Goal: Task Accomplishment & Management: Manage account settings

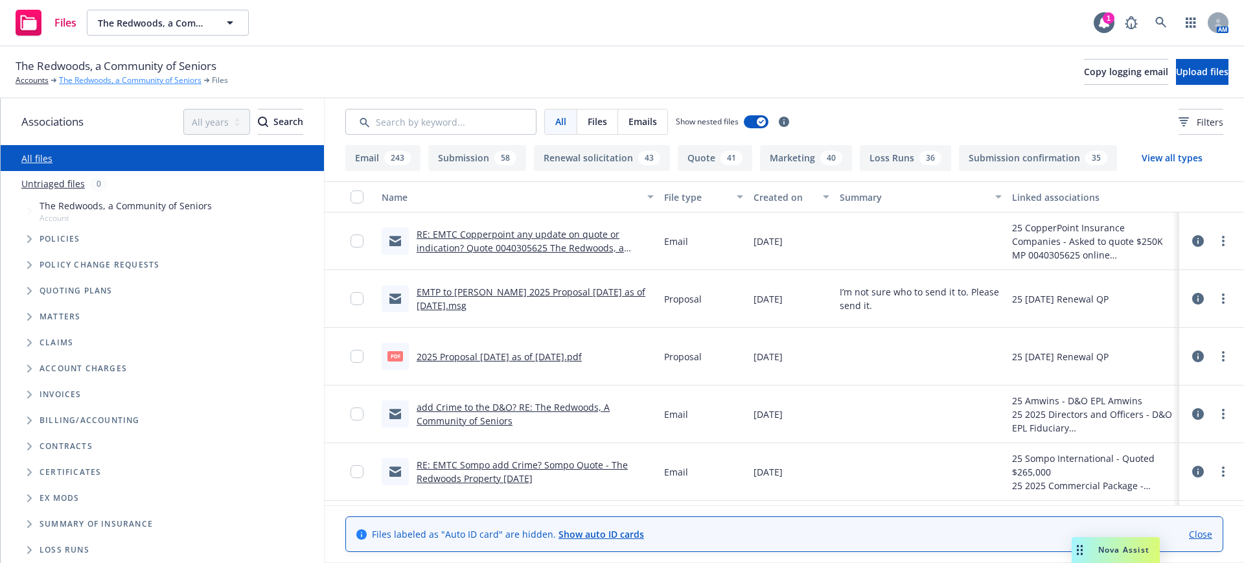
click at [115, 77] on link "The Redwoods, a Community of Seniors" at bounding box center [130, 81] width 143 height 12
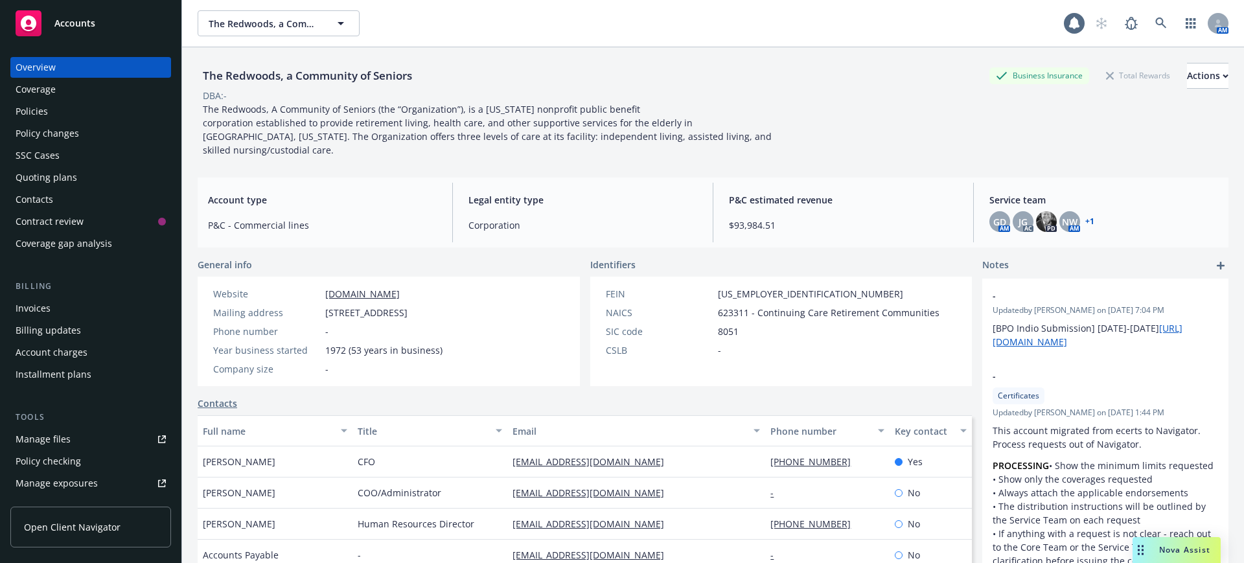
click at [58, 174] on div "Quoting plans" at bounding box center [47, 177] width 62 height 21
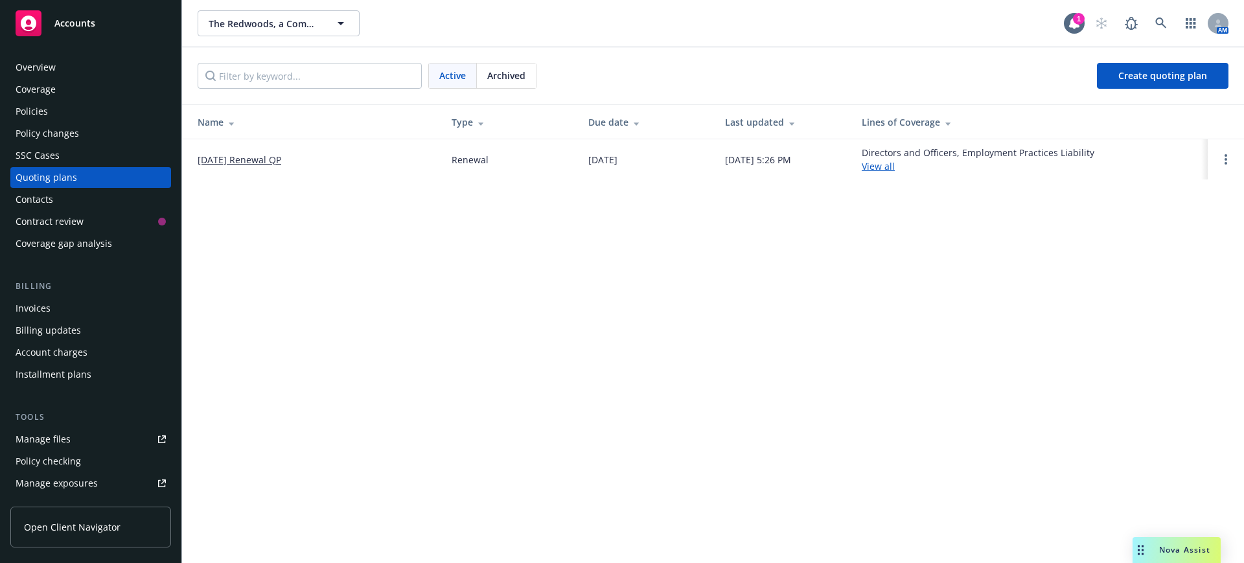
click at [253, 158] on link "[DATE] Renewal QP" at bounding box center [240, 160] width 84 height 14
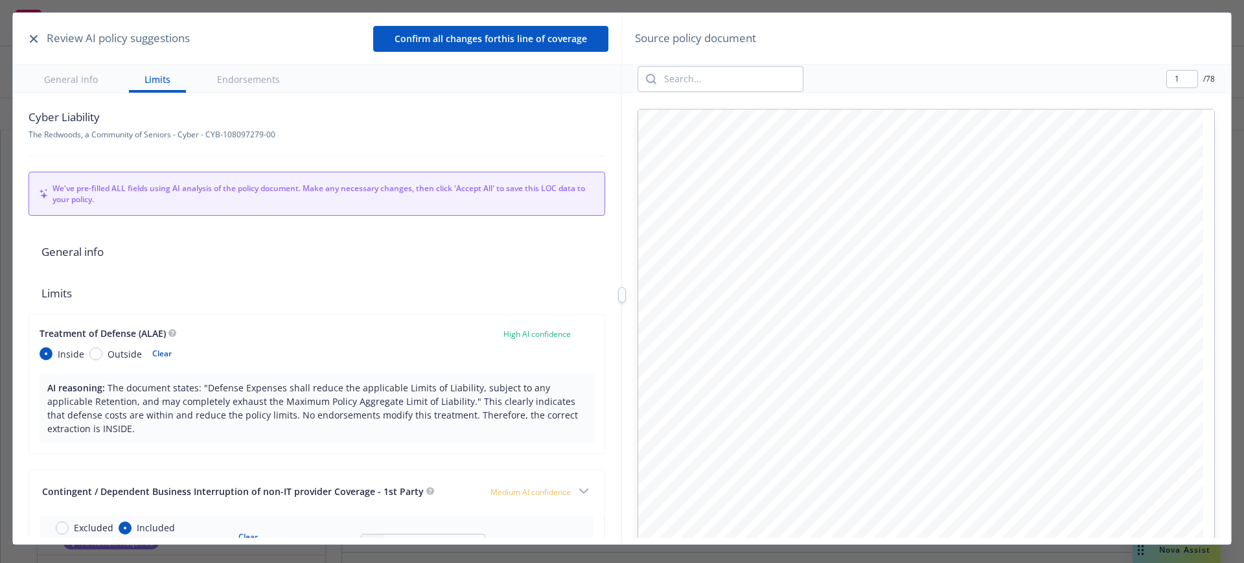
click at [31, 37] on icon "button" at bounding box center [34, 39] width 8 height 8
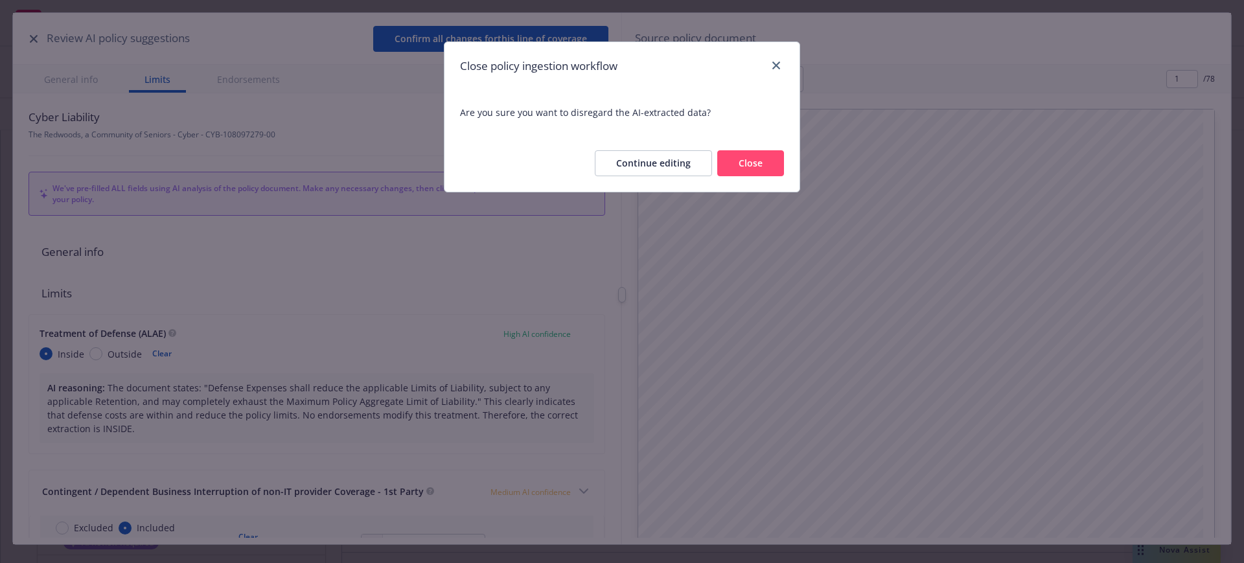
click at [745, 159] on button "Close" at bounding box center [750, 163] width 67 height 26
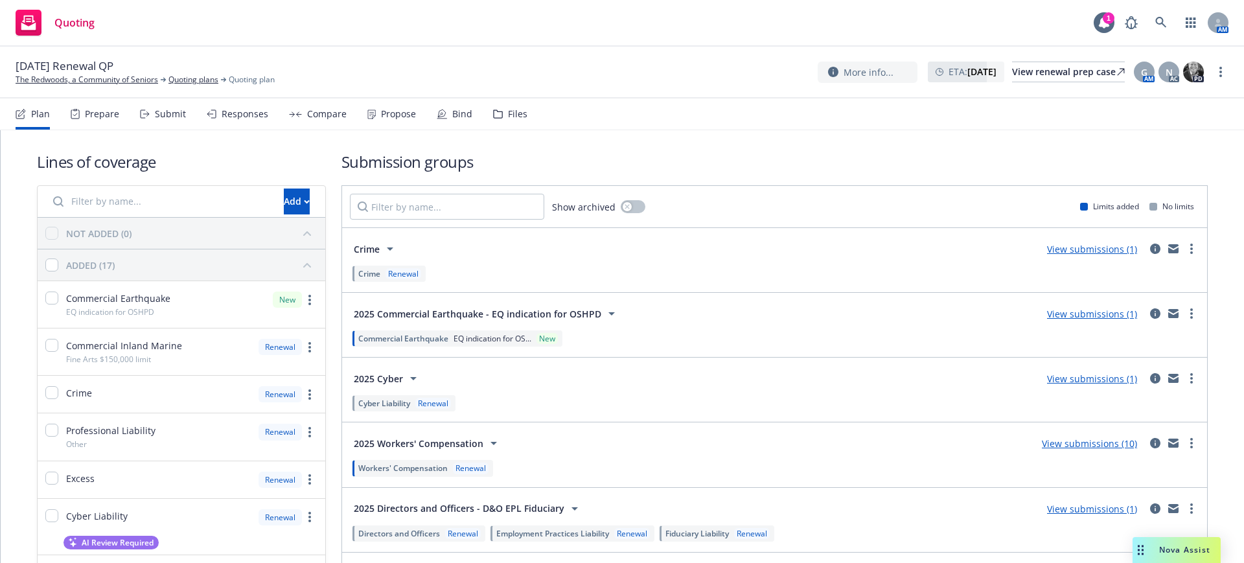
click at [514, 113] on div "Files" at bounding box center [517, 114] width 19 height 10
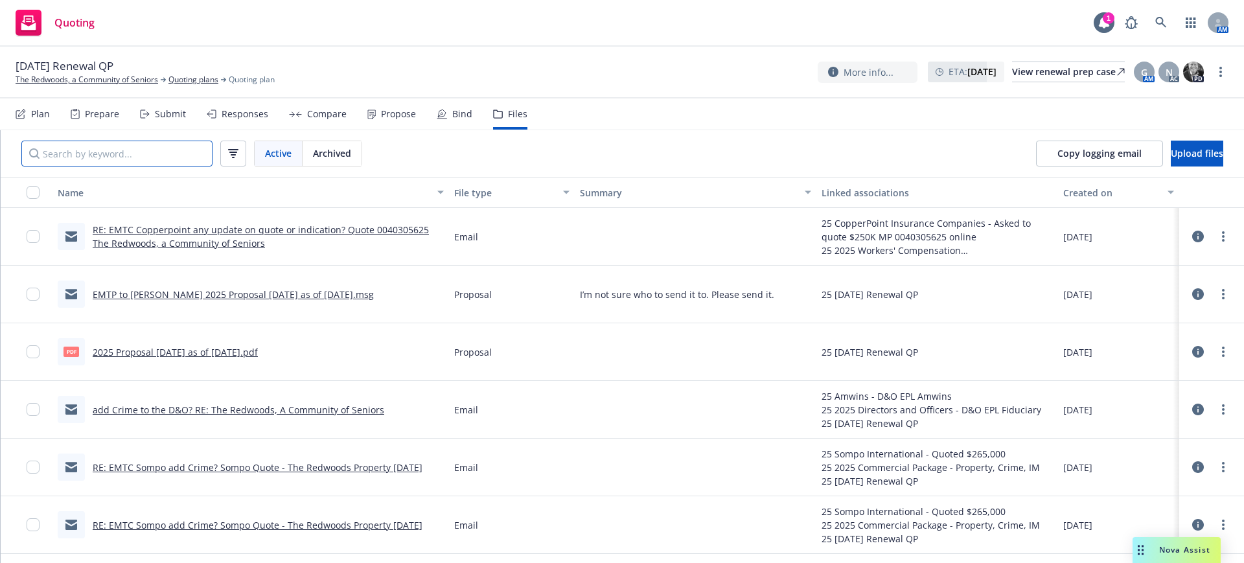
click at [177, 154] on input "Search by keyword..." at bounding box center [116, 154] width 191 height 26
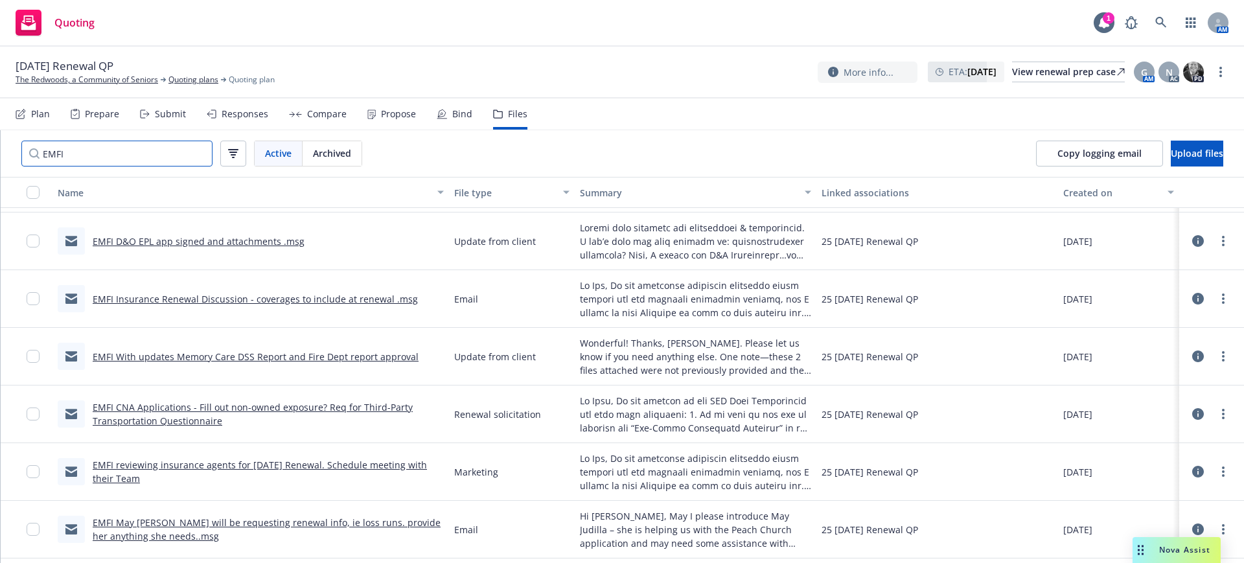
scroll to position [405, 0]
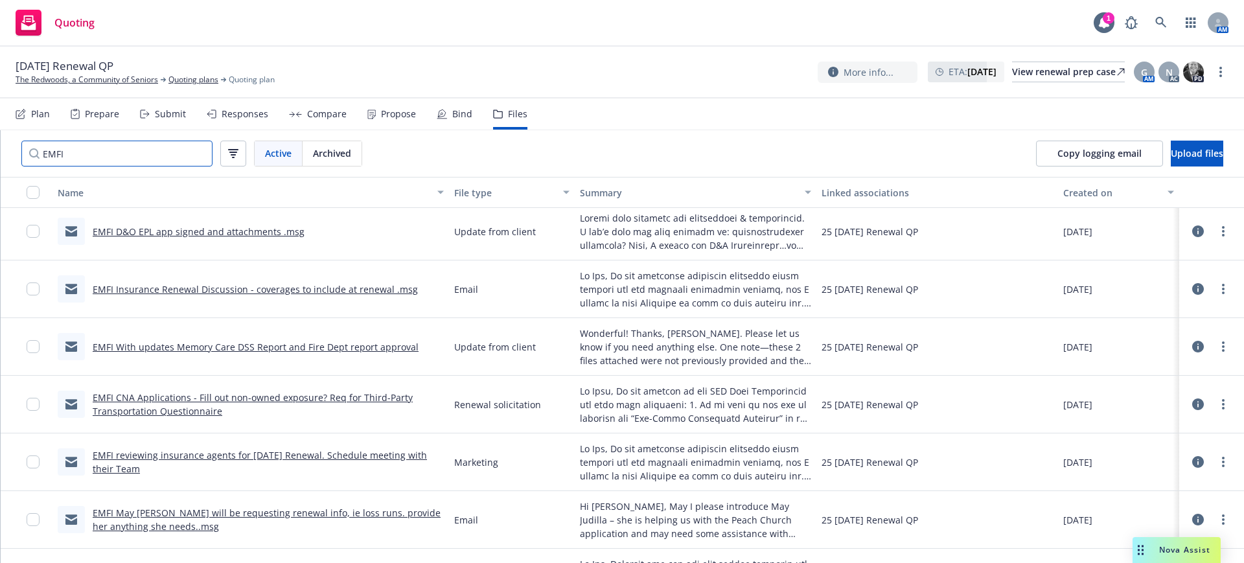
type input "EMFI"
click at [236, 345] on link "EMFI With updates Memory Care DSS Report and Fire Dept report approval" at bounding box center [256, 347] width 326 height 12
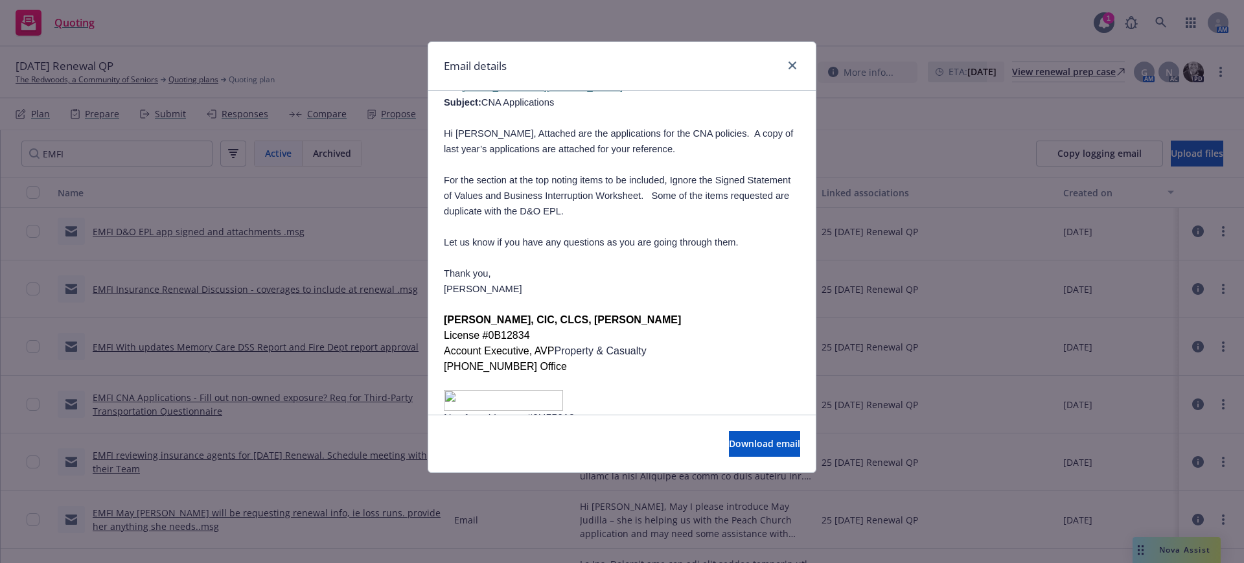
scroll to position [1423, 0]
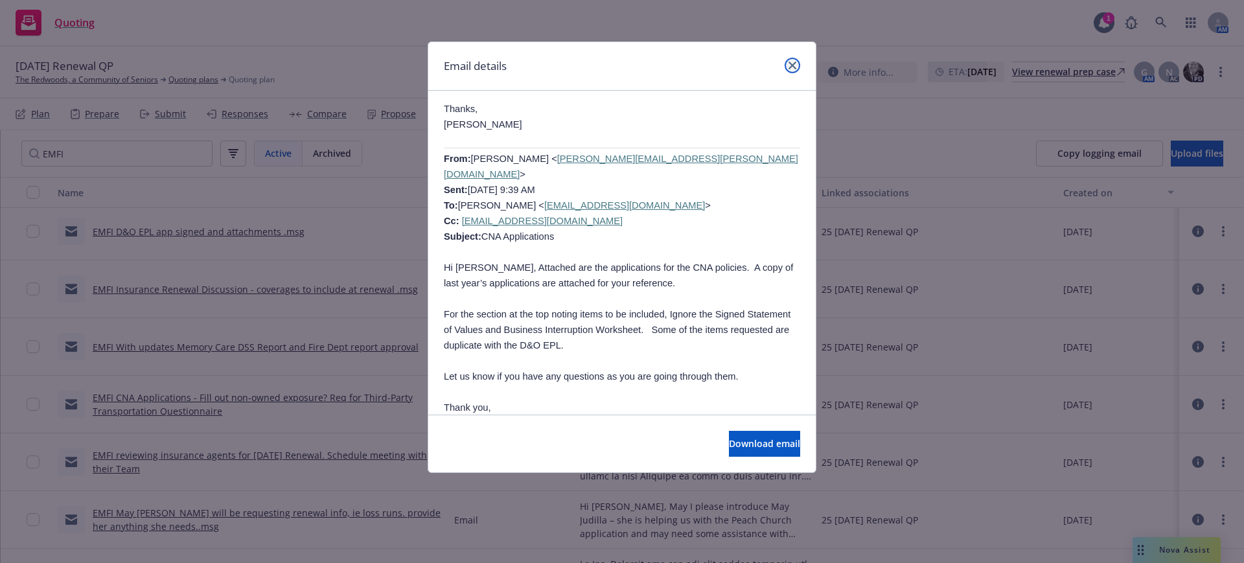
click at [793, 64] on icon "close" at bounding box center [793, 66] width 8 height 8
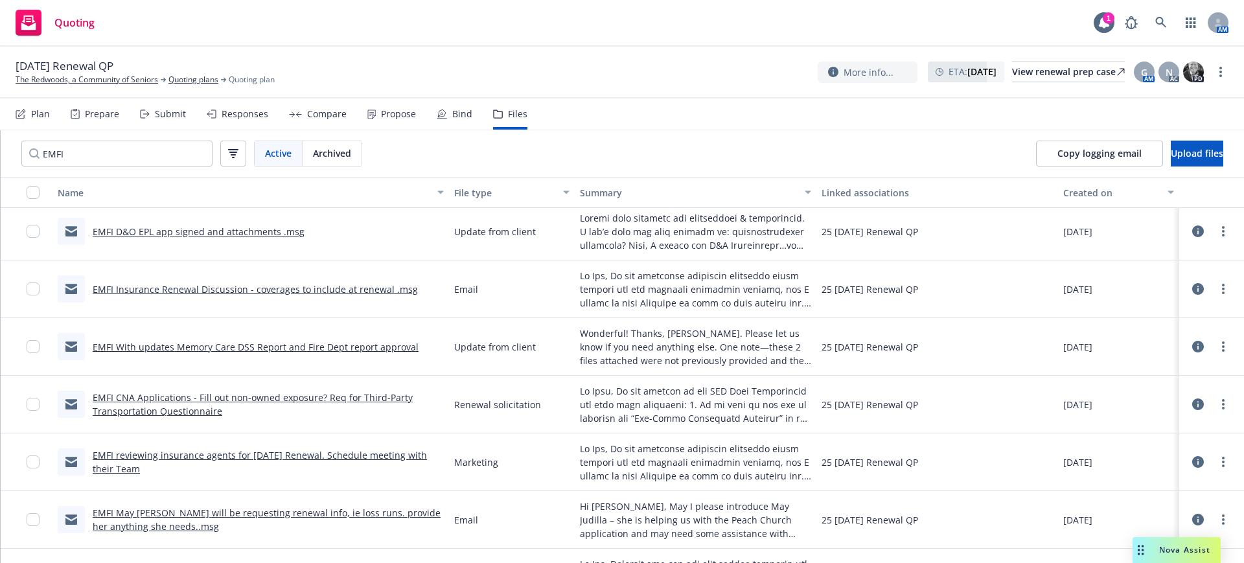
drag, startPoint x: 1232, startPoint y: 553, endPoint x: 1155, endPoint y: 487, distance: 101.6
click at [1155, 487] on div "[DATE]" at bounding box center [1118, 463] width 121 height 58
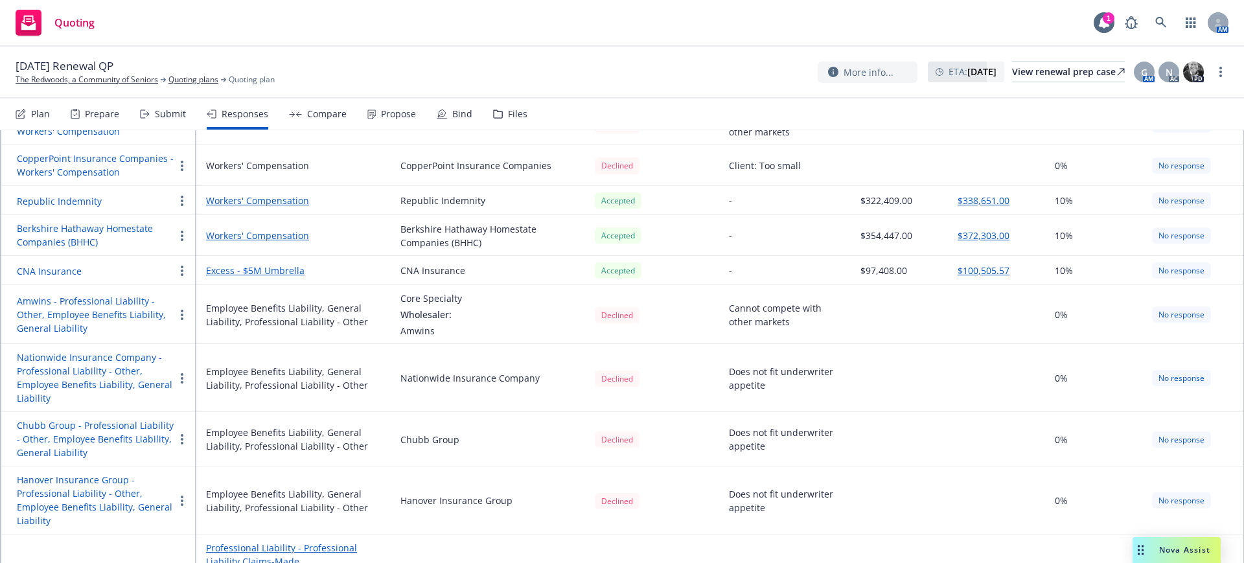
scroll to position [324, 0]
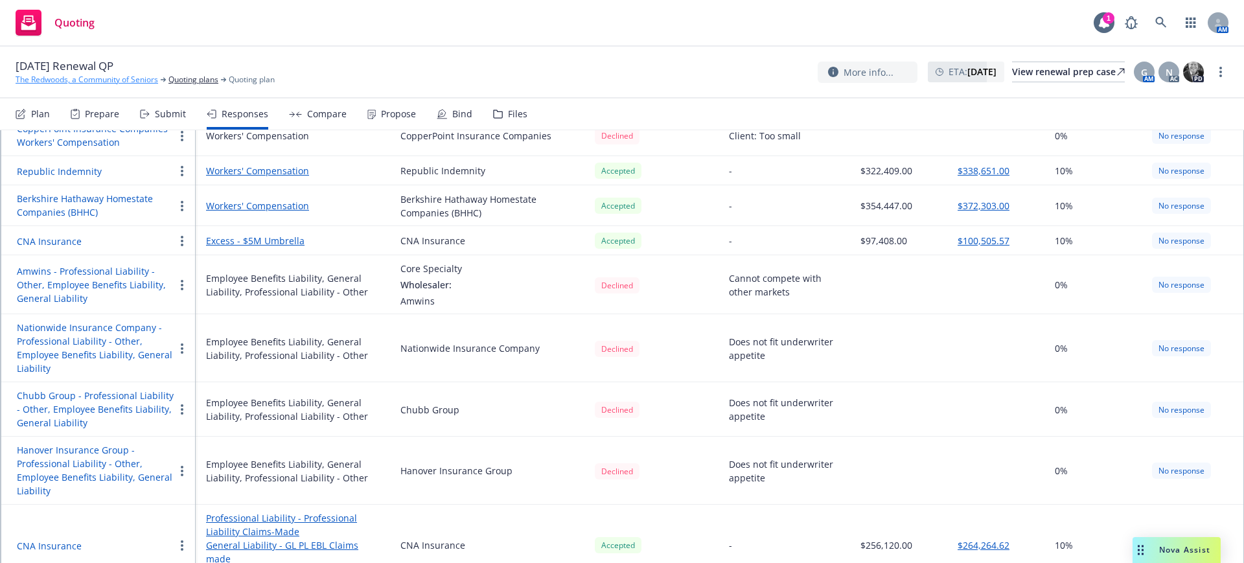
click at [138, 76] on link "The Redwoods, a Community of Seniors" at bounding box center [87, 80] width 143 height 12
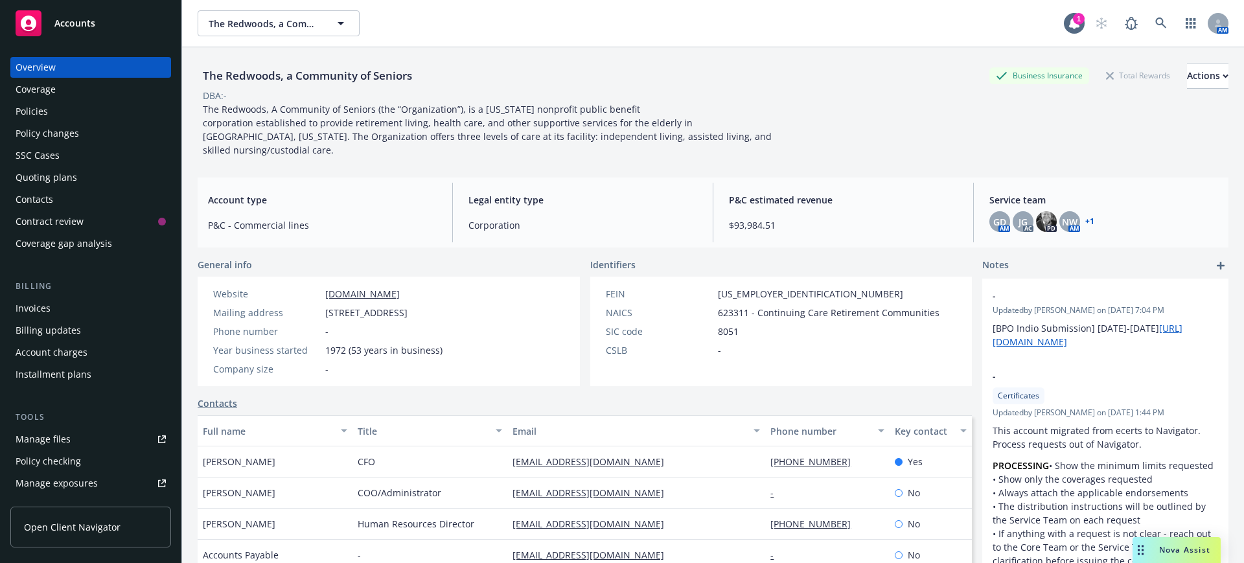
click at [60, 175] on div "Quoting plans" at bounding box center [47, 177] width 62 height 21
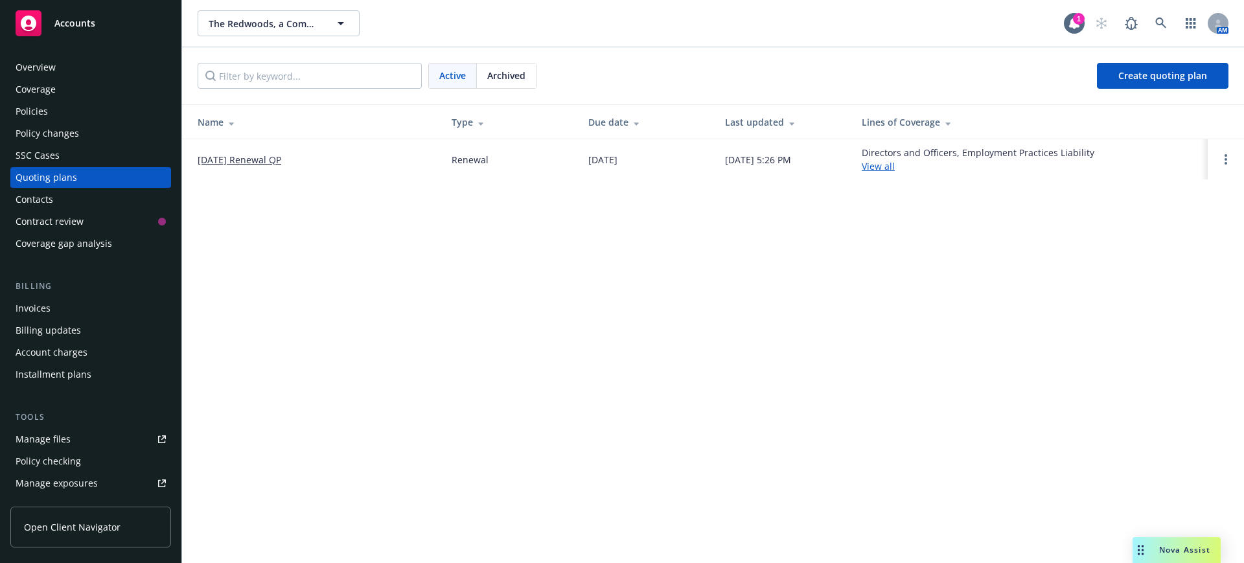
click at [273, 157] on link "[DATE] Renewal QP" at bounding box center [240, 160] width 84 height 14
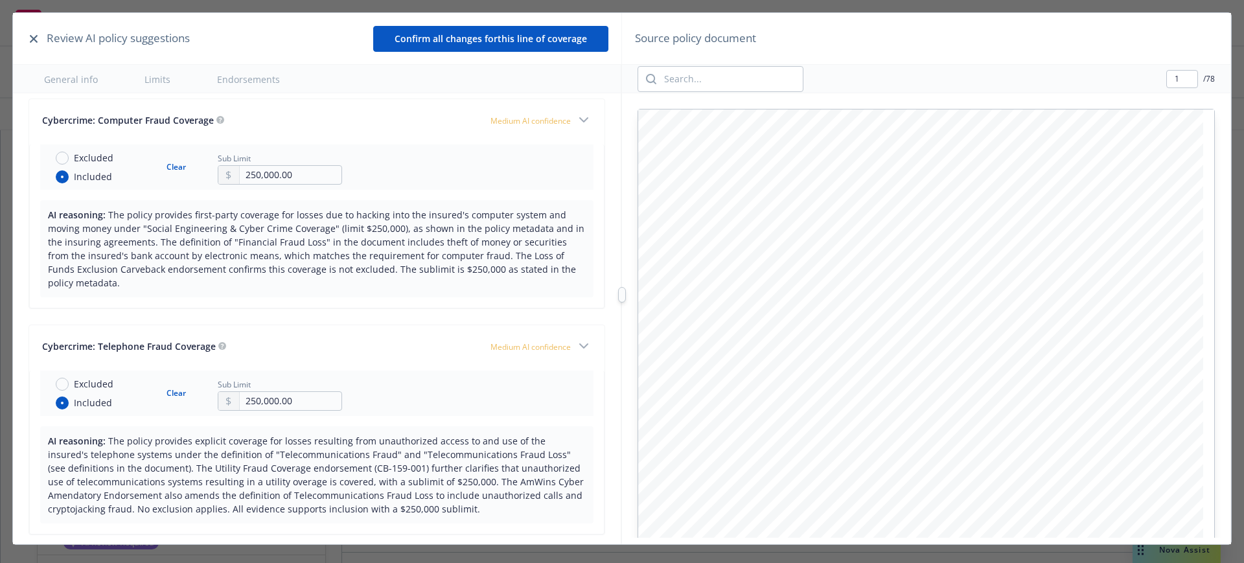
scroll to position [1539, 0]
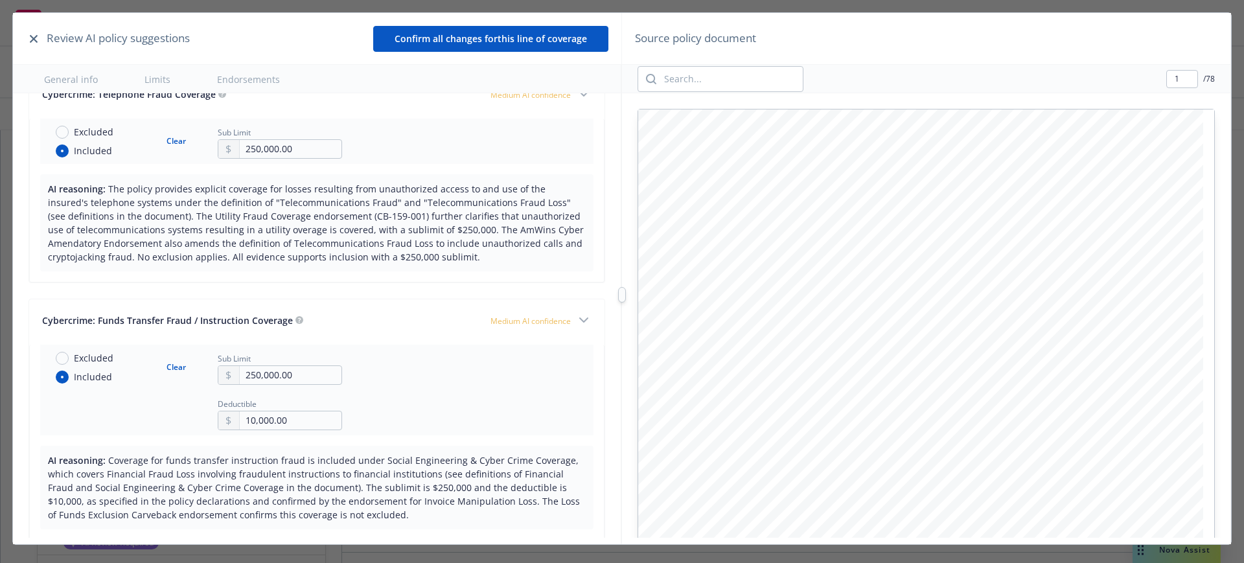
click at [32, 35] on icon "button" at bounding box center [34, 39] width 8 height 8
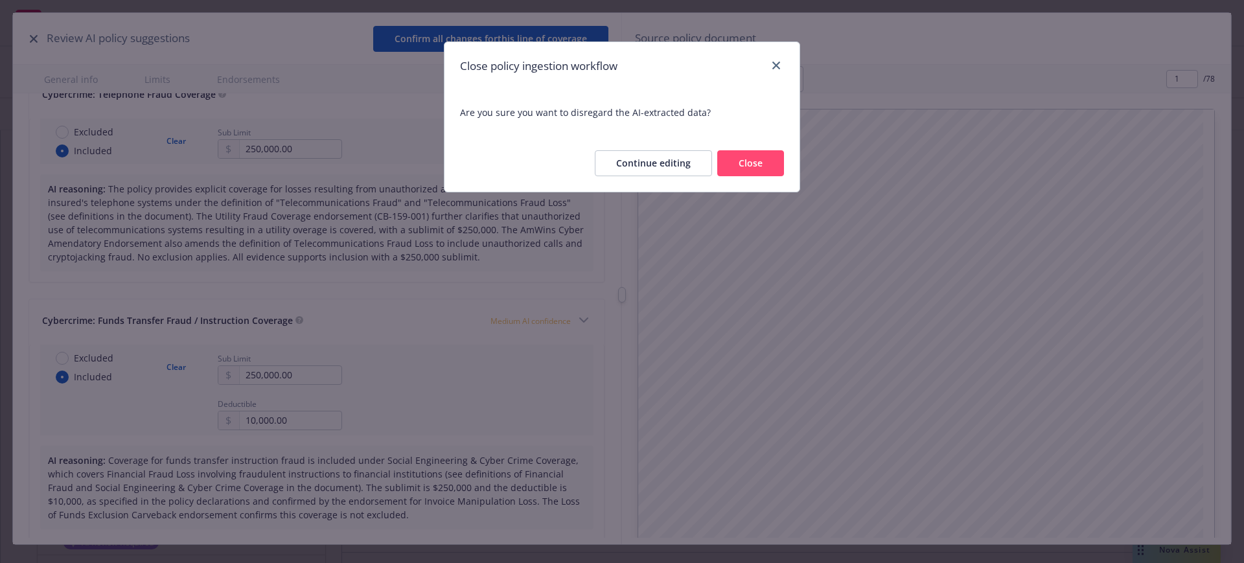
click at [752, 161] on button "Close" at bounding box center [750, 163] width 67 height 26
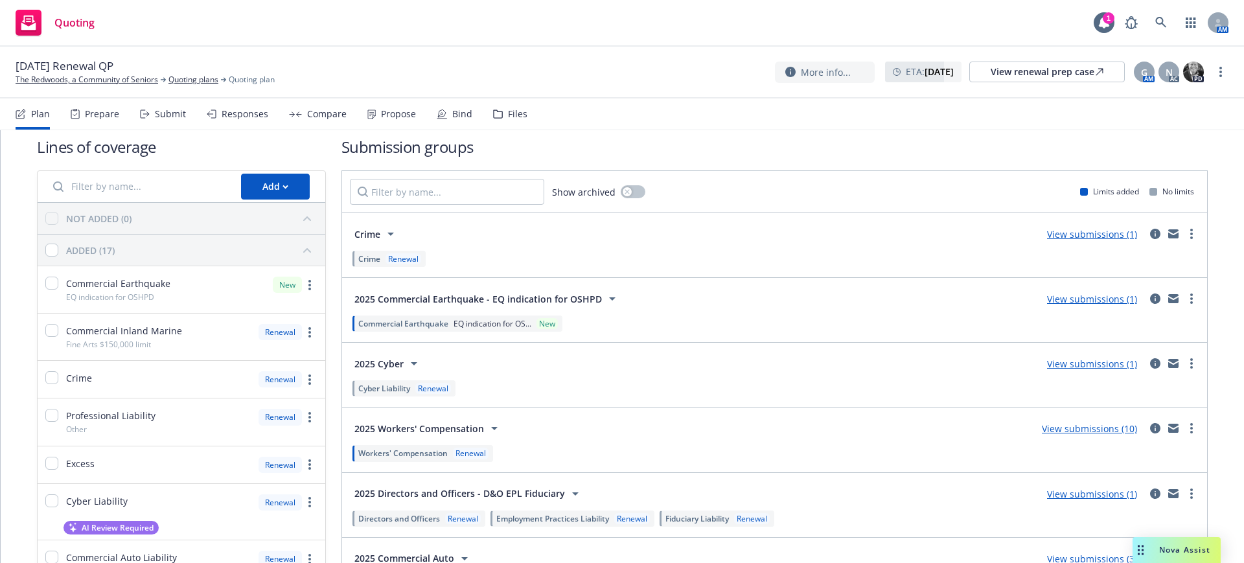
scroll to position [0, 0]
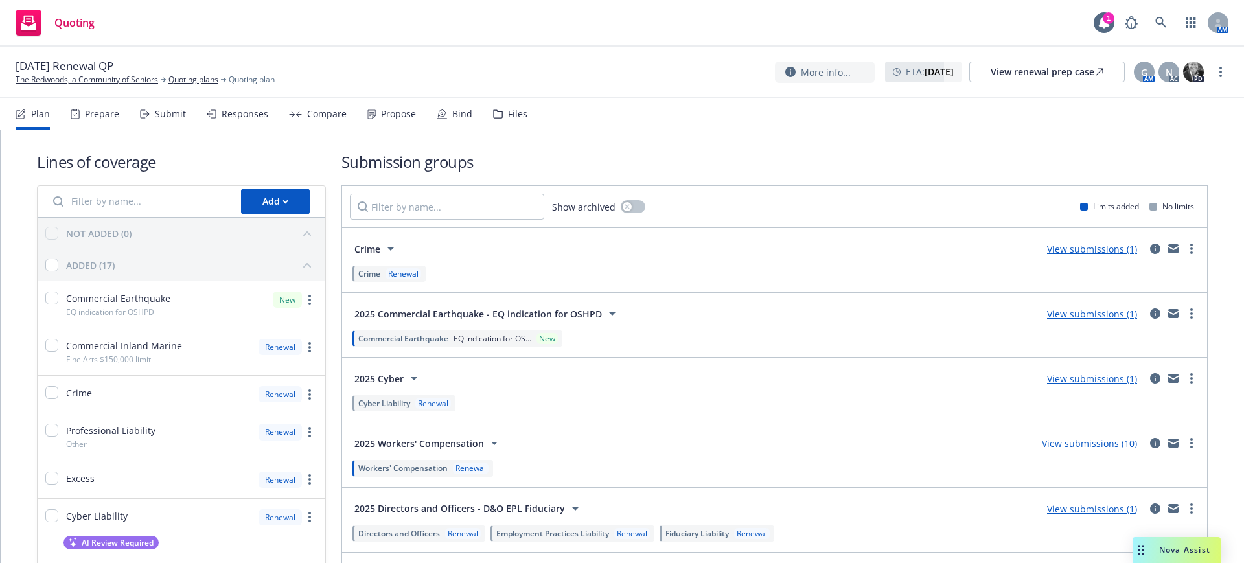
click at [513, 113] on div "Files" at bounding box center [517, 114] width 19 height 10
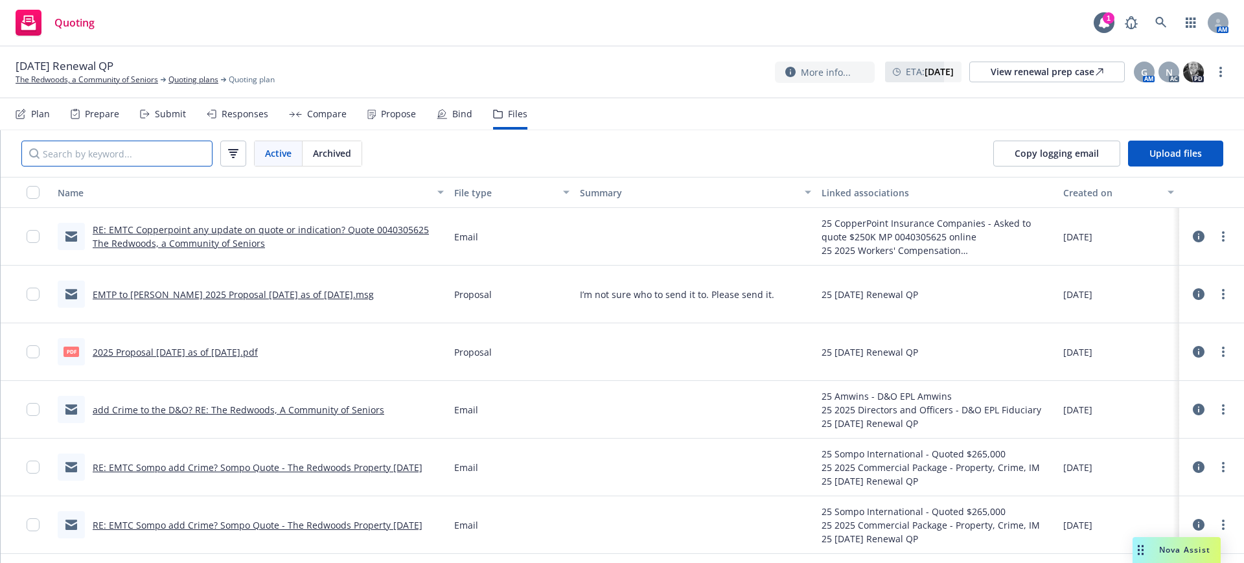
click at [136, 146] on input "Search by keyword..." at bounding box center [116, 154] width 191 height 26
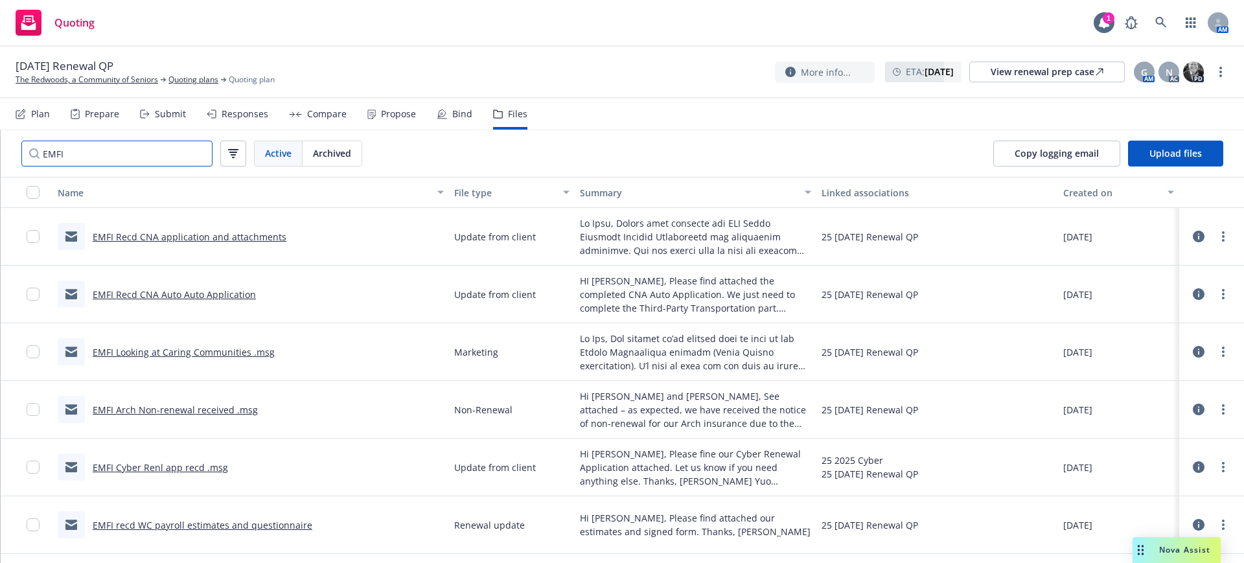
type input "EMFI"
click at [1071, 192] on div "Created on" at bounding box center [1112, 193] width 97 height 14
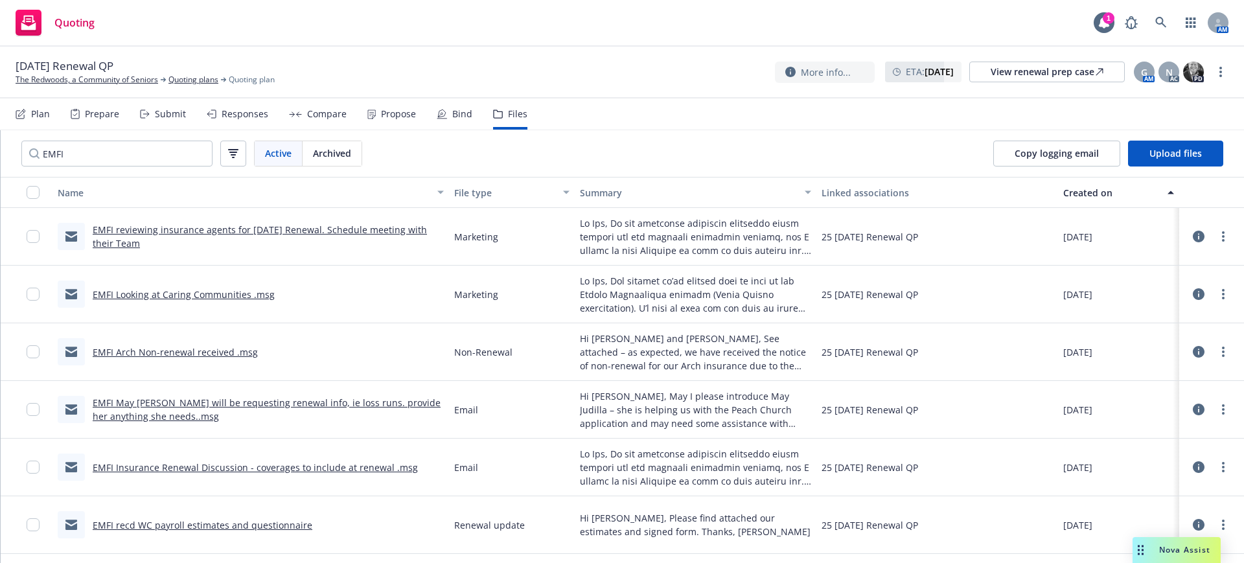
click at [1073, 191] on div "Created on" at bounding box center [1112, 193] width 97 height 14
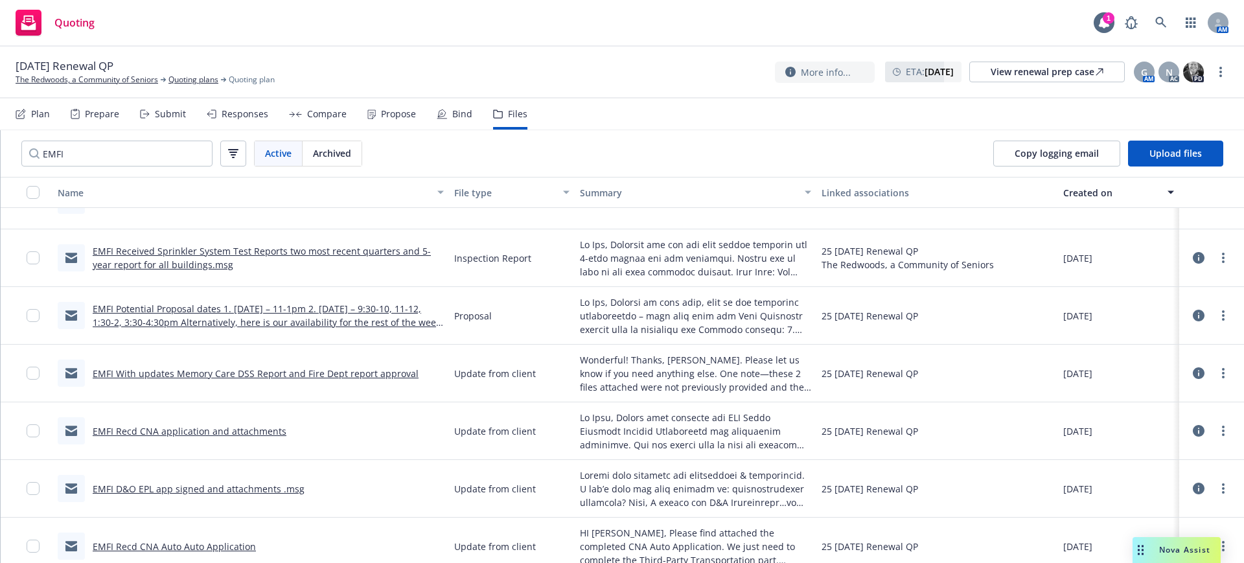
scroll to position [19, 0]
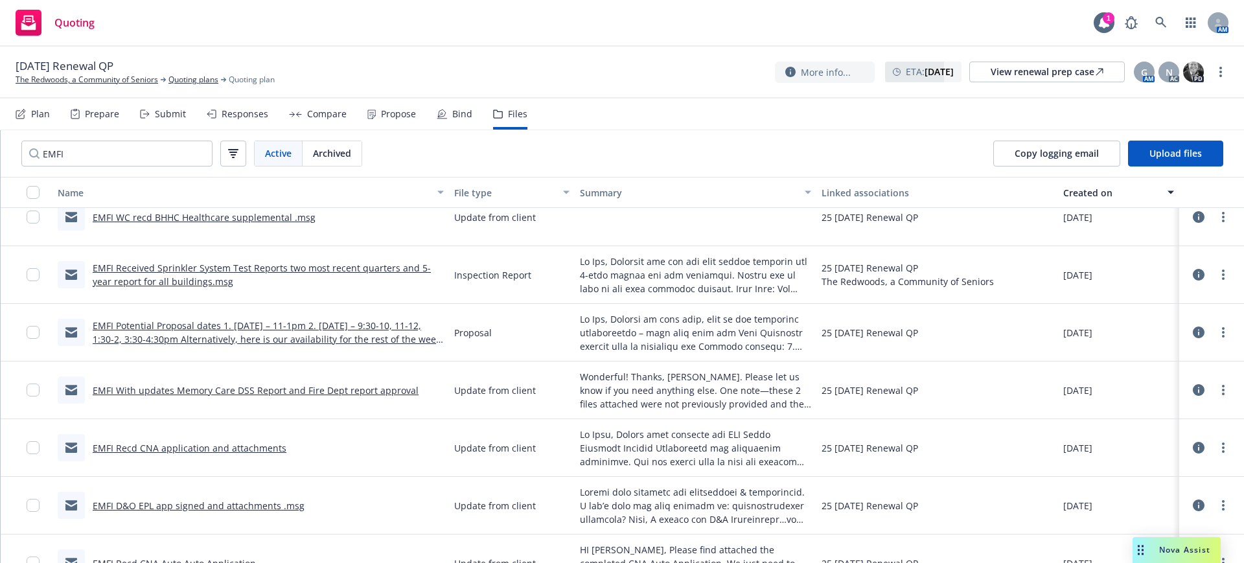
click at [165, 111] on div "Submit" at bounding box center [170, 114] width 31 height 10
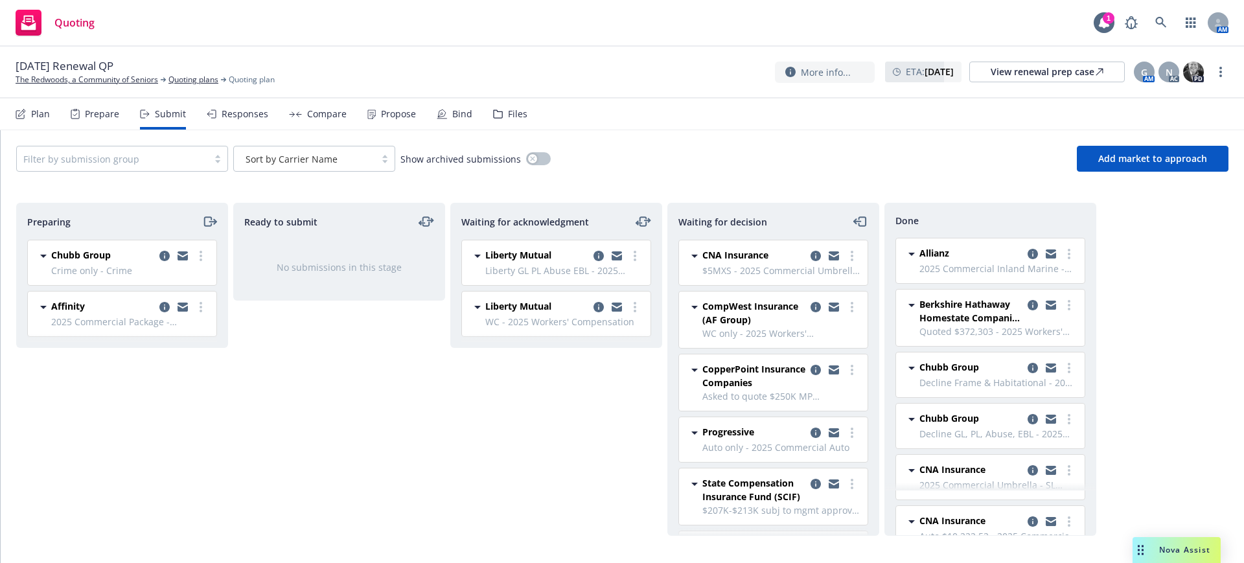
click at [511, 110] on div "Files" at bounding box center [517, 114] width 19 height 10
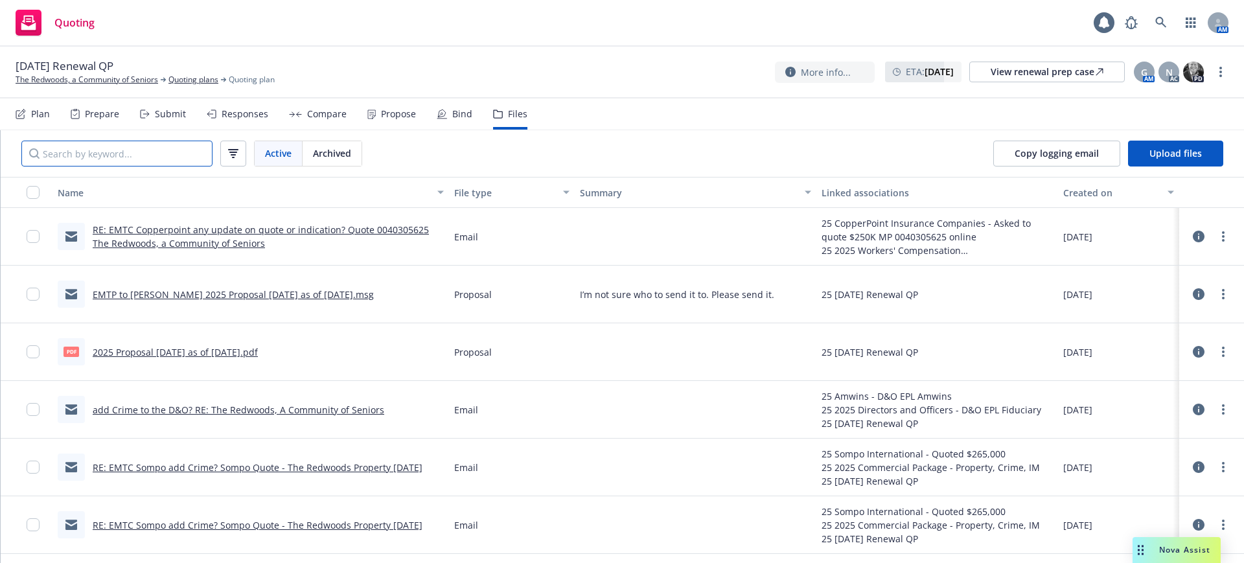
click at [139, 154] on input "Search by keyword..." at bounding box center [116, 154] width 191 height 26
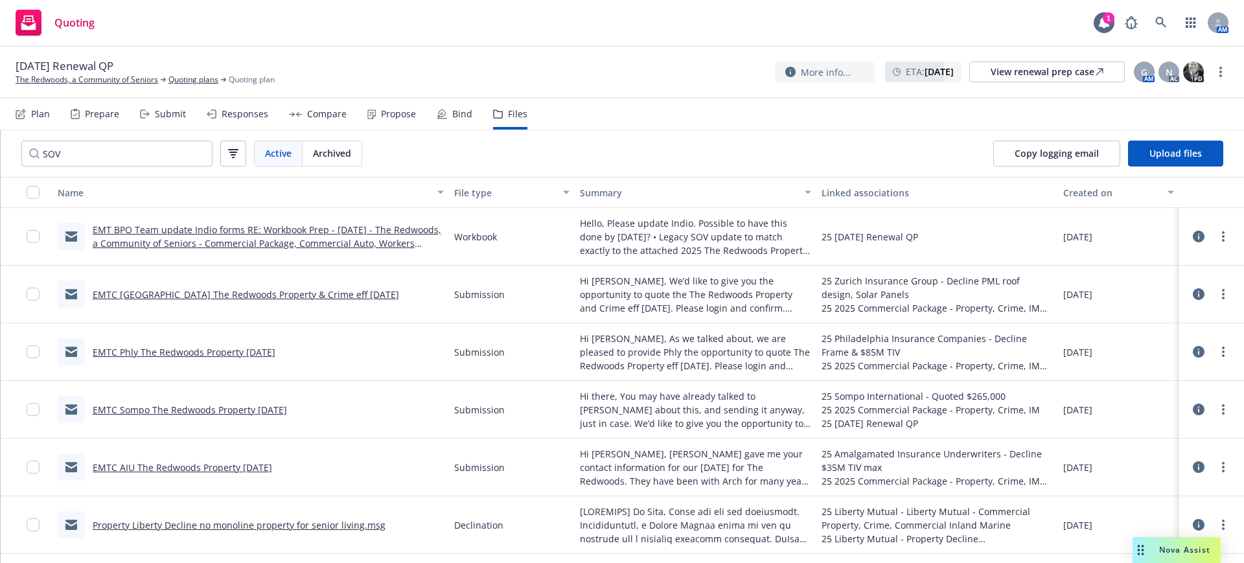
click at [1073, 189] on div "Created on" at bounding box center [1112, 193] width 97 height 14
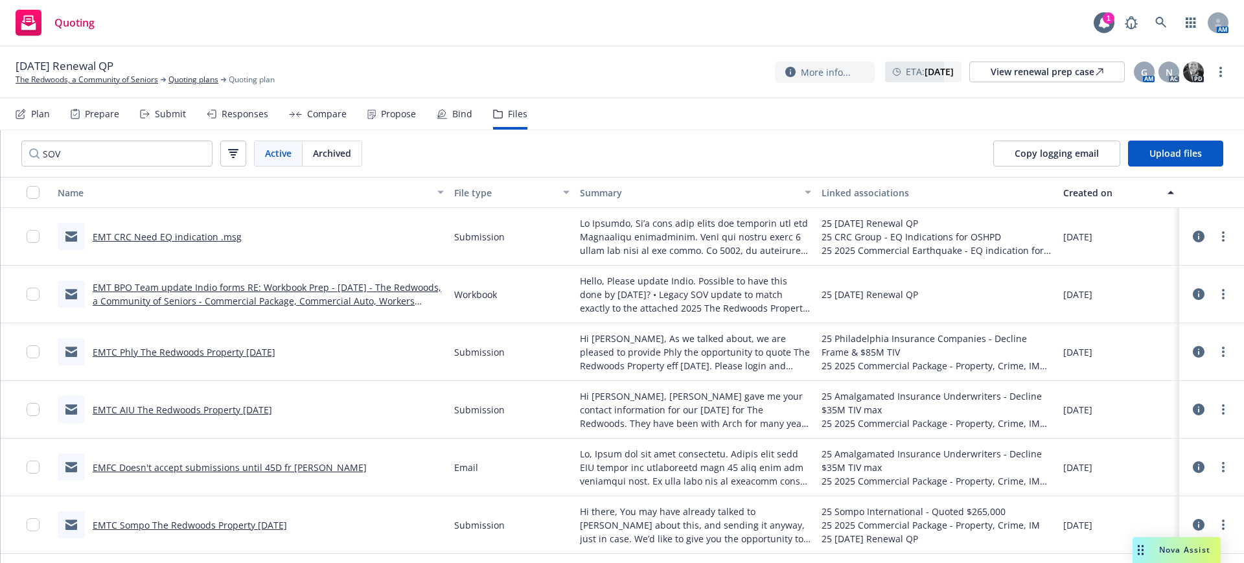
click at [1073, 189] on div "Created on" at bounding box center [1112, 193] width 97 height 14
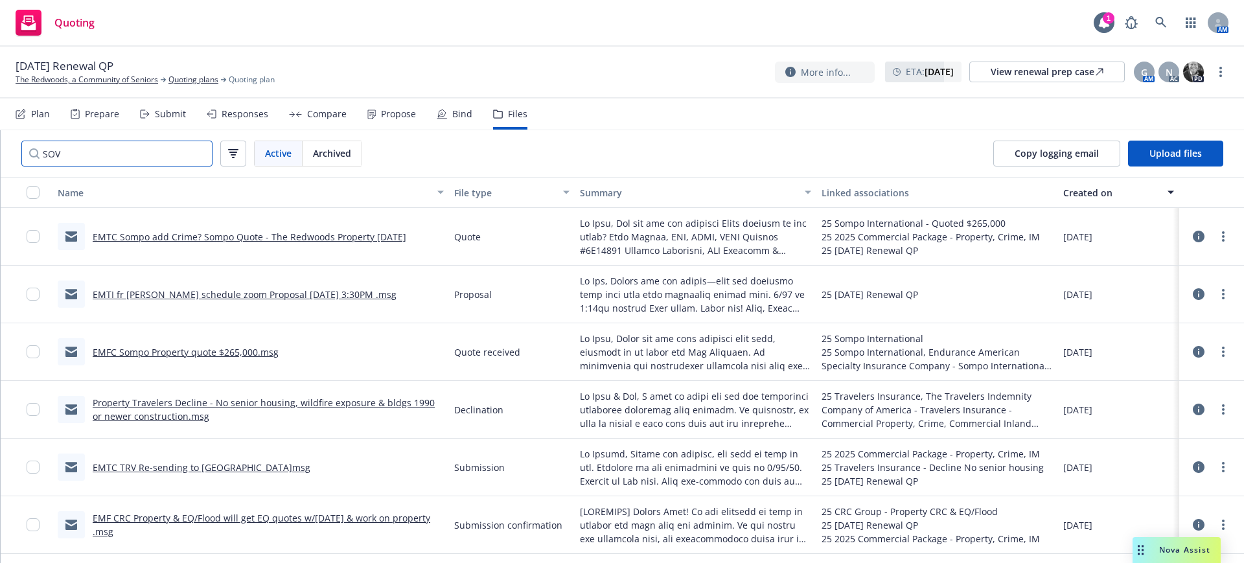
drag, startPoint x: 66, startPoint y: 150, endPoint x: 34, endPoint y: 148, distance: 32.5
click at [34, 148] on input "SOV" at bounding box center [116, 154] width 191 height 26
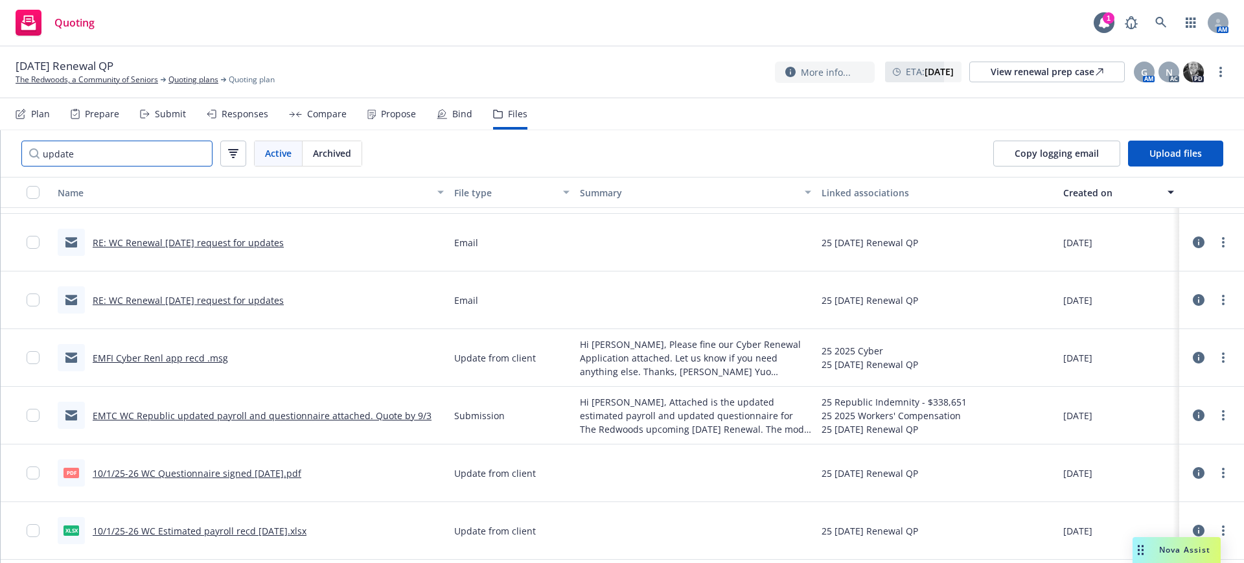
scroll to position [567, 0]
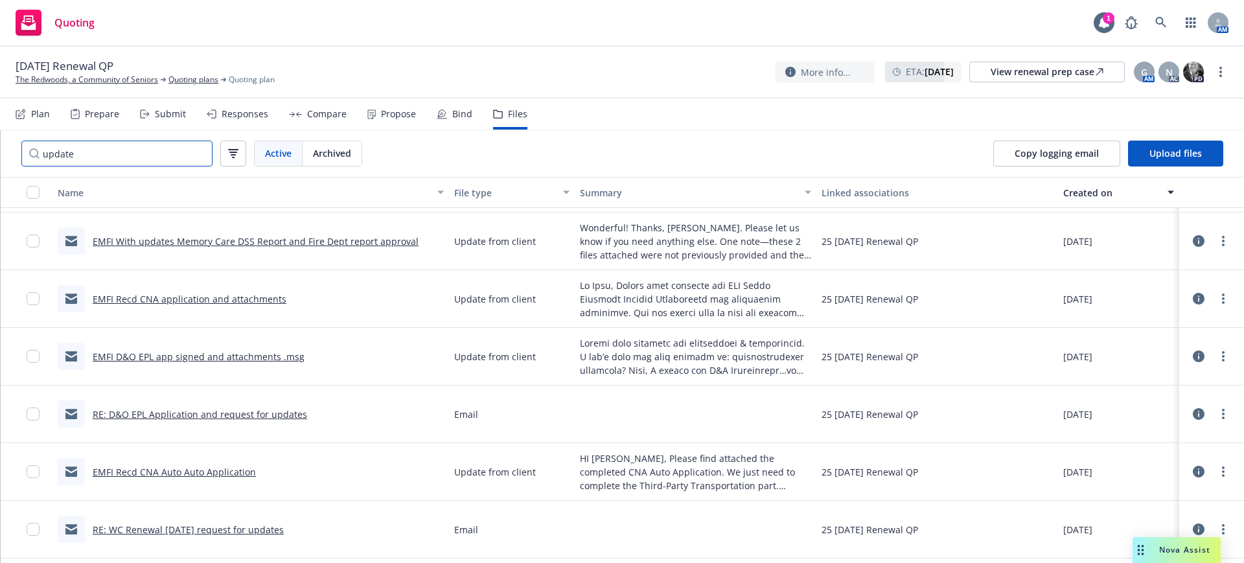
type input "update"
click at [169, 109] on div "Submit" at bounding box center [170, 114] width 31 height 10
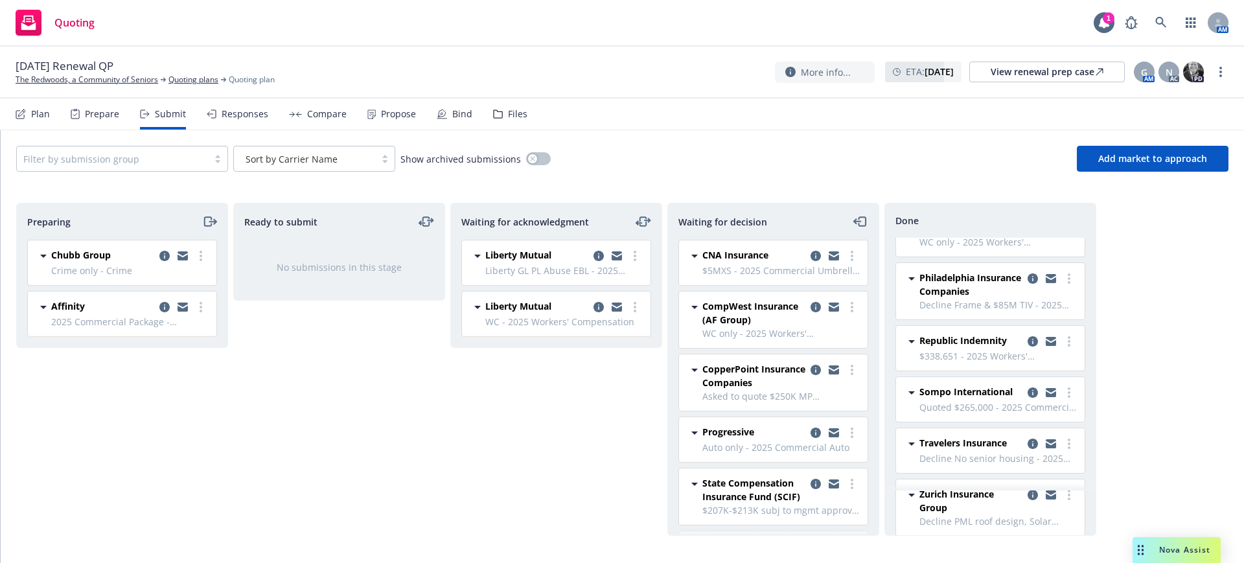
scroll to position [891, 0]
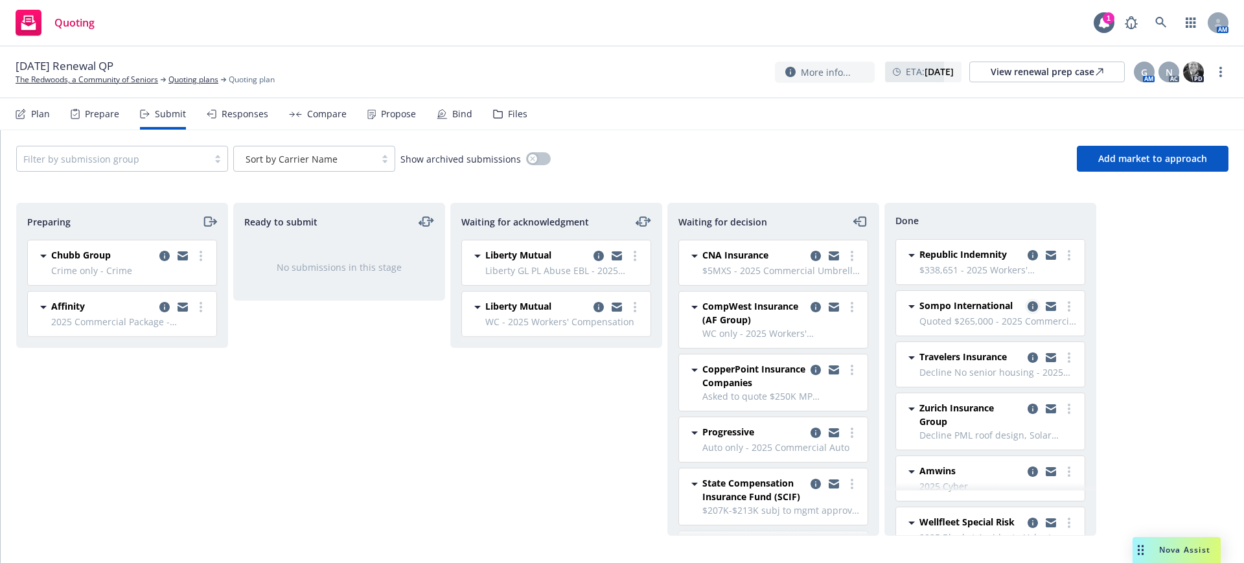
click at [1028, 304] on icon "copy logging email" at bounding box center [1033, 306] width 10 height 10
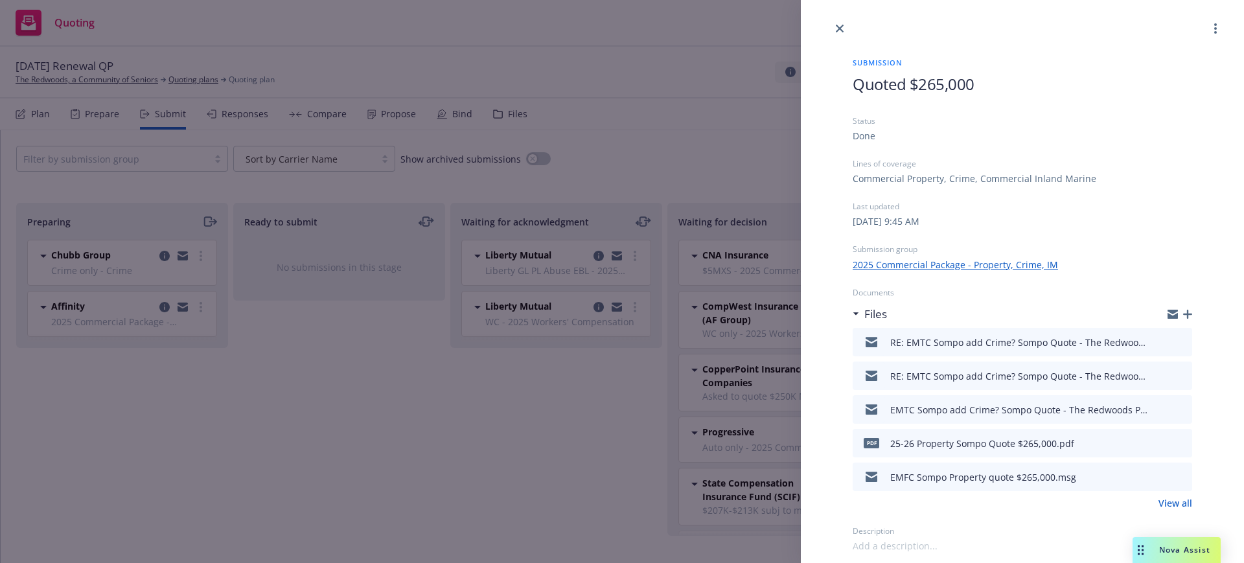
click at [1168, 501] on link "View all" at bounding box center [1176, 503] width 34 height 14
click at [840, 28] on icon "close" at bounding box center [840, 29] width 8 height 8
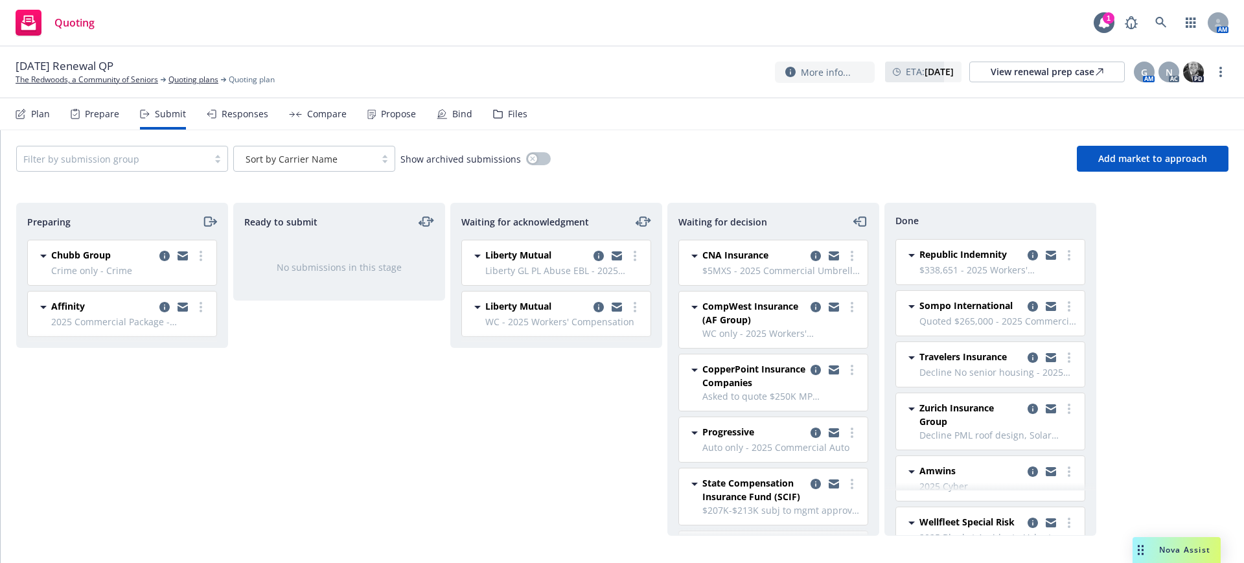
click at [514, 113] on div "Files" at bounding box center [517, 114] width 19 height 10
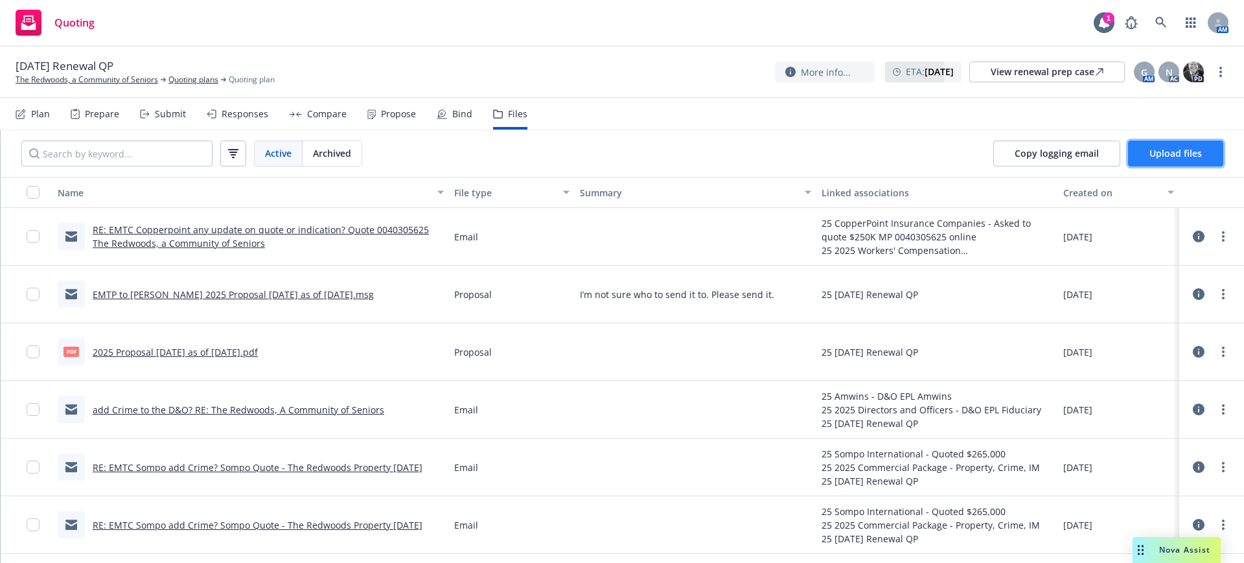
click at [1163, 147] on span "Upload files" at bounding box center [1176, 153] width 52 height 12
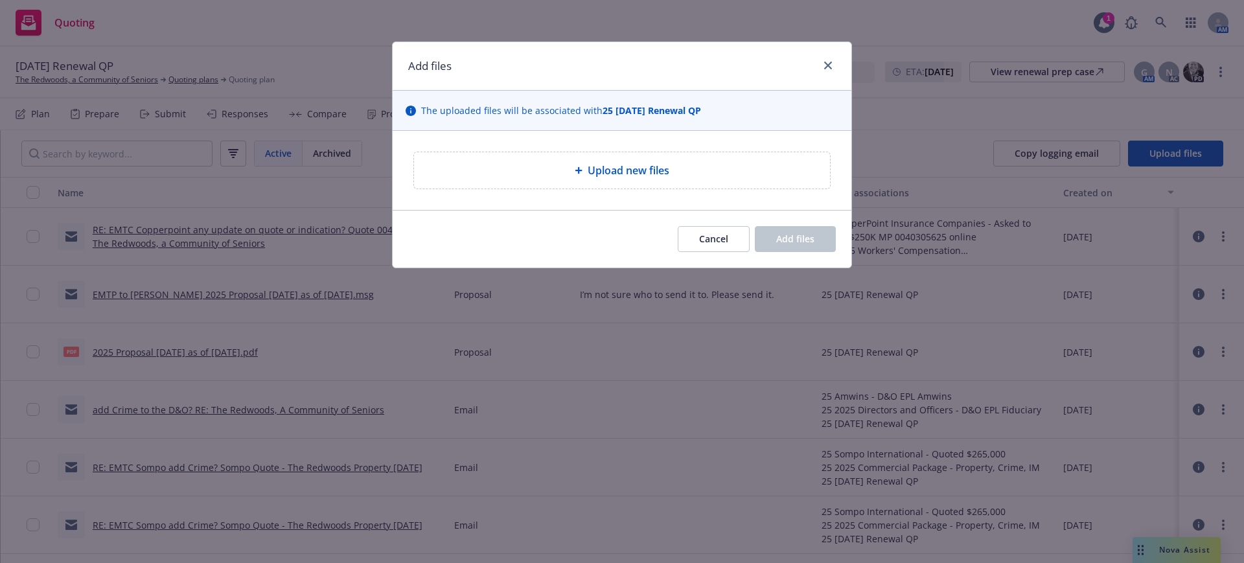
type textarea "x"
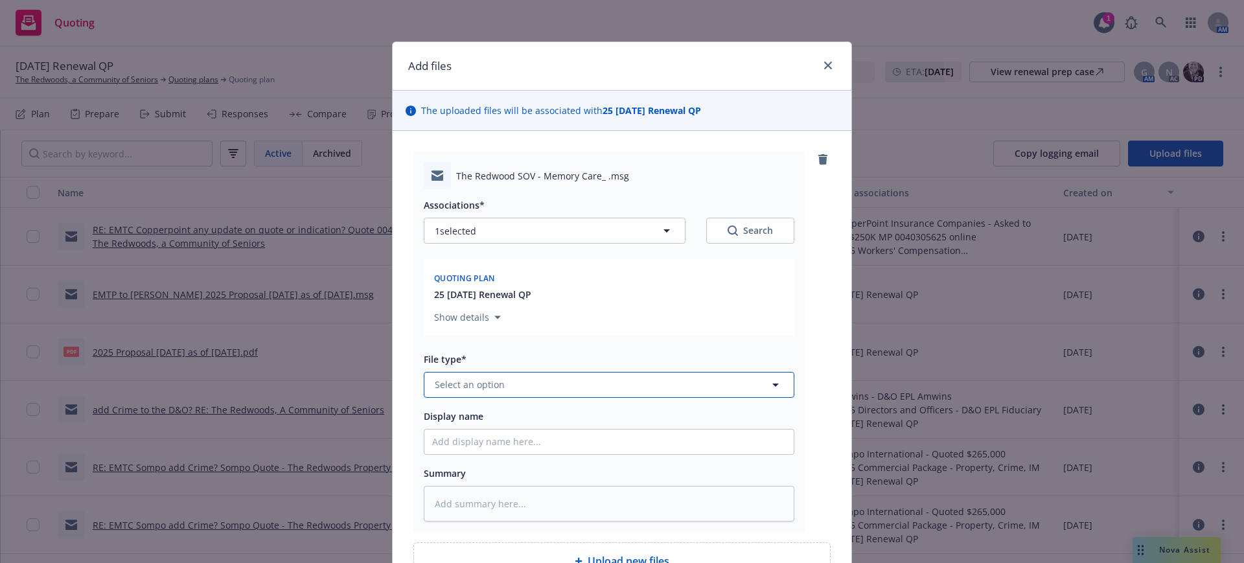
click at [435, 378] on span "Select an option" at bounding box center [470, 385] width 70 height 14
type input "update"
click at [489, 347] on span "Update from client" at bounding box center [479, 349] width 84 height 14
click at [425, 443] on input "Display name" at bounding box center [609, 442] width 369 height 25
type textarea "x"
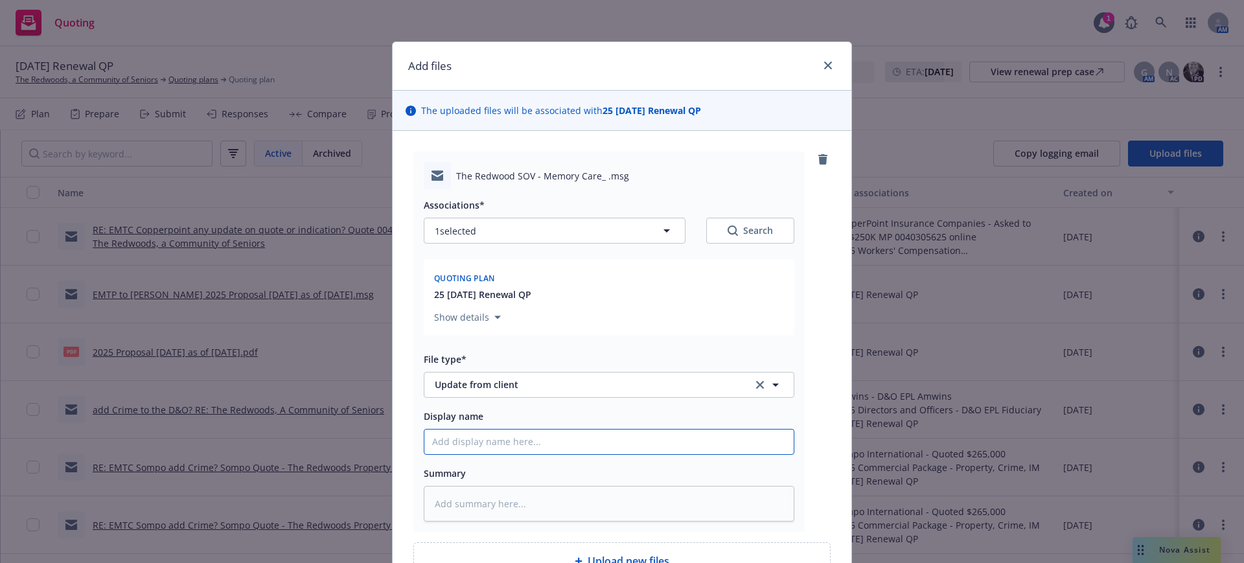
type input "E"
type textarea "x"
type input "EM"
type textarea "x"
type input "EMT"
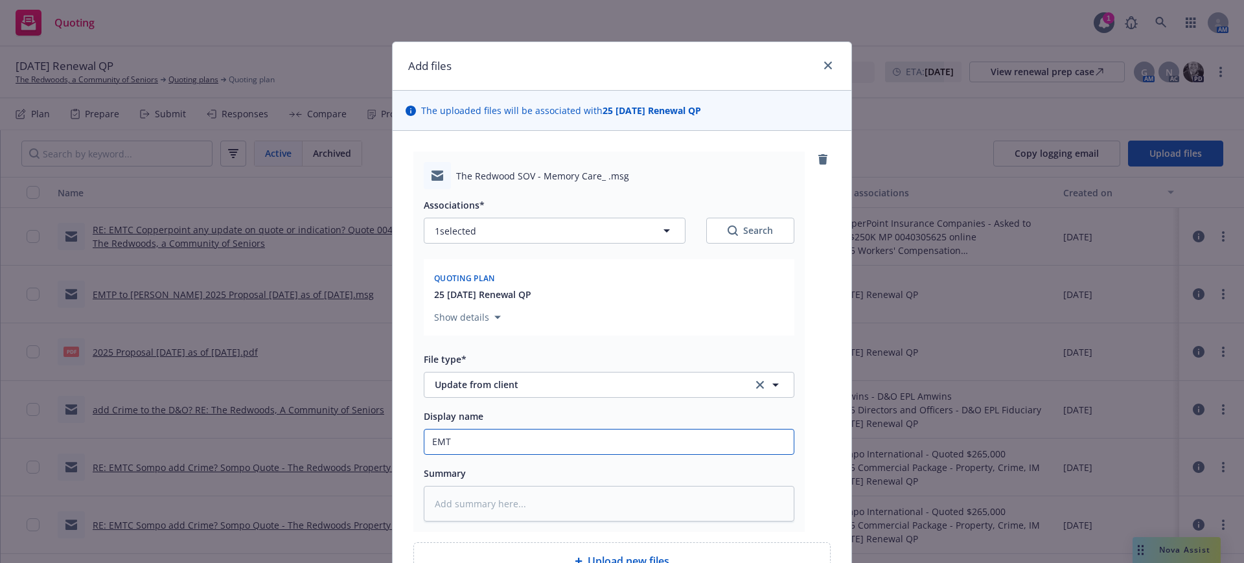
type textarea "x"
type input "EMTP"
type textarea "x"
type input "EMTP"
type textarea "x"
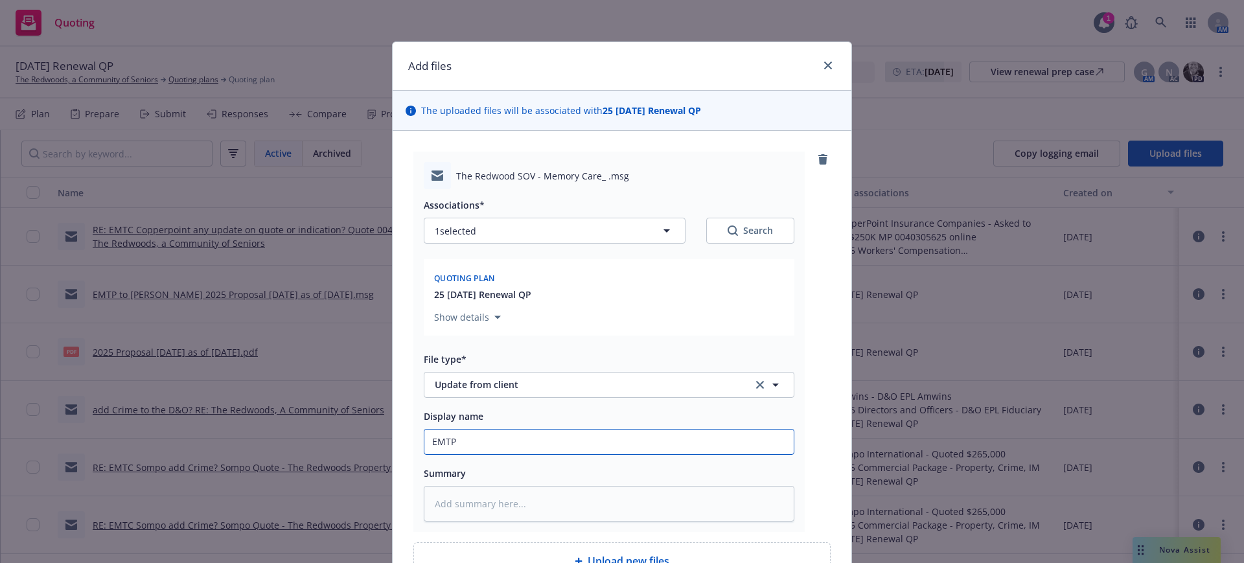
type input "EMTP t"
type textarea "x"
type input "EMTP to"
type textarea "x"
type input "EMTP to"
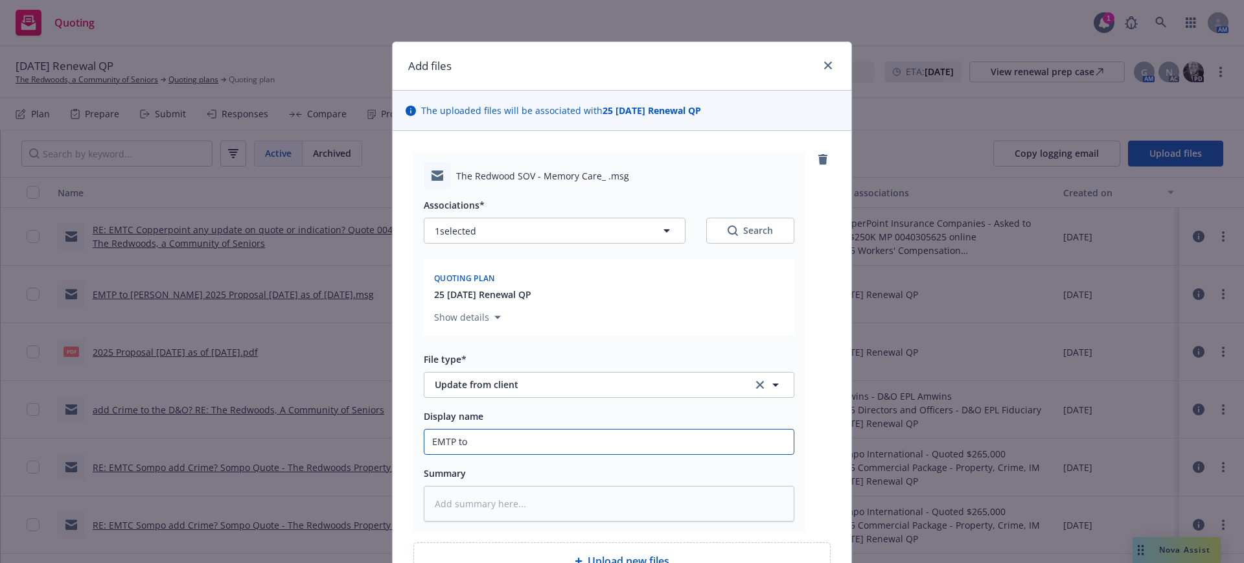
type textarea "x"
type input "EMTP to K"
type textarea "x"
type input "EMTP to Ke"
type textarea "x"
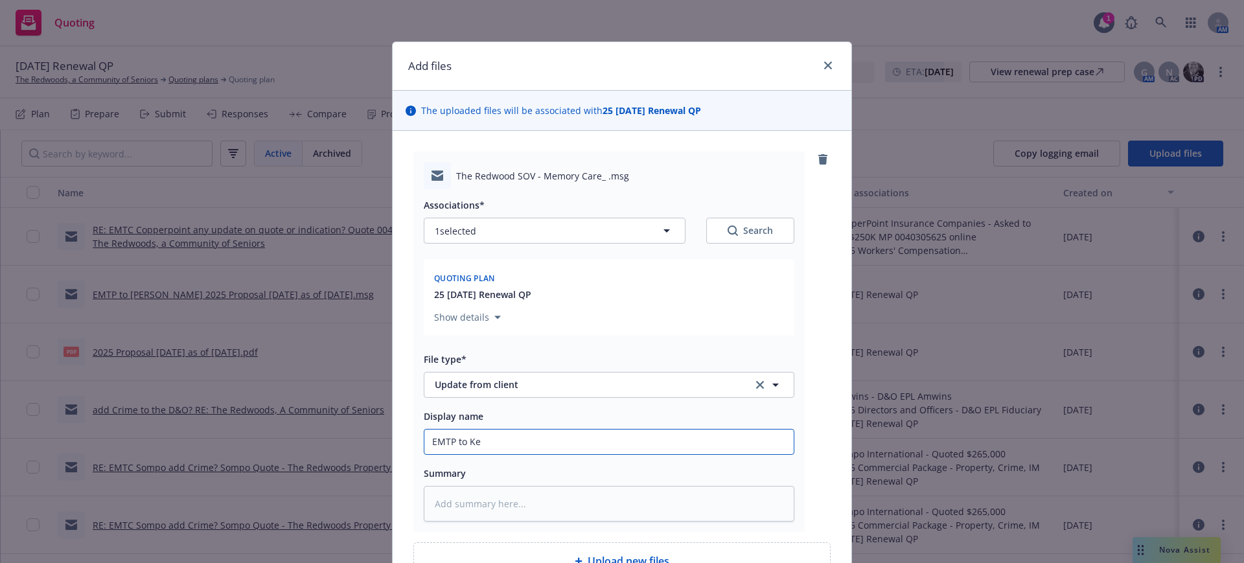
type input "EMTP to [PERSON_NAME]"
type textarea "x"
type input "EMTP to [PERSON_NAME]"
type textarea "x"
type input "EMTP to [PERSON_NAME]"
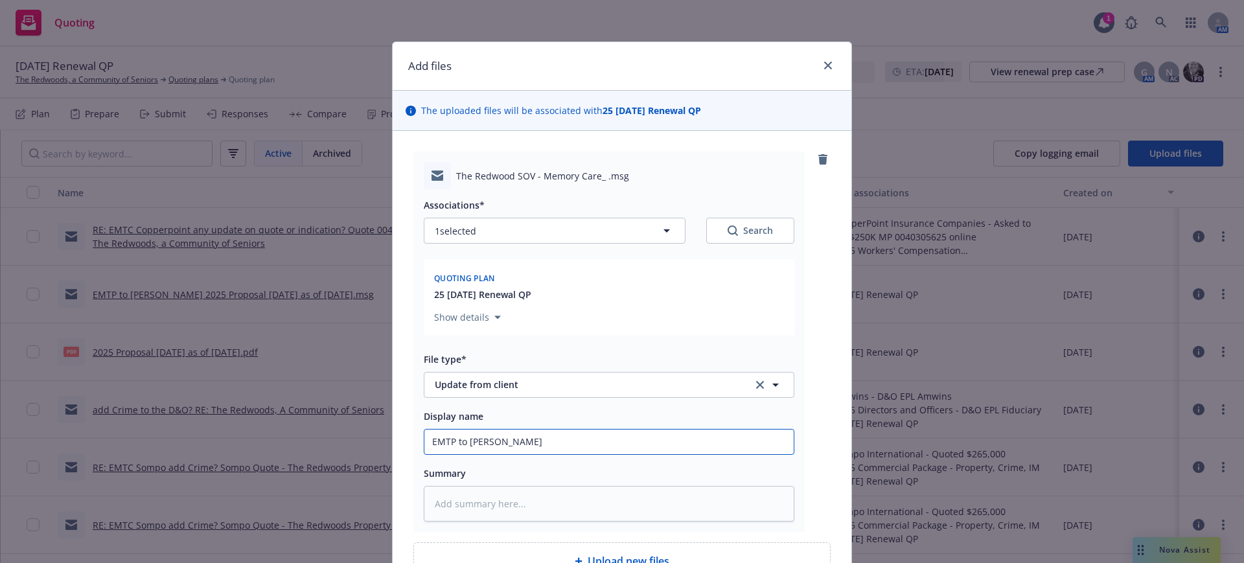
type textarea "x"
type input "EMTP to [PERSON_NAME]"
type textarea "x"
type input "EMTP to [PERSON_NAME]"
type textarea "x"
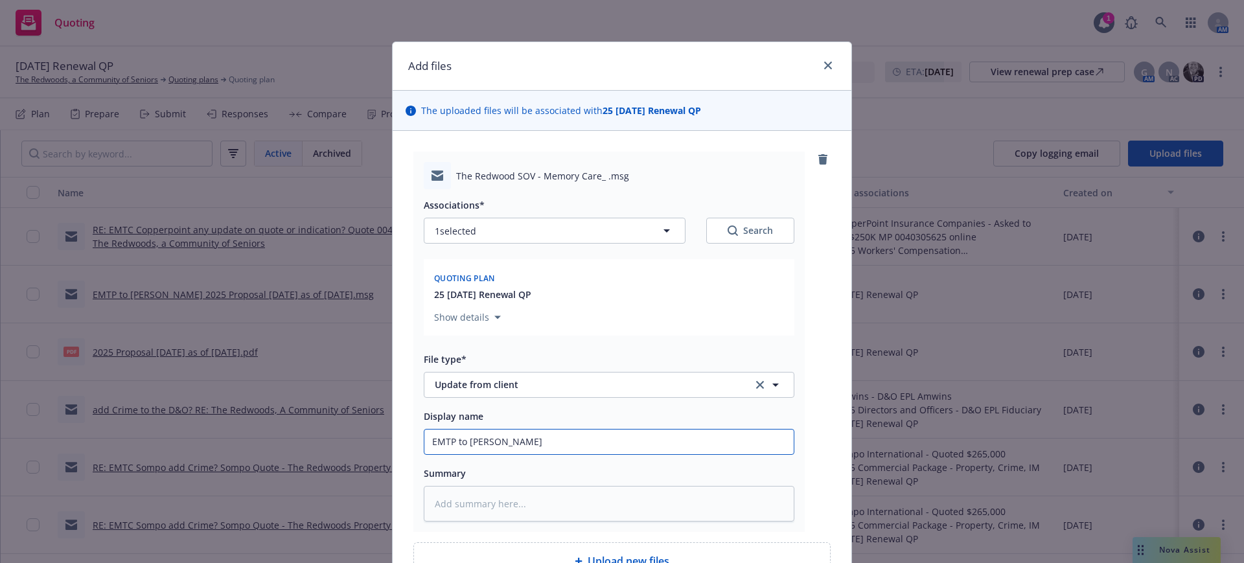
type input "EMTP to [PERSON_NAME]"
type textarea "x"
type input "EMTP to [PERSON_NAME] a"
type textarea "x"
type input "EMTP to [PERSON_NAME] ad"
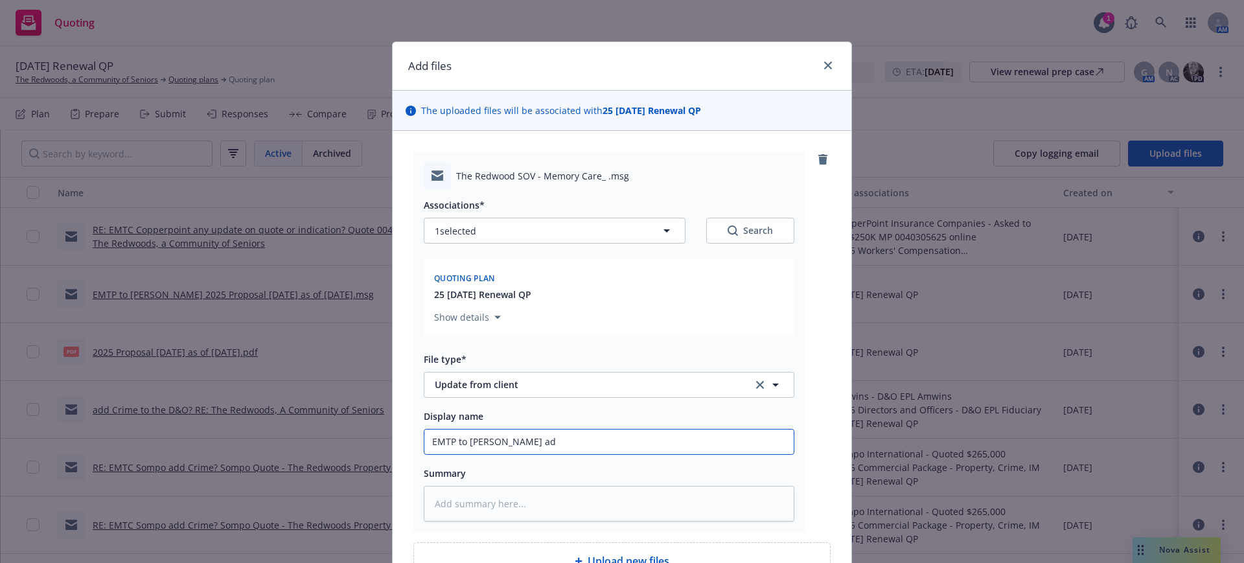
type textarea "x"
type input "EMTP to [PERSON_NAME] add"
type textarea "x"
type input "EMTP to [PERSON_NAME] add"
type textarea "x"
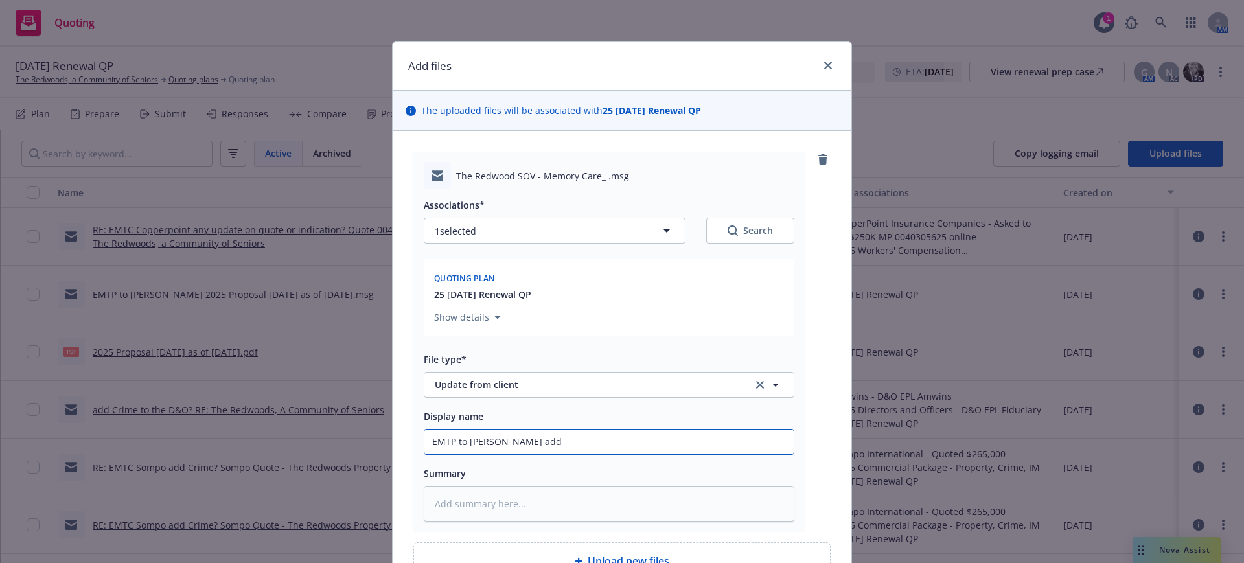
type input "EMTP to [PERSON_NAME] add t"
type textarea "x"
type input "EMTP to [PERSON_NAME] add th"
type textarea "x"
type input "EMTP to [PERSON_NAME] add the"
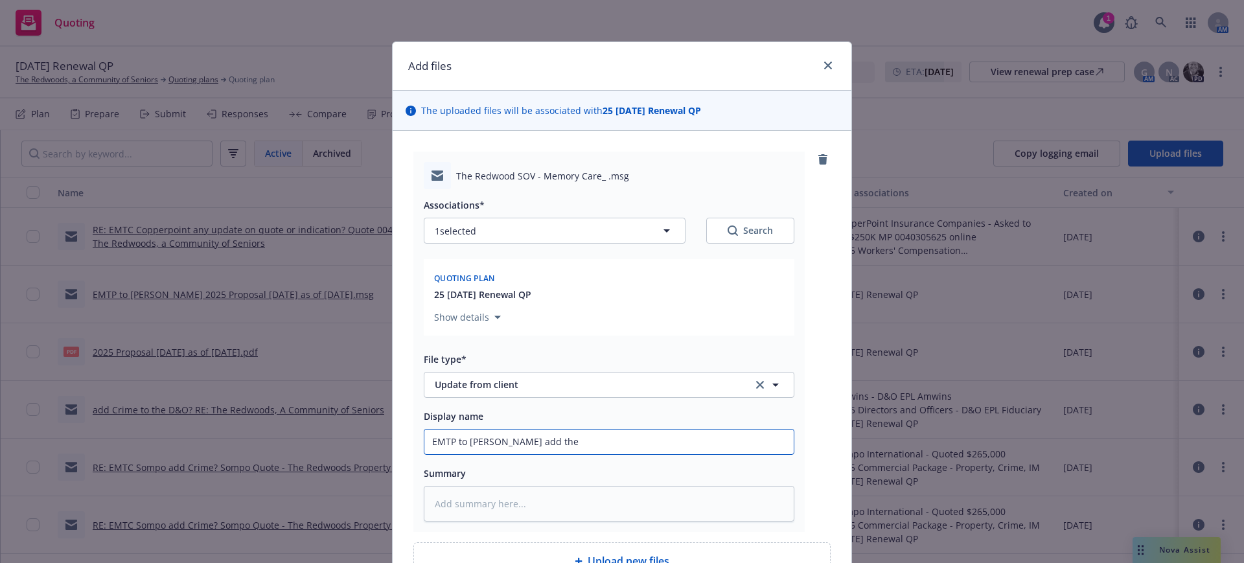
type textarea "x"
type input "EMTP to [PERSON_NAME] add the"
type textarea "x"
type input "EMTP to [PERSON_NAME] add the m"
type textarea "x"
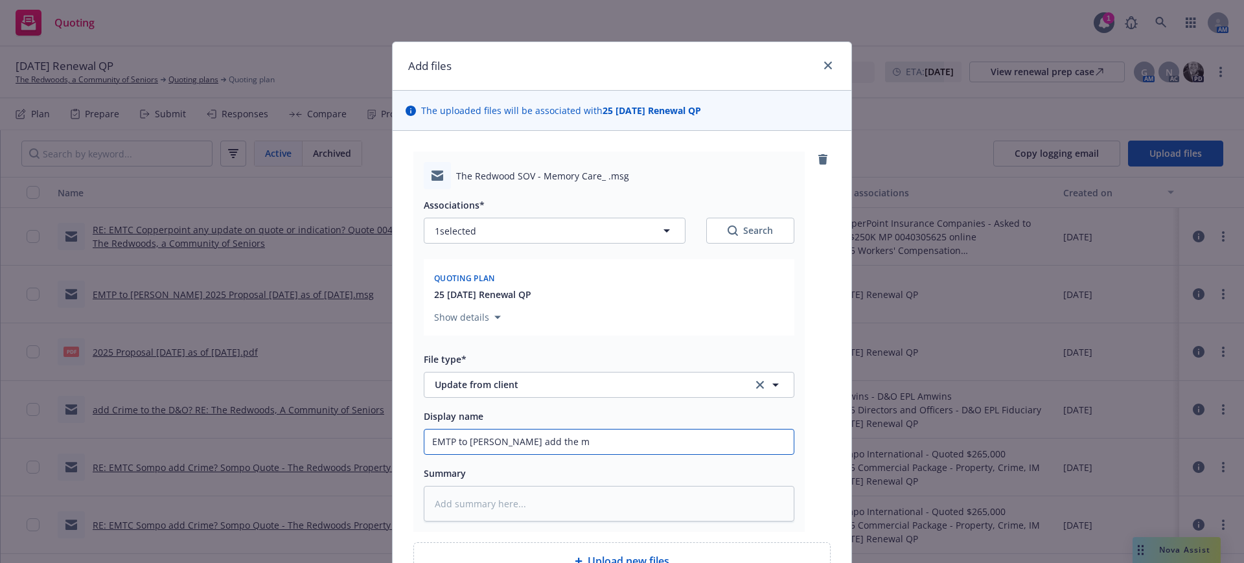
type input "EMTP to [PERSON_NAME] add the ma"
type textarea "x"
type input "EMTP to [PERSON_NAME] add the m"
type textarea "x"
type input "EMTP to [PERSON_NAME] add the me"
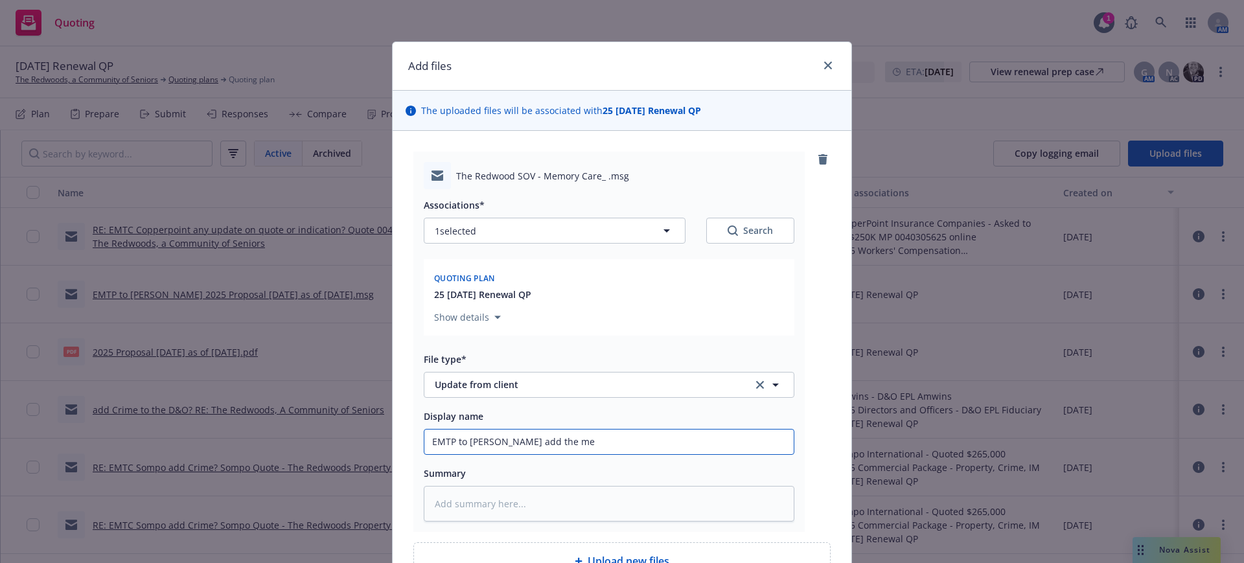
type textarea "x"
type input "EMTP to [PERSON_NAME] add the mem"
type textarea "x"
type input "EMTP to [PERSON_NAME] add the memo"
type textarea "x"
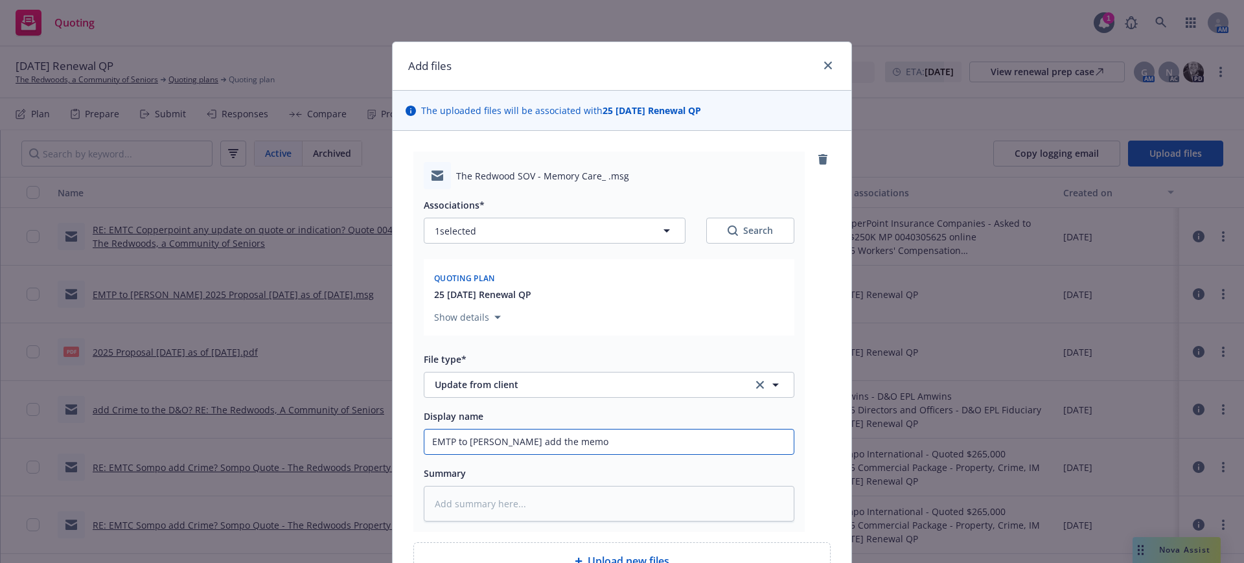
type input "EMTP to [PERSON_NAME] add the memor"
type textarea "x"
type input "EMTP to [PERSON_NAME] add the memory"
type textarea "x"
type input "EMTP to [PERSON_NAME] add the memory"
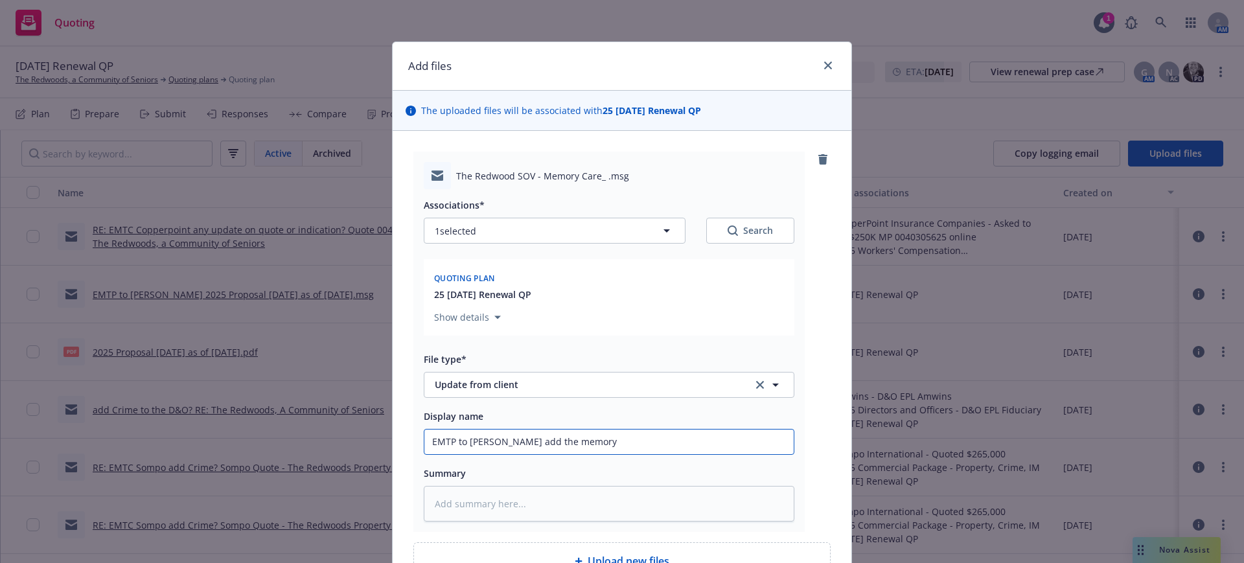
type textarea "x"
type input "EMTP to [PERSON_NAME] add the memory c"
type textarea "x"
type input "EMTP to [PERSON_NAME] add the memory ca"
type textarea "x"
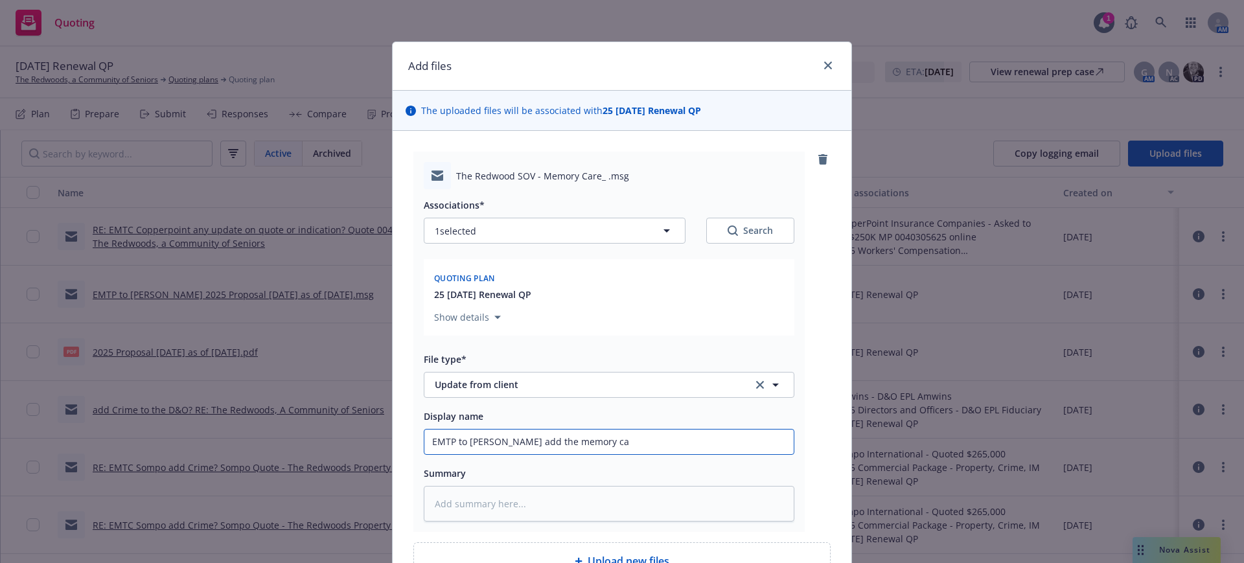
type input "EMTP to [PERSON_NAME] add the memory car"
type textarea "x"
type input "EMTP to [PERSON_NAME] add the memory care"
type textarea "x"
type input "EMTP to [PERSON_NAME] add the memory care"
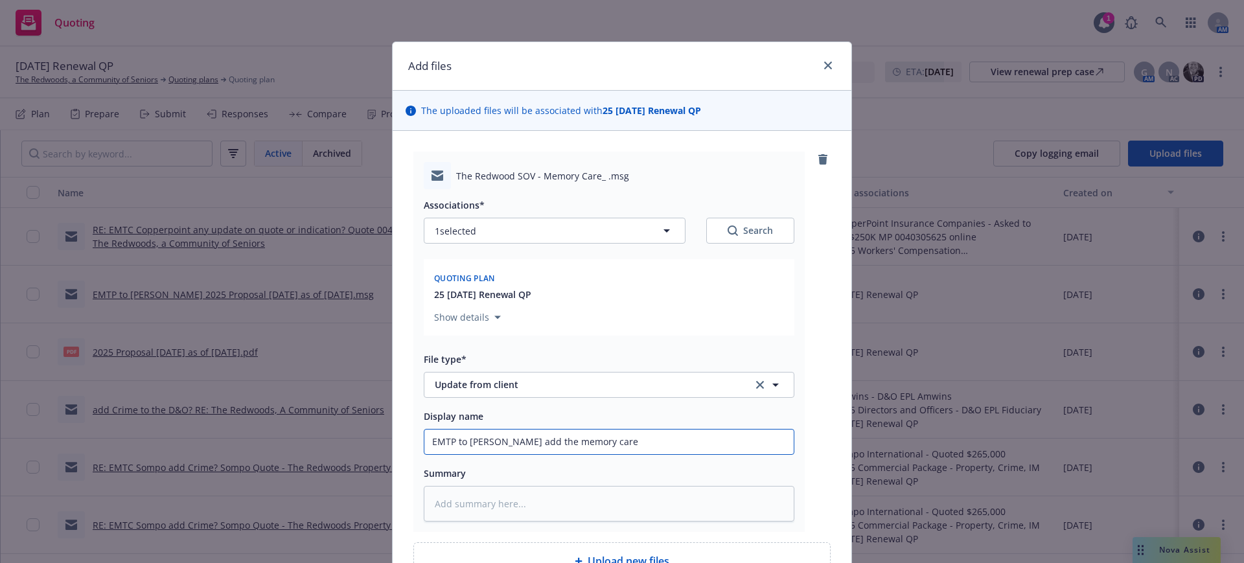
type textarea "x"
type input "EMTP to [PERSON_NAME] add the memory care u"
type textarea "x"
type input "EMTP to [PERSON_NAME] add the memory care un"
type textarea "x"
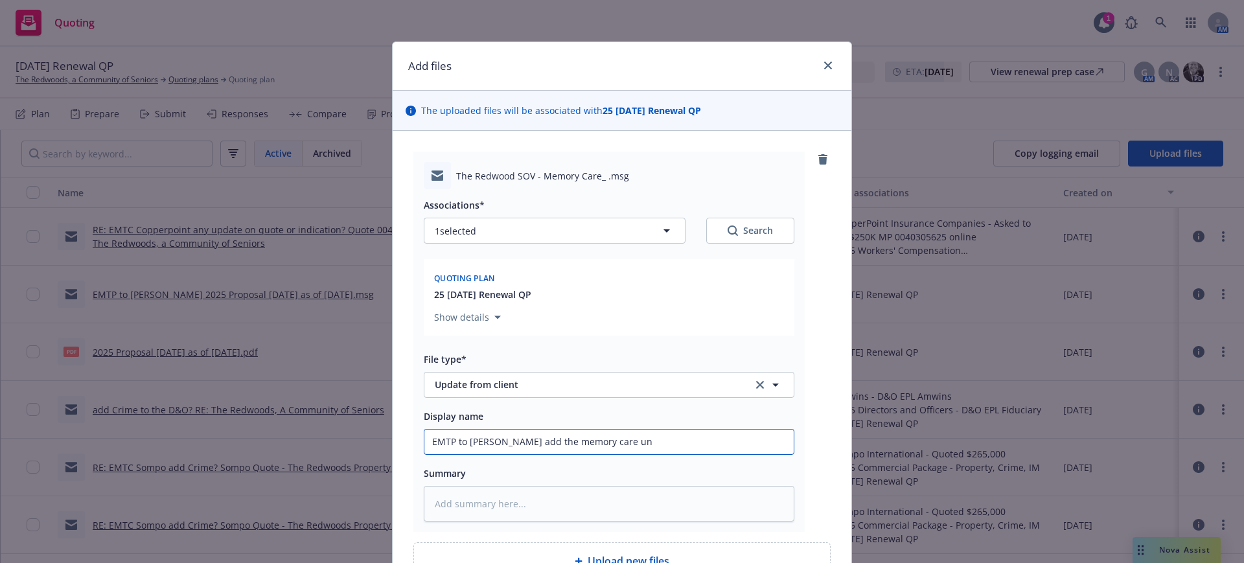
type input "EMTP to [PERSON_NAME] add the memory care uni"
type textarea "x"
type input "EMTP to [PERSON_NAME] add the memory care unit"
type textarea "x"
type input "EMTP to [PERSON_NAME] add the memory care unit?"
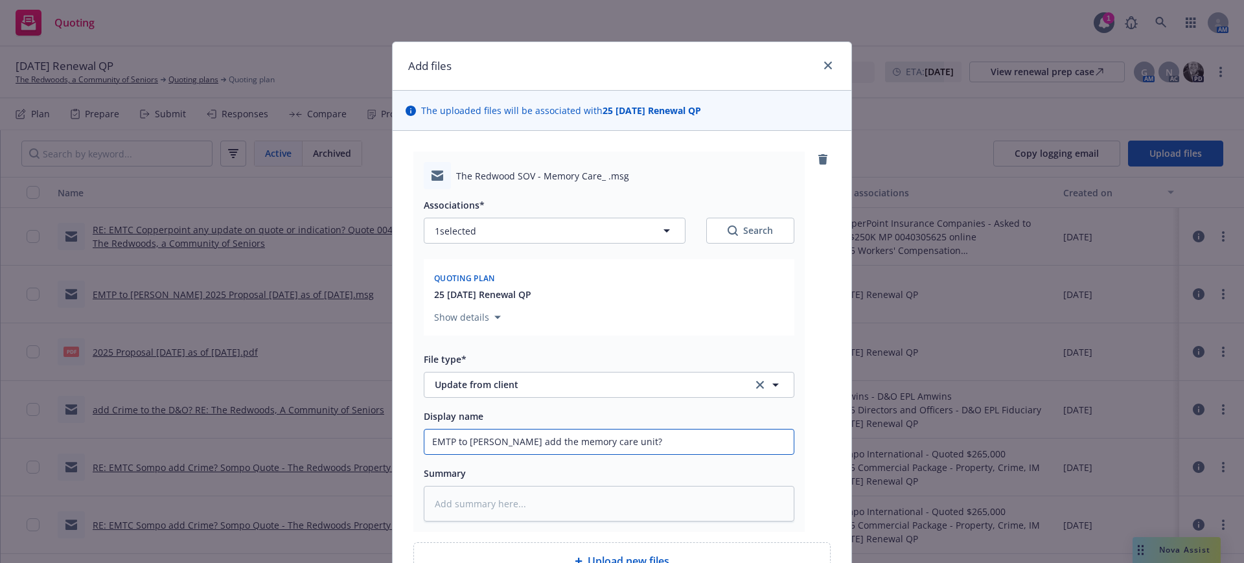
type textarea "x"
type input "EMTP to [PERSON_NAME] add the memory care unit?"
click at [424, 500] on textarea at bounding box center [609, 504] width 371 height 36
paste textarea "Do you have something that adds the Memory Care unit?"
type textarea "x"
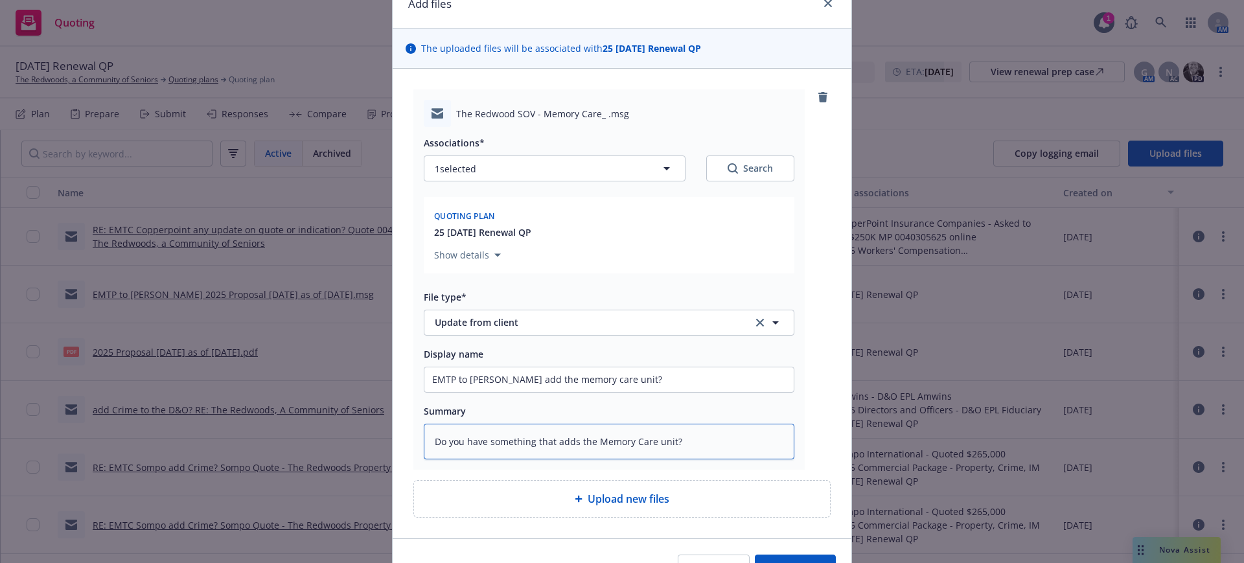
scroll to position [137, 0]
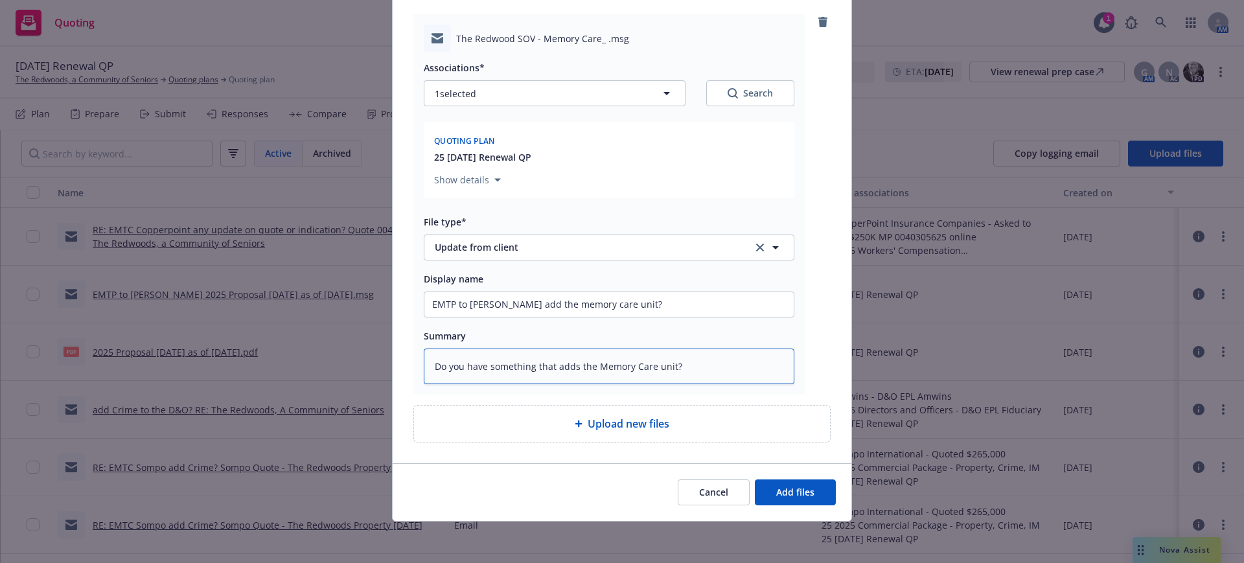
type textarea "Do you have something that adds the Memory Care unit?"
type textarea "x"
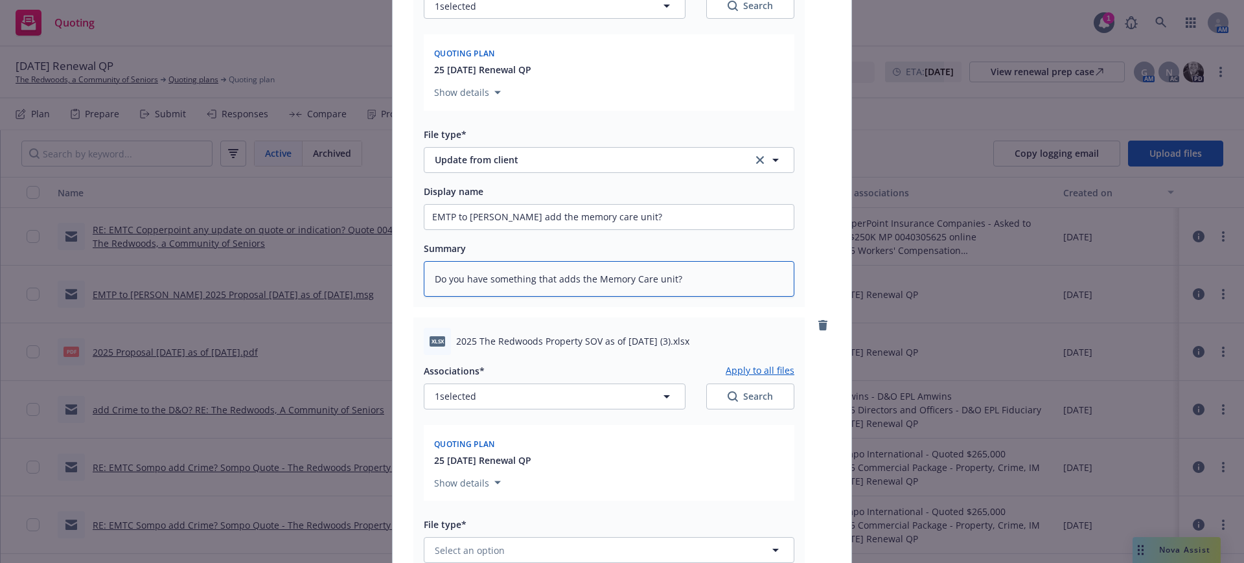
scroll to position [380, 0]
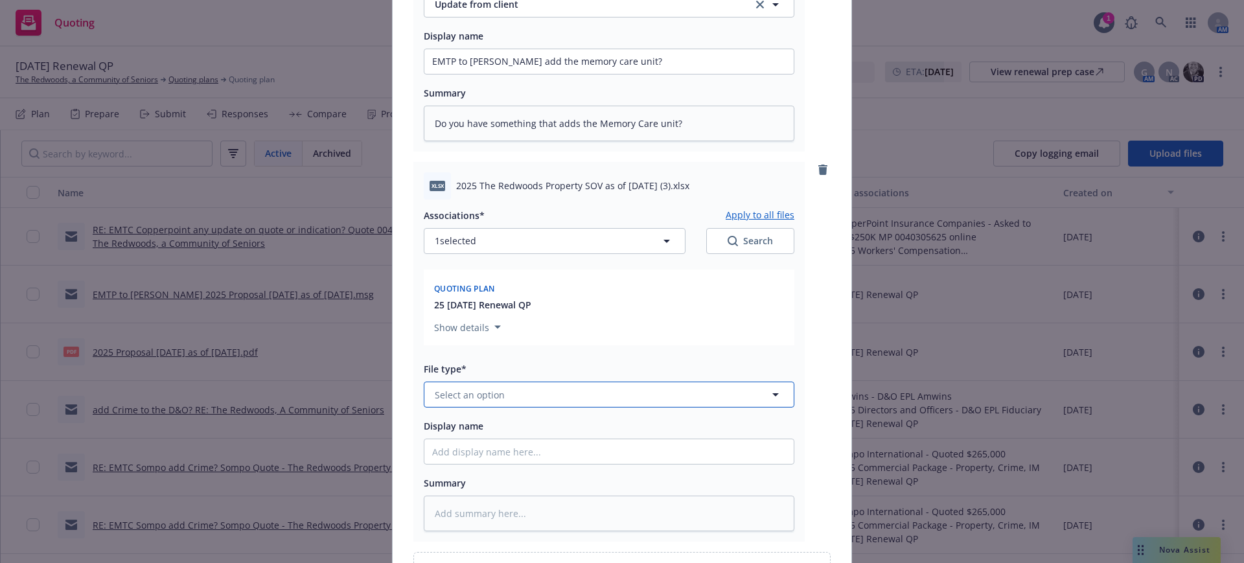
click at [447, 395] on span "Select an option" at bounding box center [470, 395] width 70 height 14
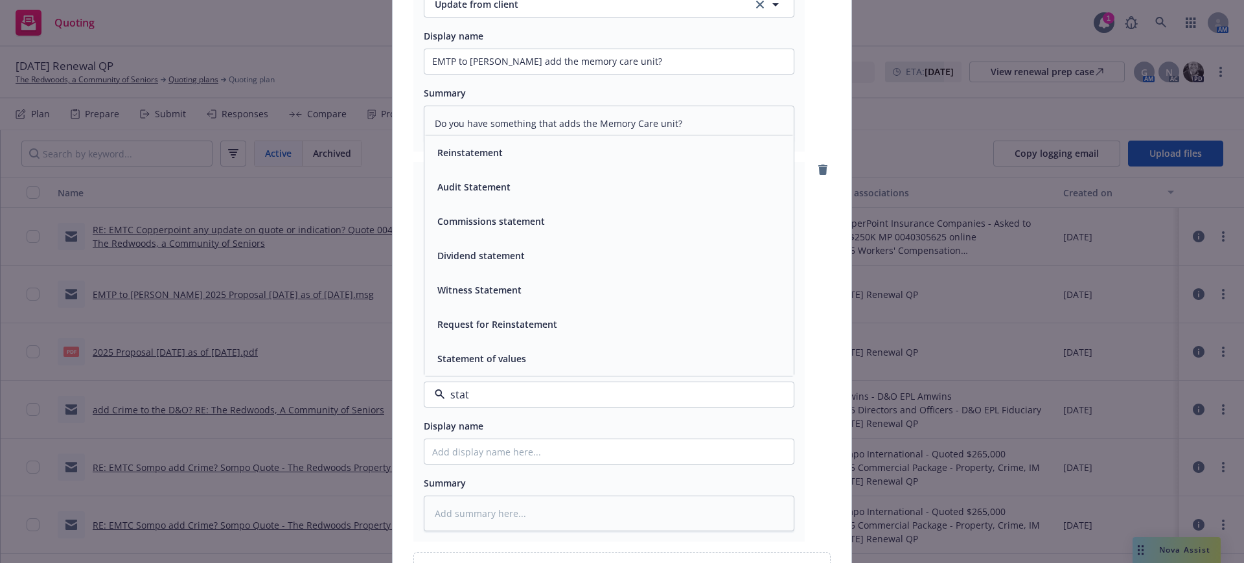
type input "state"
click at [495, 355] on span "Statement of values" at bounding box center [481, 359] width 89 height 14
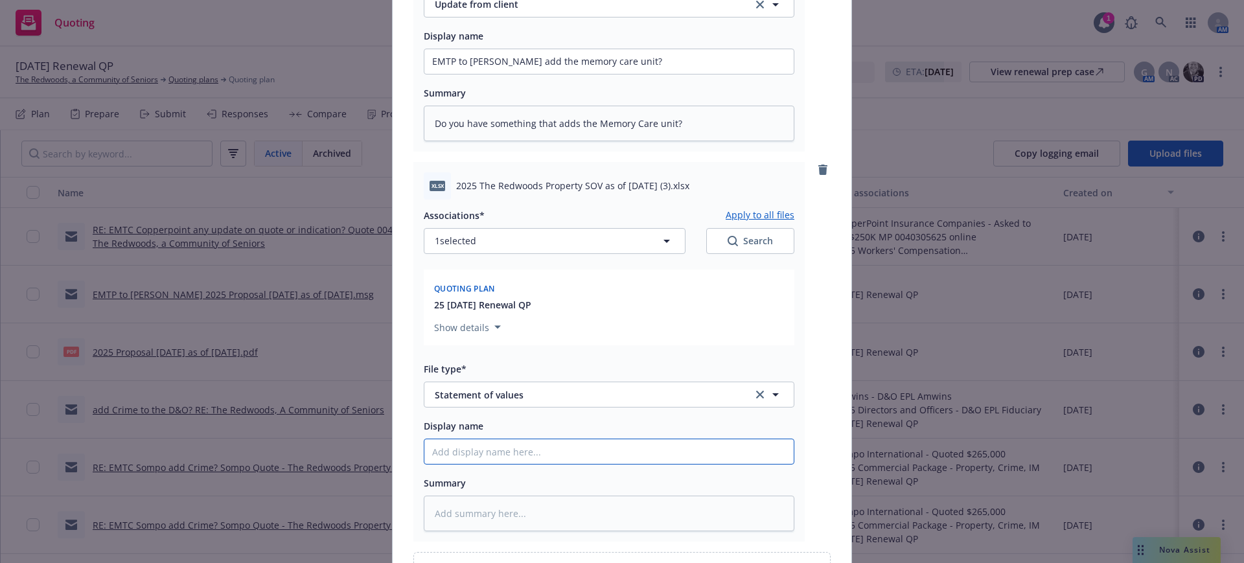
click at [425, 447] on input "Display name" at bounding box center [609, 451] width 369 height 25
type textarea "x"
type input "1"
type textarea "x"
type input "10"
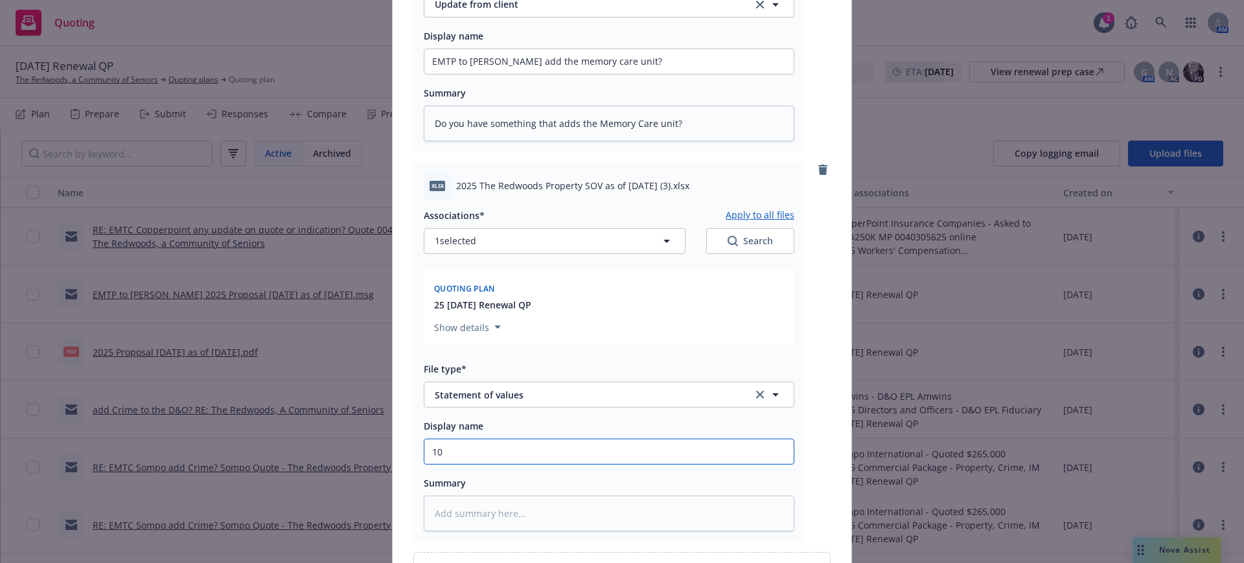
type textarea "x"
type input "10/"
type textarea "x"
type input "10/1"
type textarea "x"
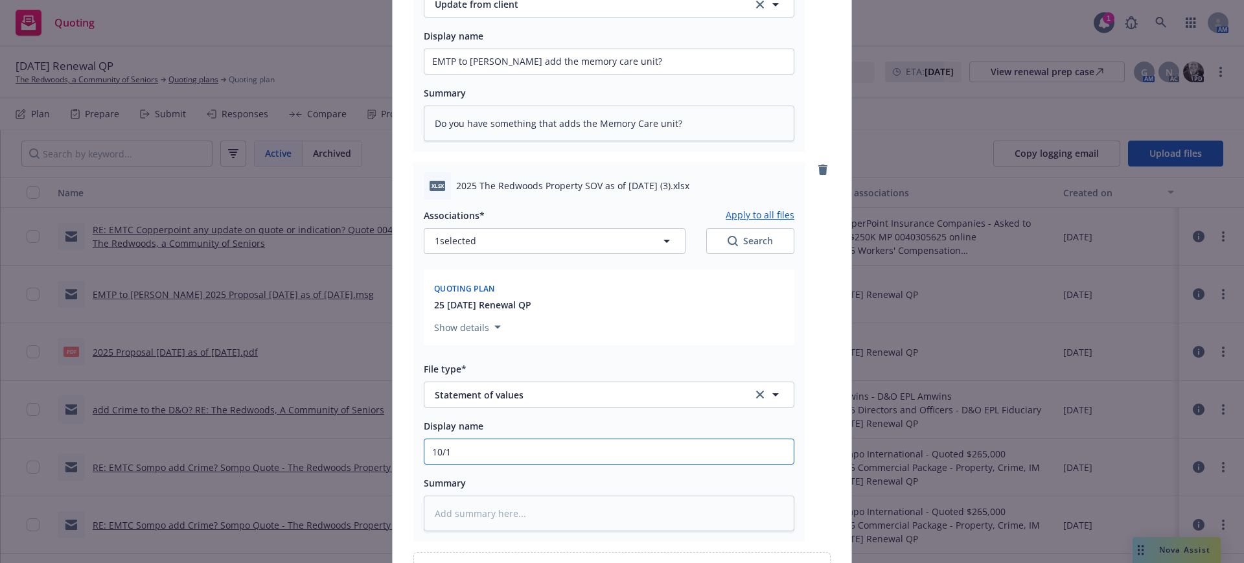
type input "10/1/"
type textarea "x"
type input "10/1/2"
type textarea "x"
type input "[DATE]"
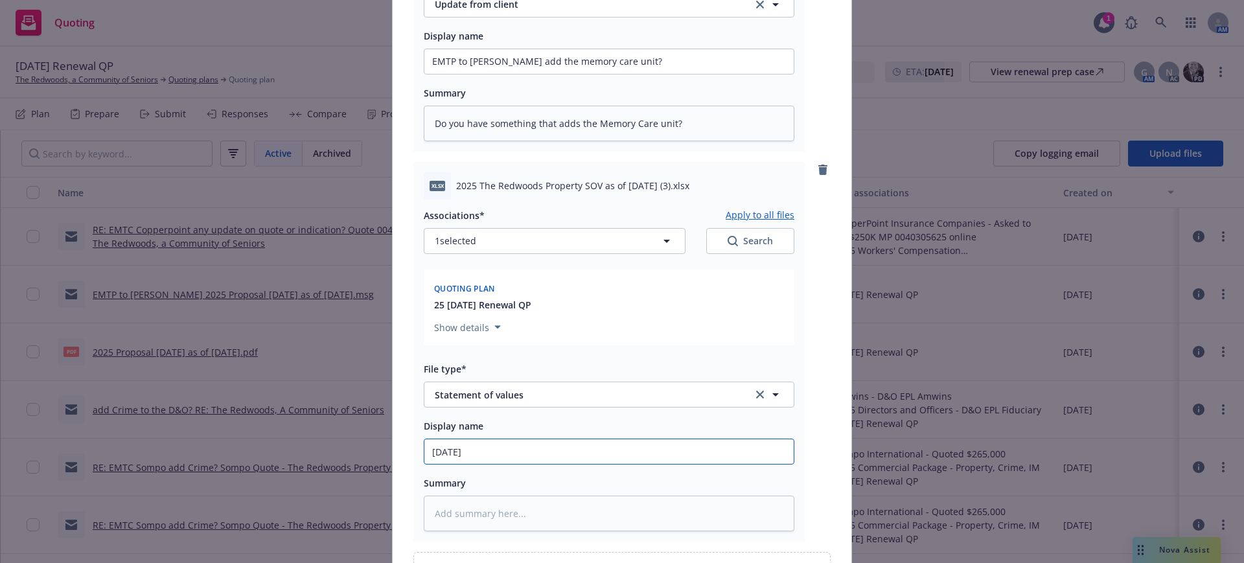
type textarea "x"
type input "[DATE]"
type textarea "x"
type input "[DATE] P"
type textarea "x"
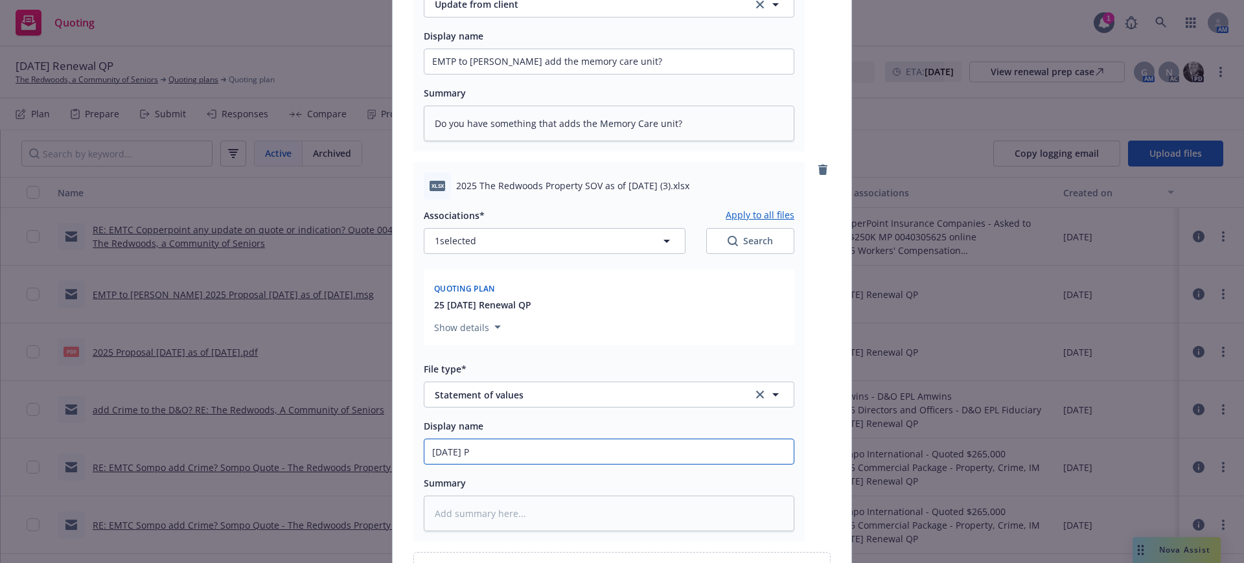
type input "[DATE] Pr"
type textarea "x"
type input "[DATE] Pro"
type textarea "x"
type input "[DATE] Prop"
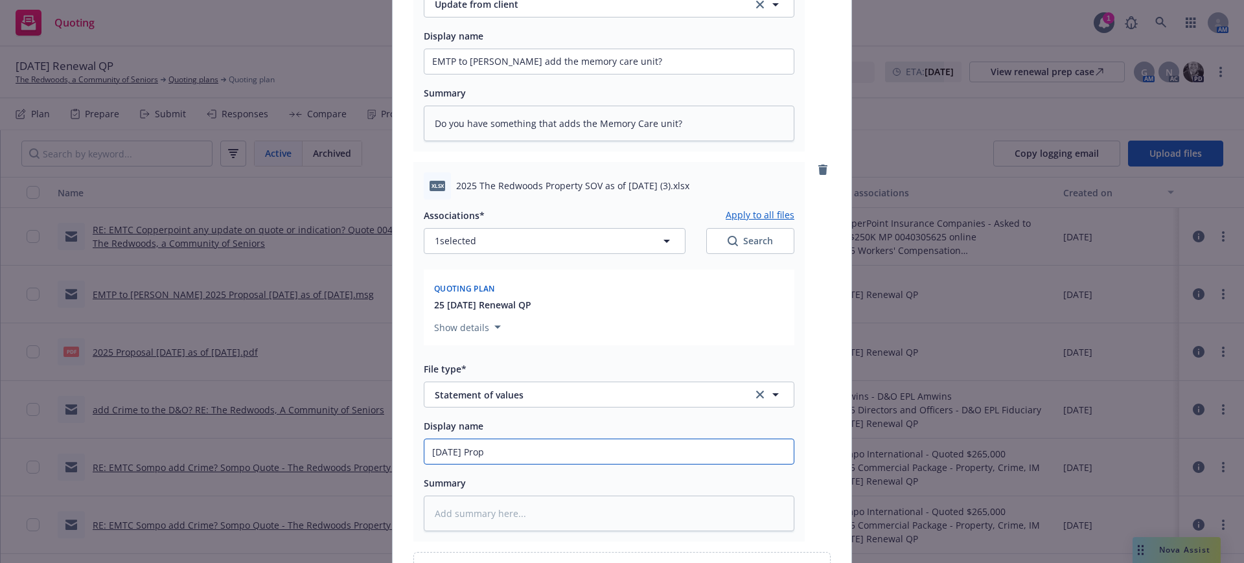
type textarea "x"
type input "[DATE] Prope"
type textarea "x"
type input "[DATE] Proper"
type textarea "x"
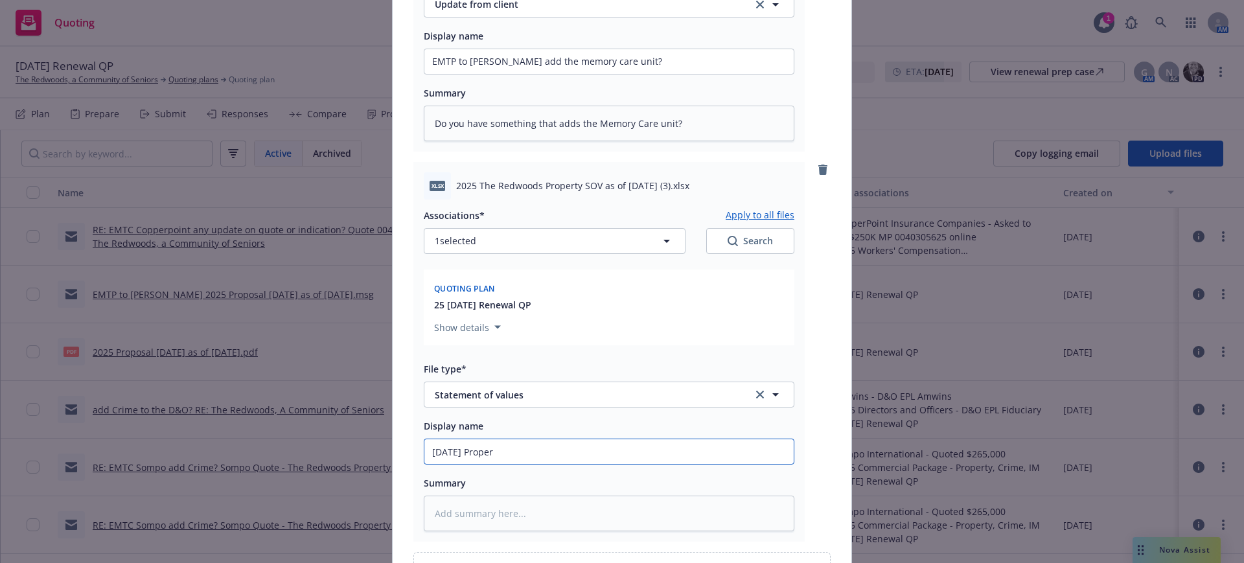
type input "[DATE] Propert"
type textarea "x"
type input "[DATE] Property"
type textarea "x"
type input "[DATE] Property"
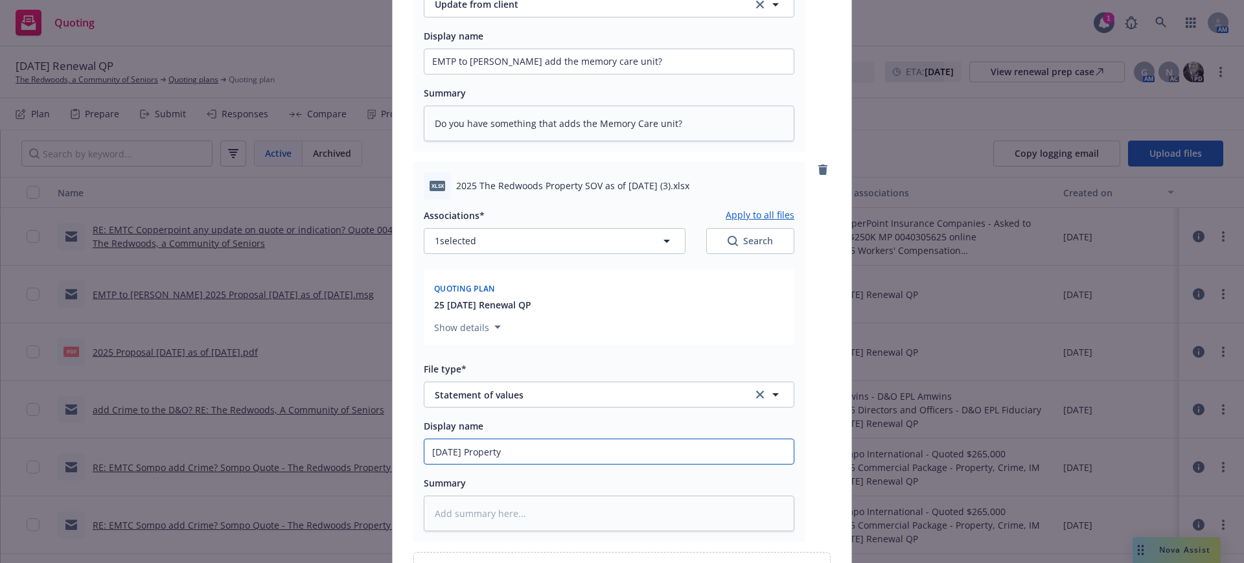
type textarea "x"
type input "[DATE] Property S"
type textarea "x"
type input "[DATE] Property SO"
type textarea "x"
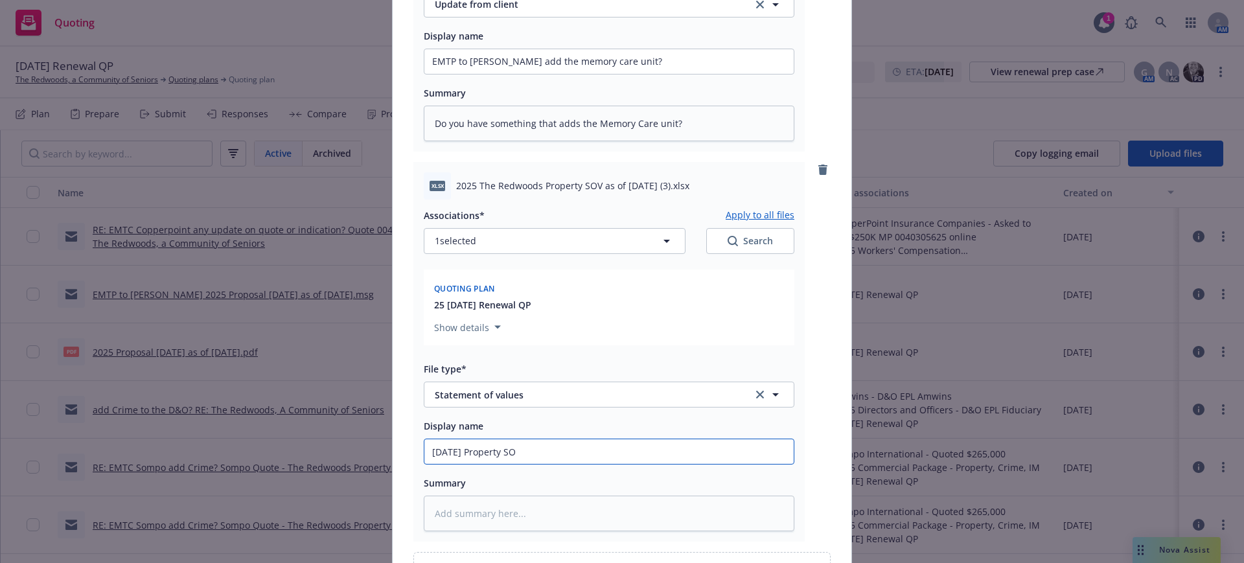
type input "[DATE] Property SOV"
type textarea "x"
type input "[DATE] Property SOV"
type textarea "x"
type input "[DATE] Property SOV a"
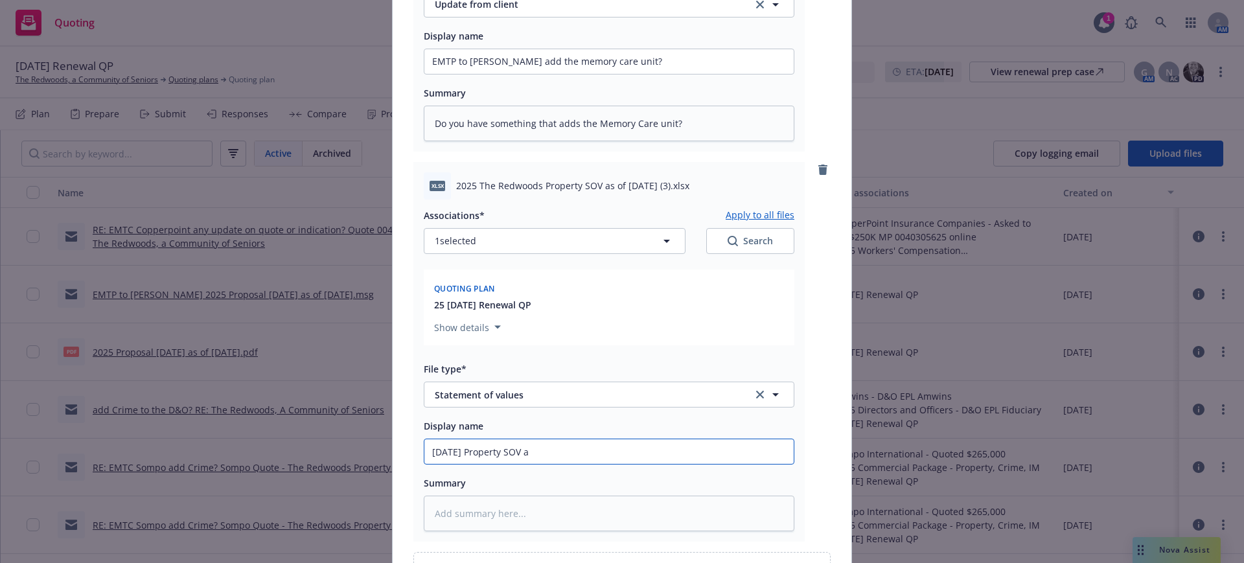
type textarea "x"
type input "[DATE] Property SOV as"
type textarea "x"
type input "[DATE] Property SOV as o"
type textarea "x"
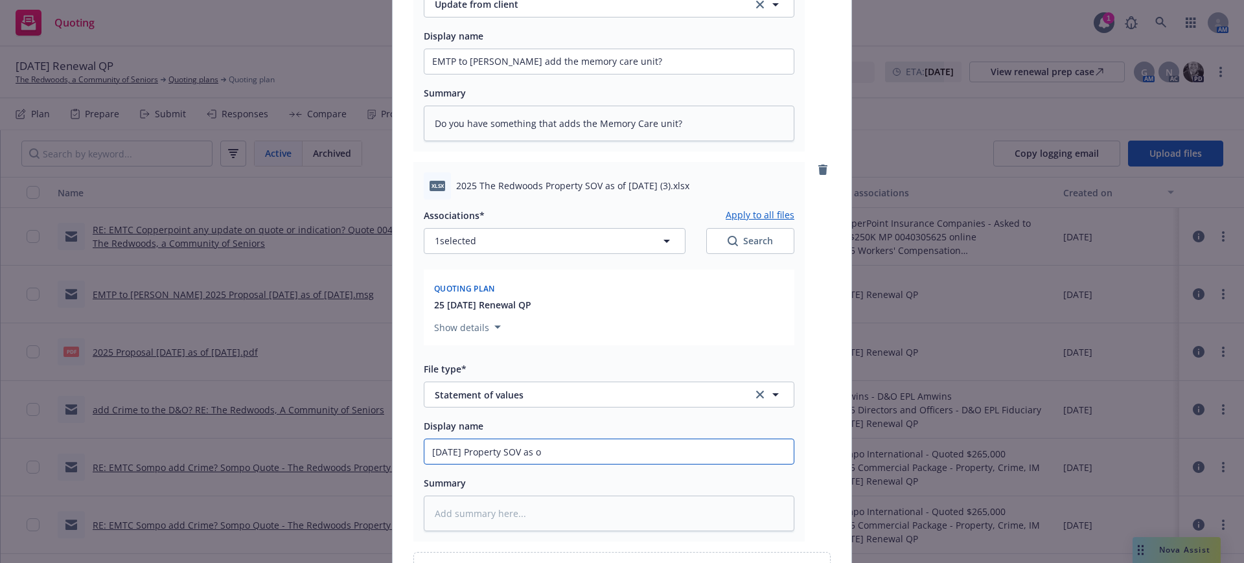
type input "[DATE] Property SOV as of"
type textarea "x"
type input "[DATE] Property SOV as of"
type textarea "x"
type input "[DATE] Property SOV as of 8"
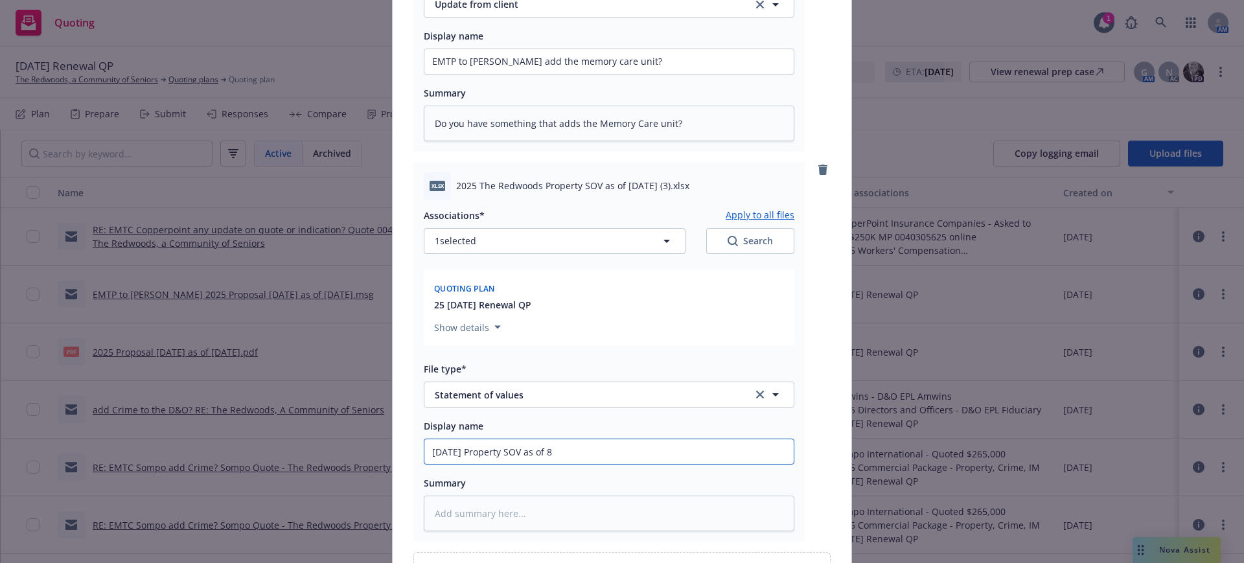
type textarea "x"
type input "[DATE] Property SOV as of 8/"
type textarea "x"
type input "[DATE] Property SOV as of 8/2"
type textarea "x"
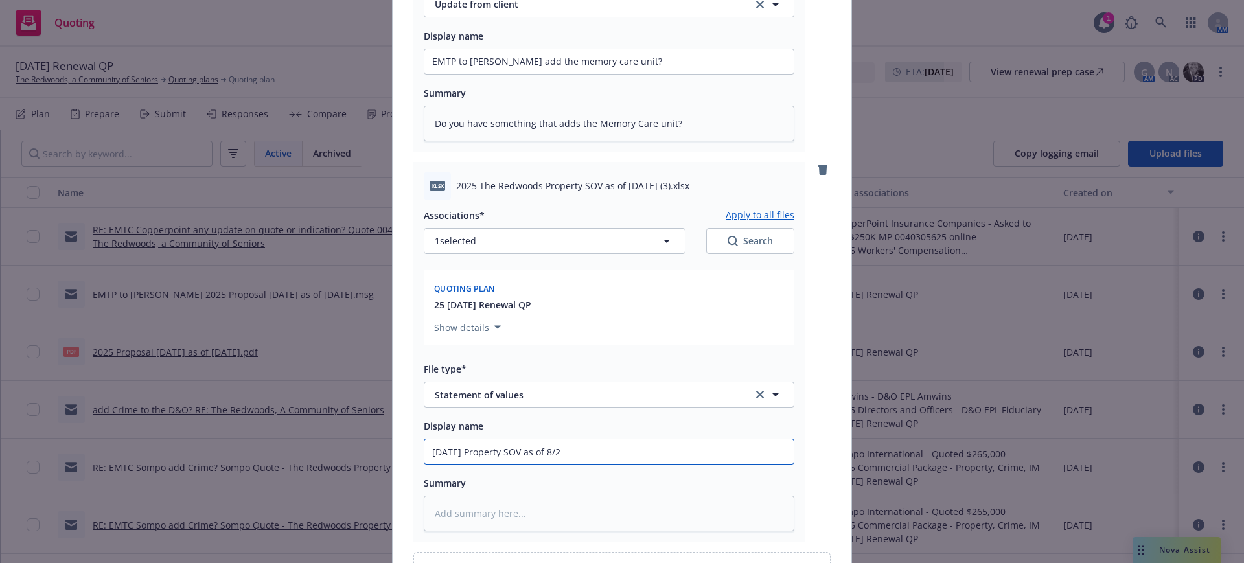
type input "[DATE] Property SOV as of 8/20"
type textarea "x"
type input "[DATE] Property SOV as of 8/20/"
type textarea "x"
type input "[DATE] Property SOV as of 8/20/2"
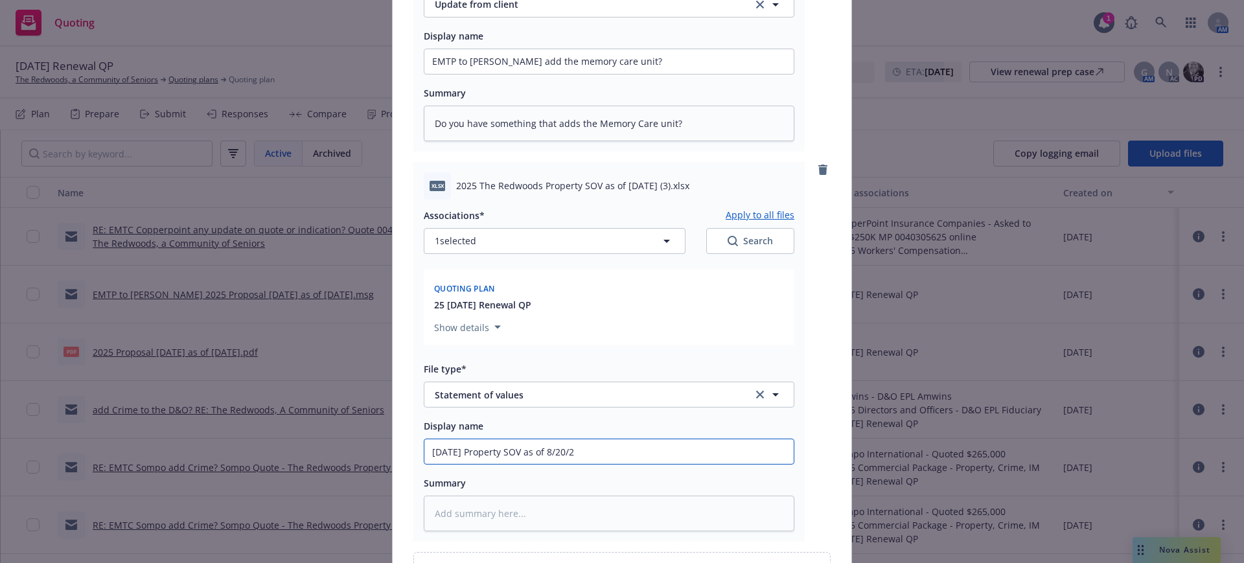
type textarea "x"
type input "[DATE] Property SOV as of [DATE]"
type textarea "x"
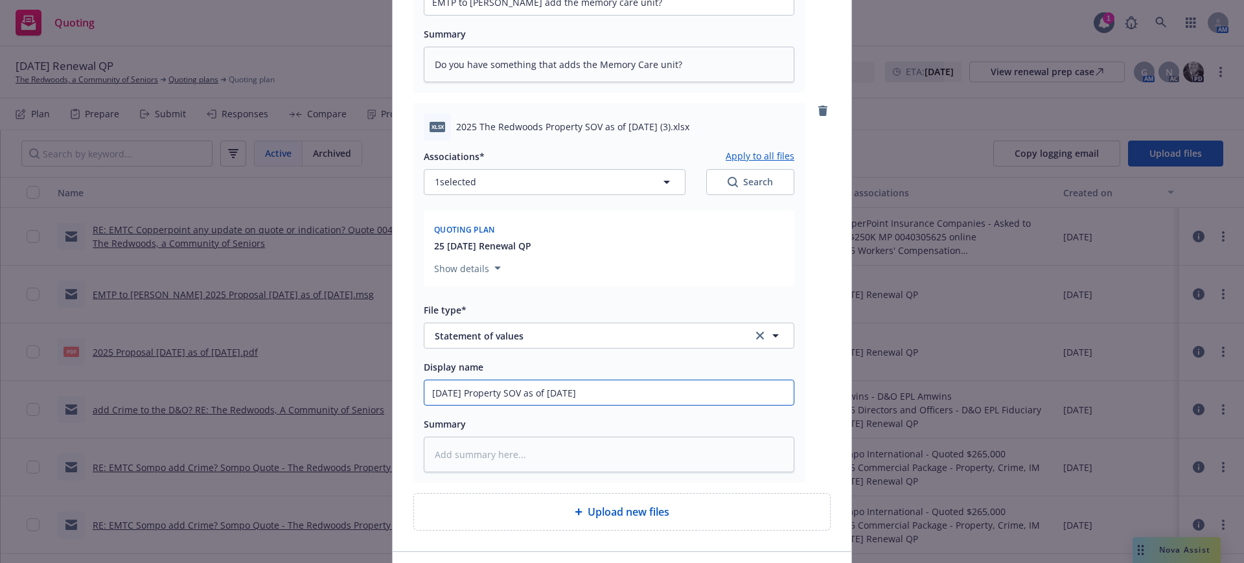
scroll to position [528, 0]
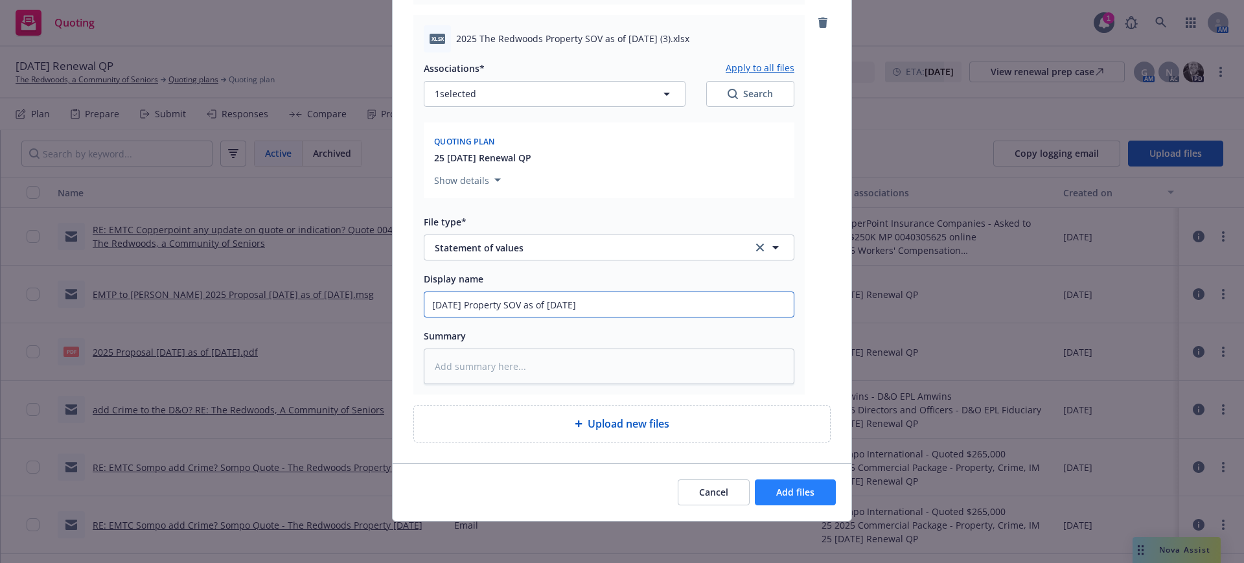
type input "[DATE] Property SOV as of [DATE]"
click at [776, 493] on span "Add files" at bounding box center [795, 492] width 38 height 12
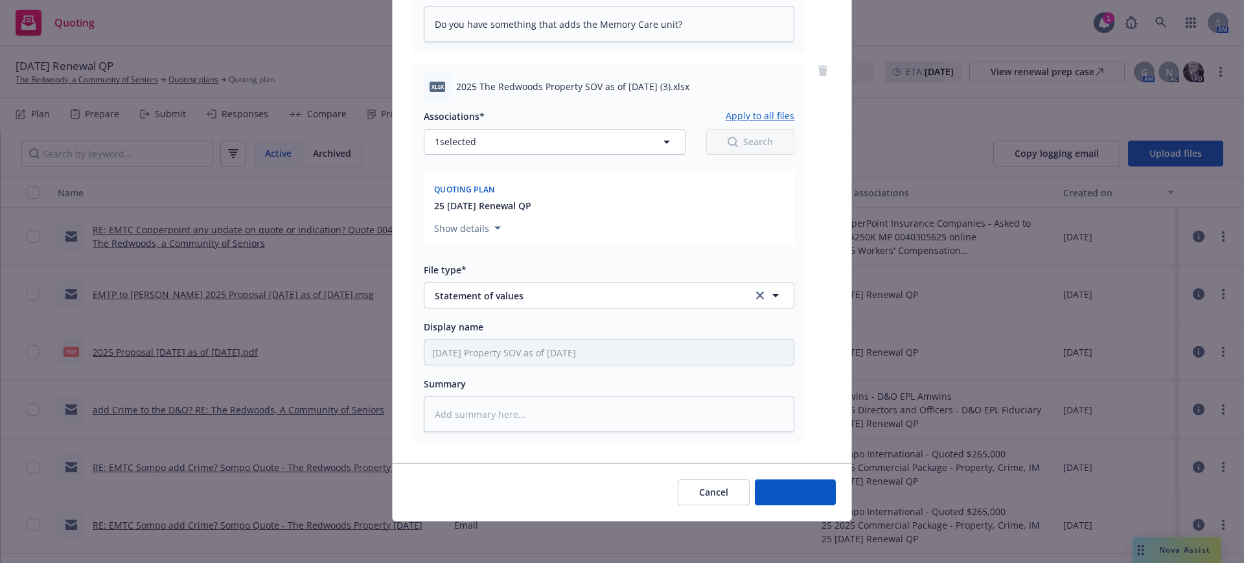
scroll to position [480, 0]
type textarea "x"
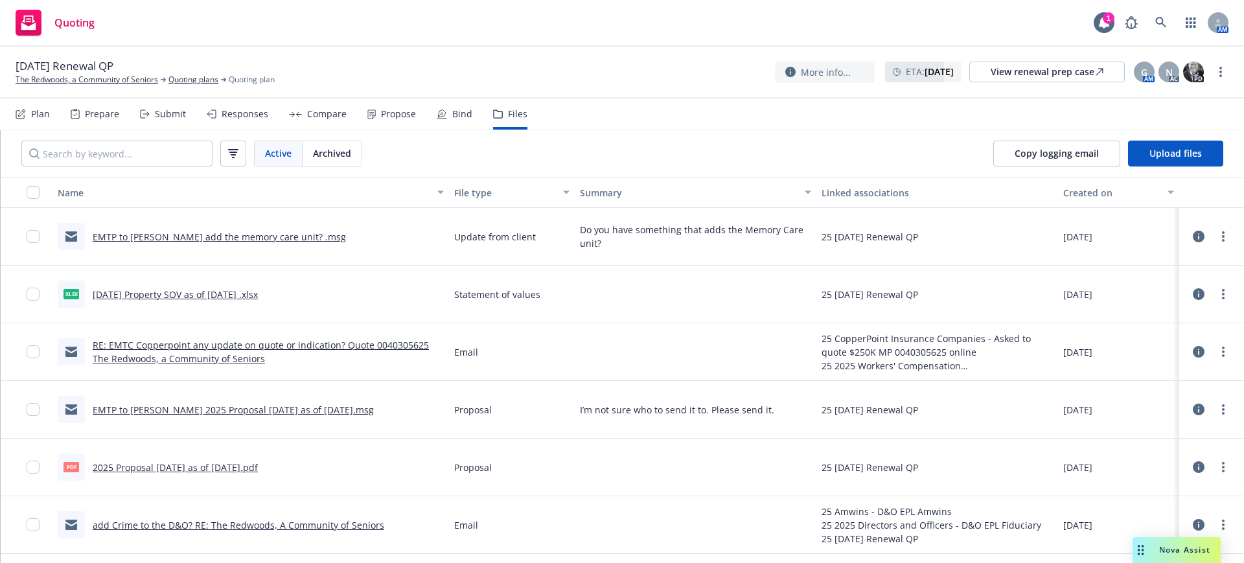
click at [167, 113] on div "Submit" at bounding box center [170, 114] width 31 height 10
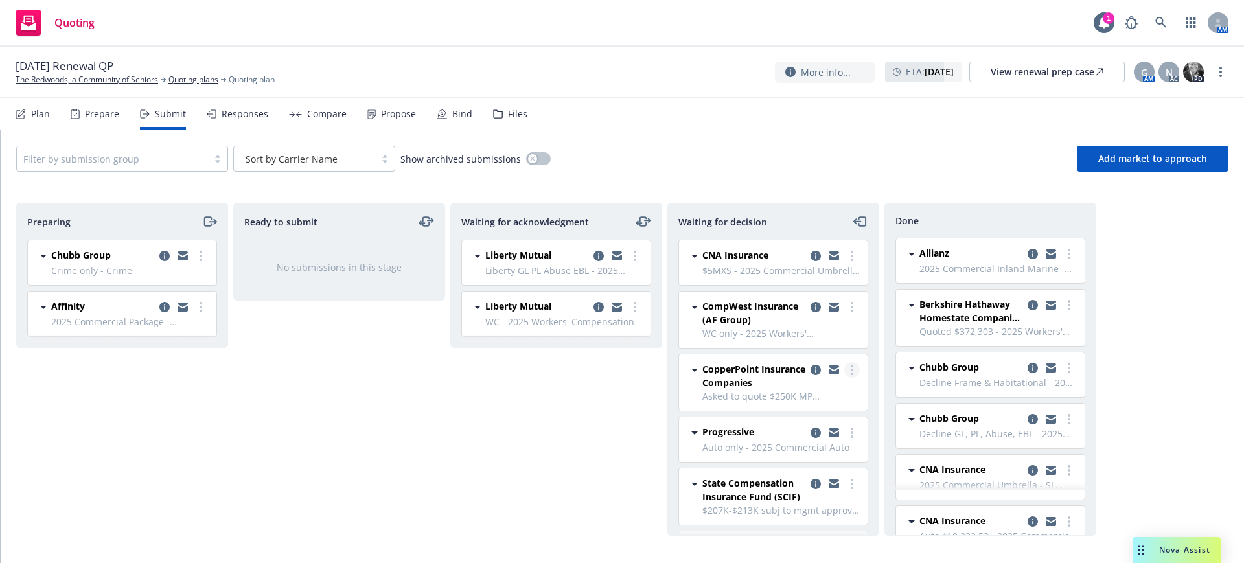
click at [851, 368] on icon "more" at bounding box center [852, 370] width 3 height 10
click at [777, 446] on span "Add accepted decision" at bounding box center [782, 448] width 130 height 12
select select "12"
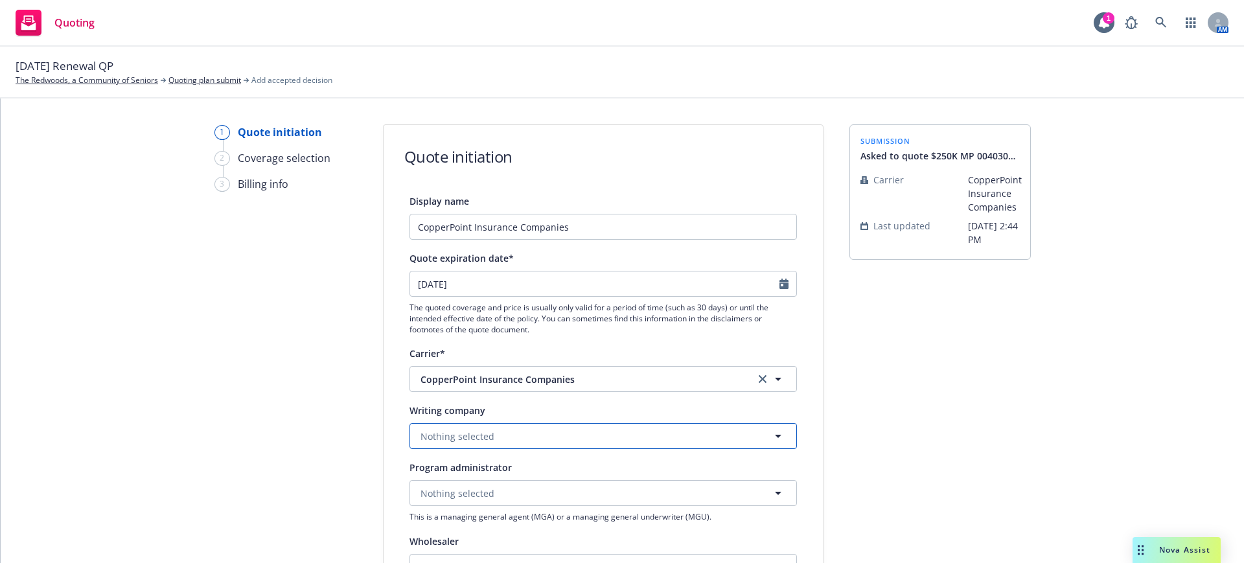
click at [485, 430] on span "Nothing selected" at bounding box center [458, 437] width 74 height 14
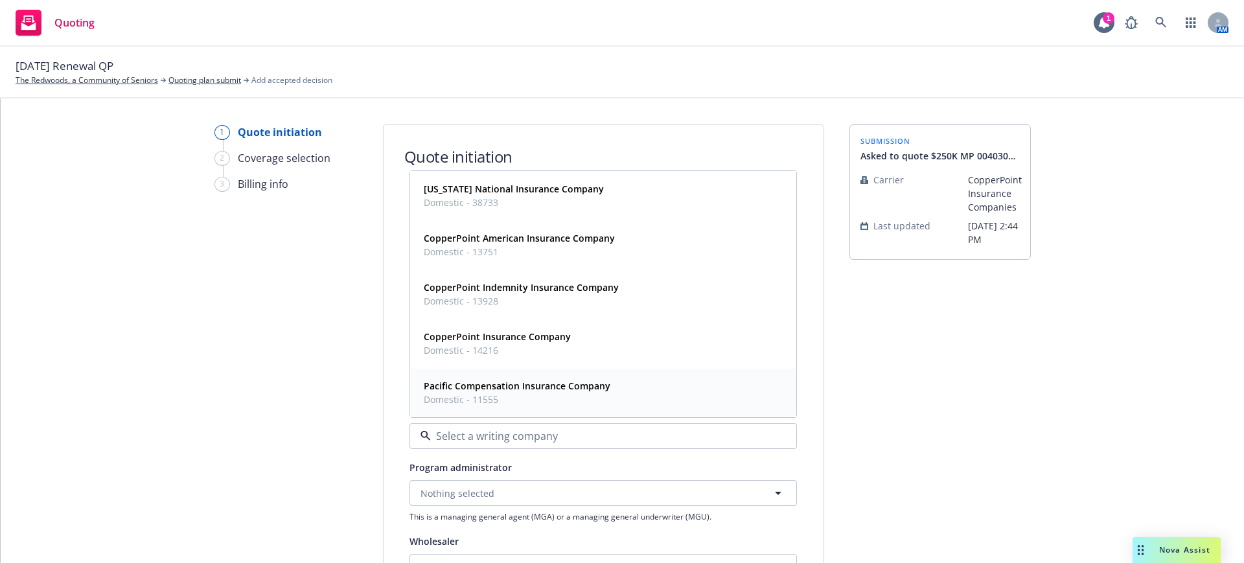
click at [476, 386] on strong "Pacific Compensation Insurance Company" at bounding box center [517, 386] width 187 height 12
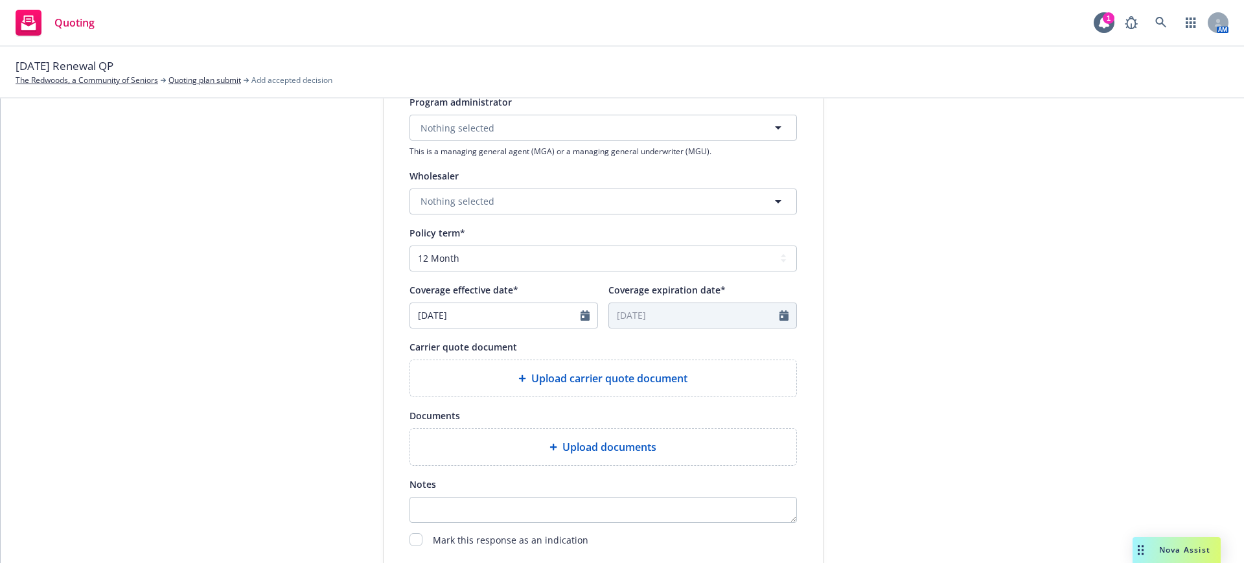
scroll to position [405, 0]
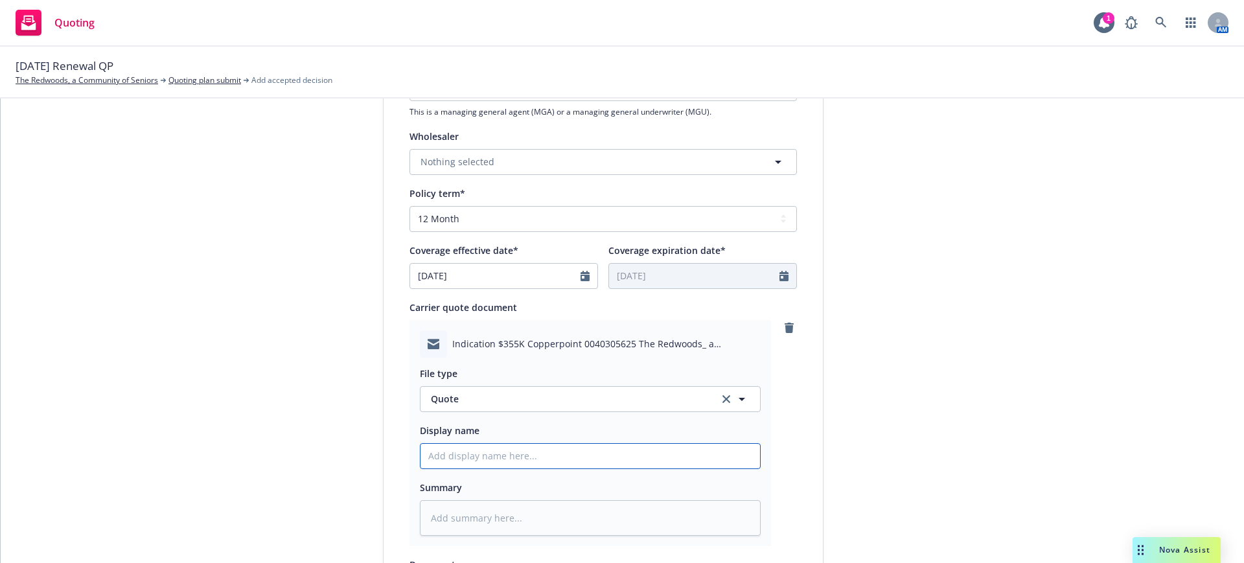
click at [426, 454] on input "Display name" at bounding box center [591, 456] width 340 height 25
type textarea "x"
type input "E"
type textarea "x"
type input "EM"
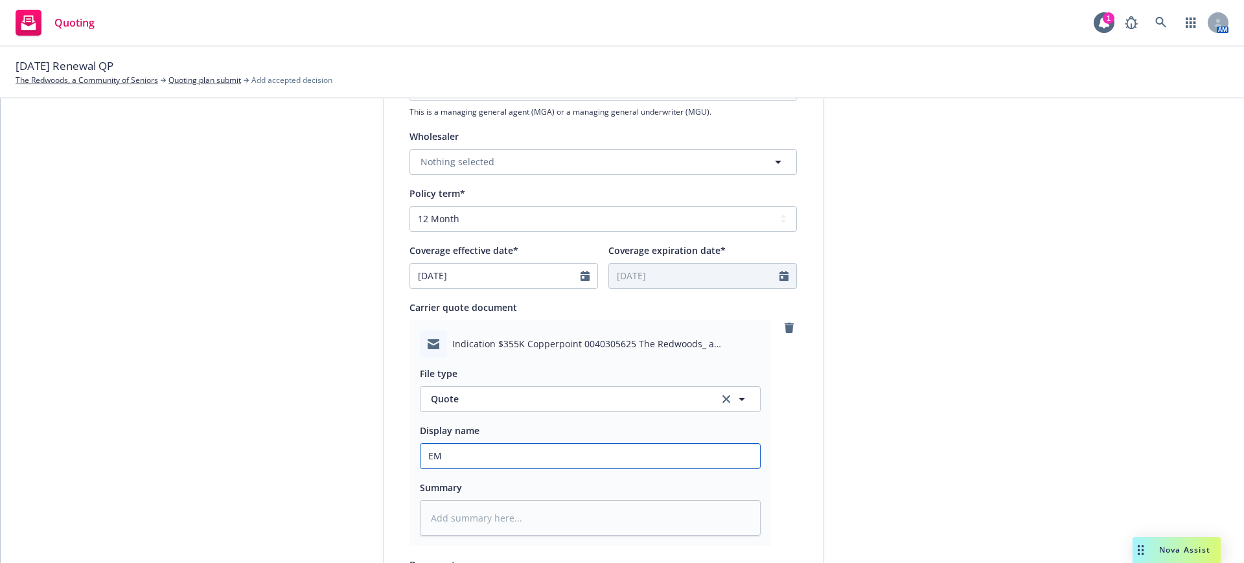
type textarea "x"
type input "EMF"
type textarea "x"
type input "EMFC"
type textarea "x"
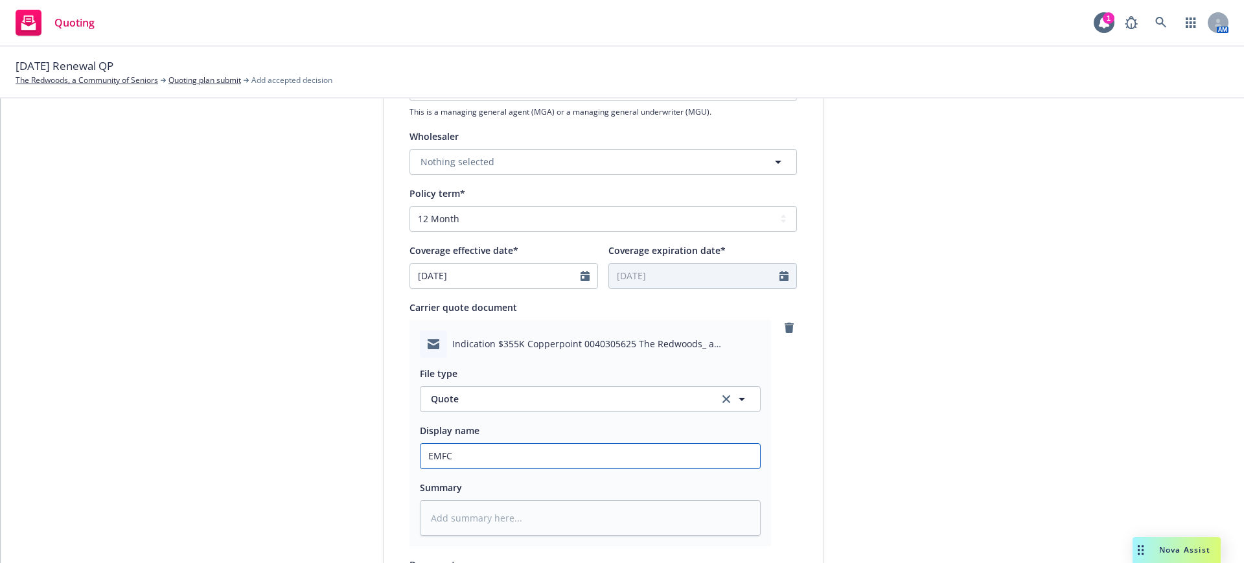
type input "EMFC"
type textarea "x"
type input "EMFC W"
type textarea "x"
type input "EMFC WC"
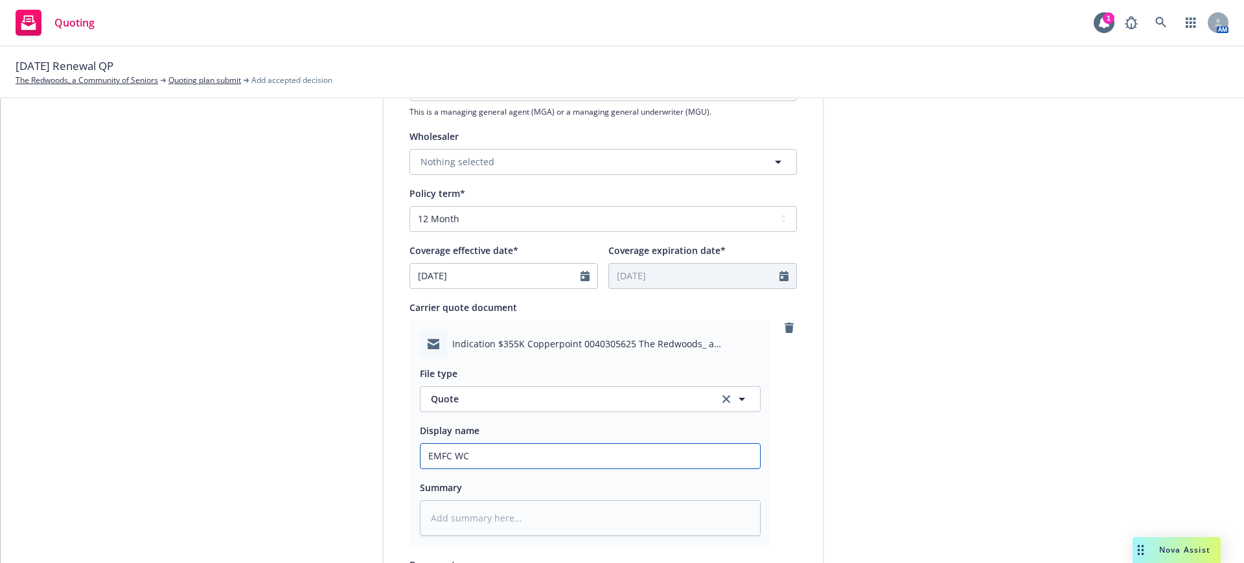
type textarea "x"
type input "EMFC WC"
type textarea "x"
type input "EMFC WC C"
type textarea "x"
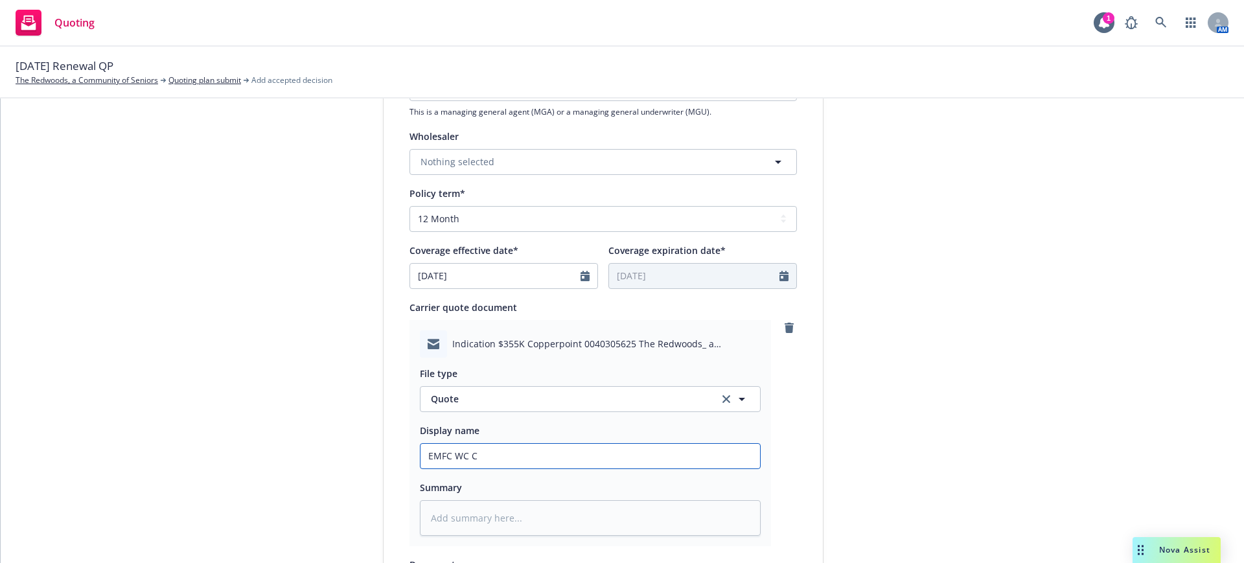
type input "EMFC WC Co"
type textarea "x"
type input "EMFC WC Cop"
type textarea "x"
type input "EMFC [PERSON_NAME]"
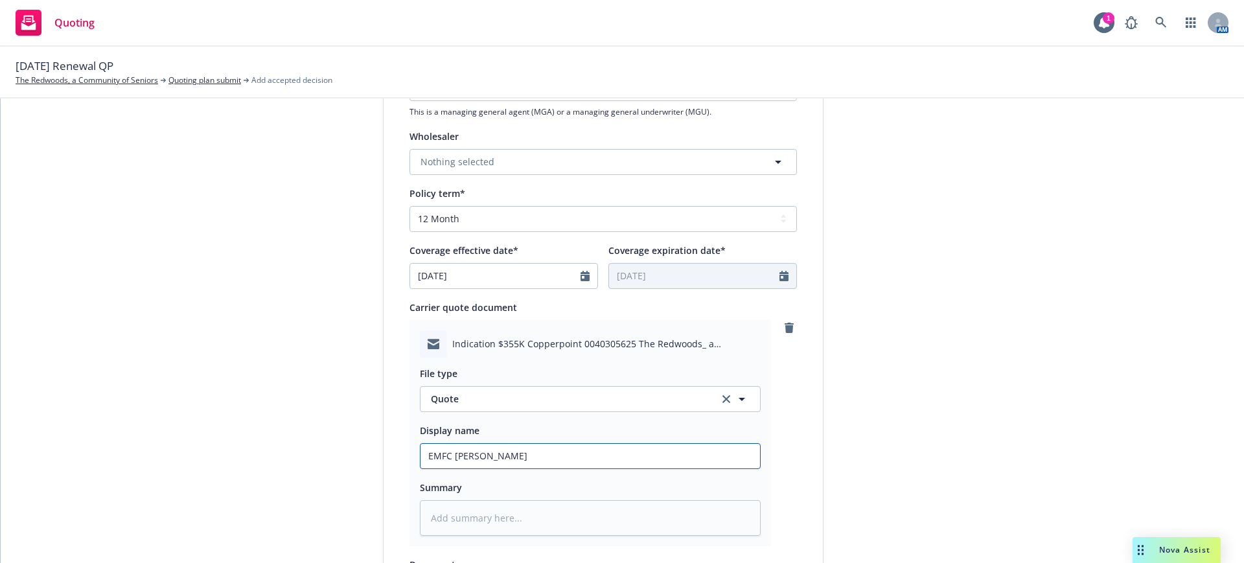
type textarea "x"
type input "EMFC [PERSON_NAME]"
type textarea "x"
type input "EMFC WC Copper"
type textarea "x"
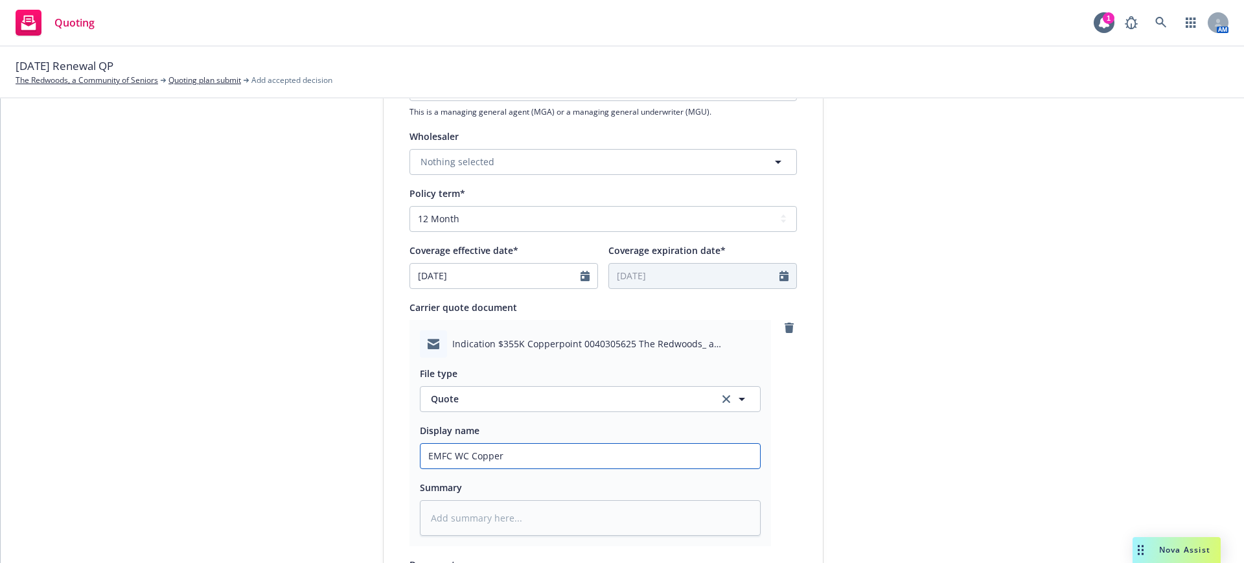
type input "EMFC WC Copperp"
type textarea "x"
type input "EMFC WC Copperpo"
type textarea "x"
type input "EMFC WC Copperpoi"
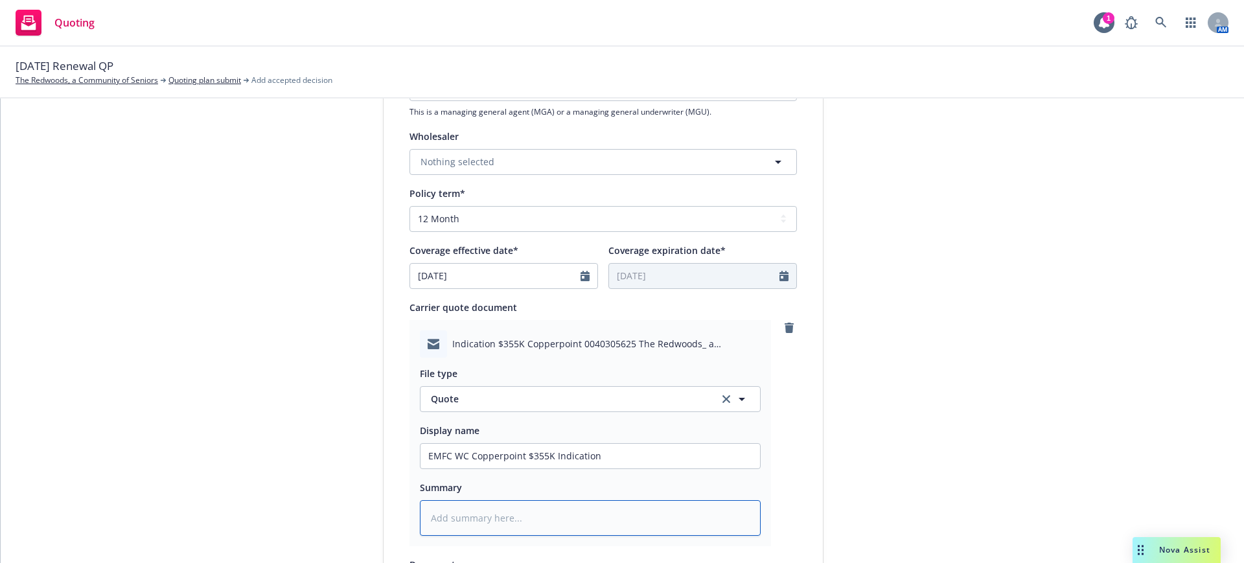
click at [422, 514] on textarea at bounding box center [590, 518] width 341 height 36
paste textarea "Loremi Dolo, Sita co adipi el sedd eius temporinc. Ut’la etdolor magn al en adm…"
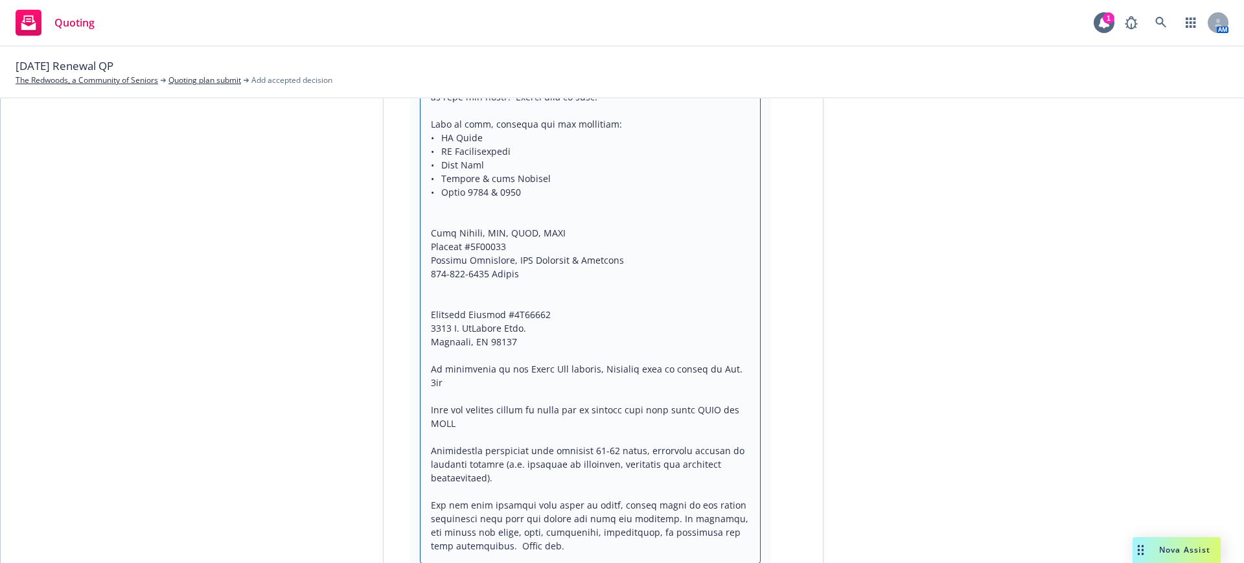
drag, startPoint x: 423, startPoint y: 275, endPoint x: 431, endPoint y: 539, distance: 263.2
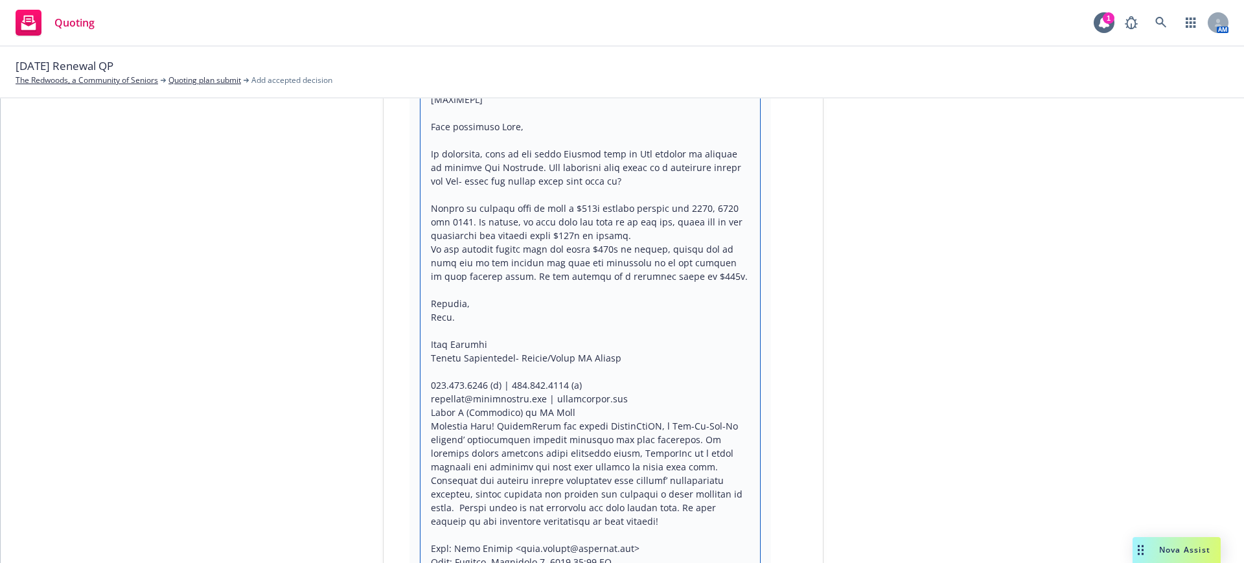
scroll to position [4161, 0]
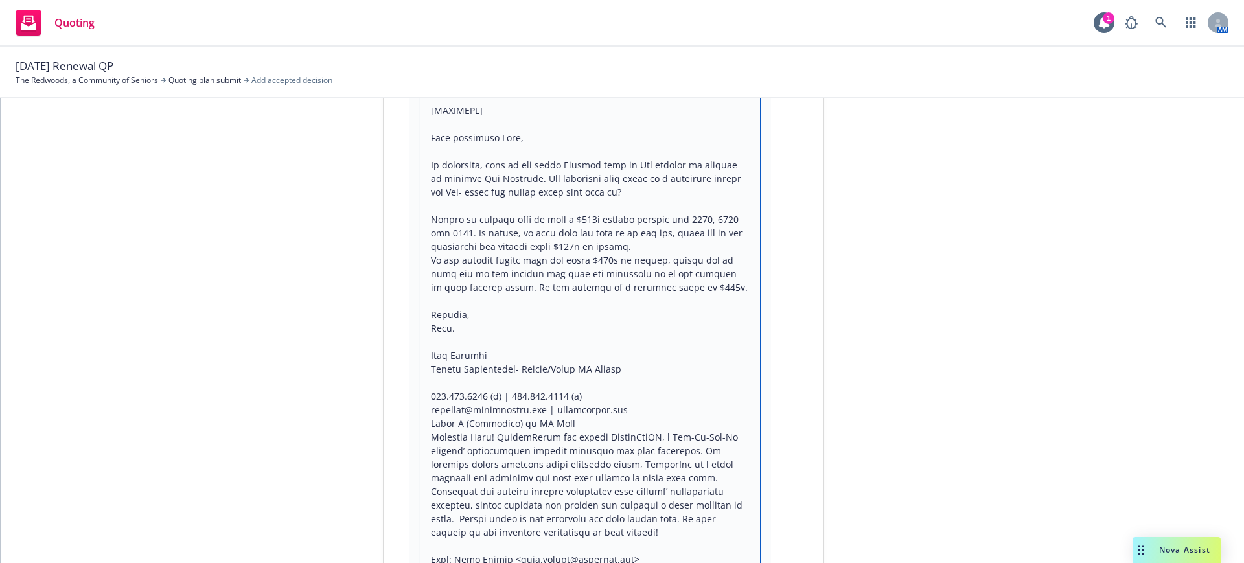
drag, startPoint x: 423, startPoint y: 397, endPoint x: 576, endPoint y: 499, distance: 184.1
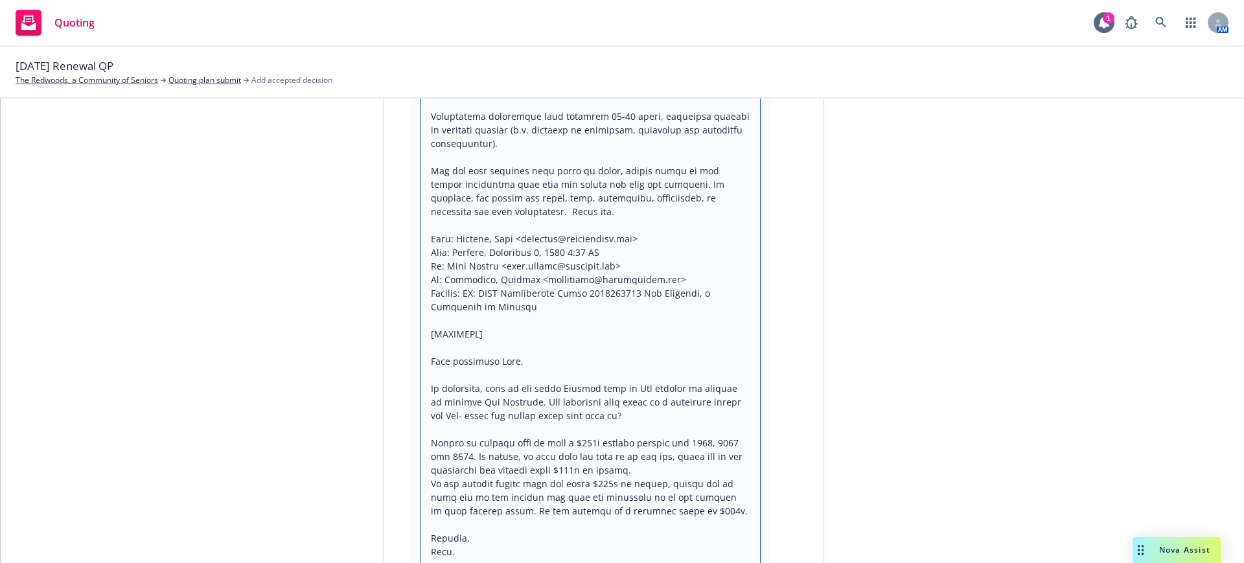
scroll to position [3918, 0]
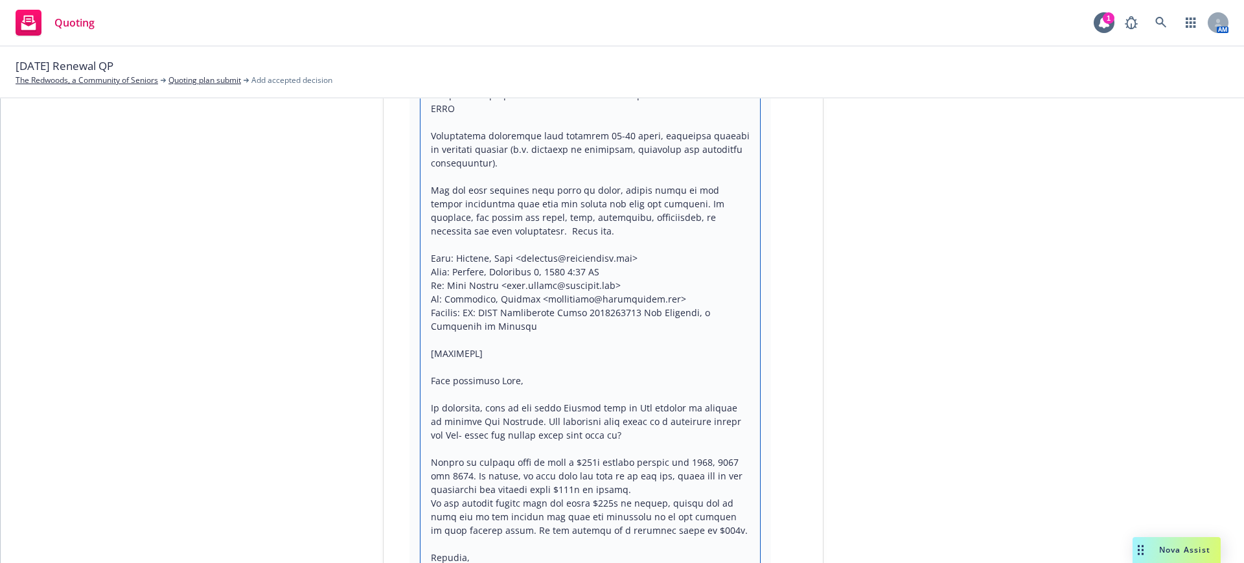
drag, startPoint x: 423, startPoint y: 323, endPoint x: 578, endPoint y: 327, distance: 155.6
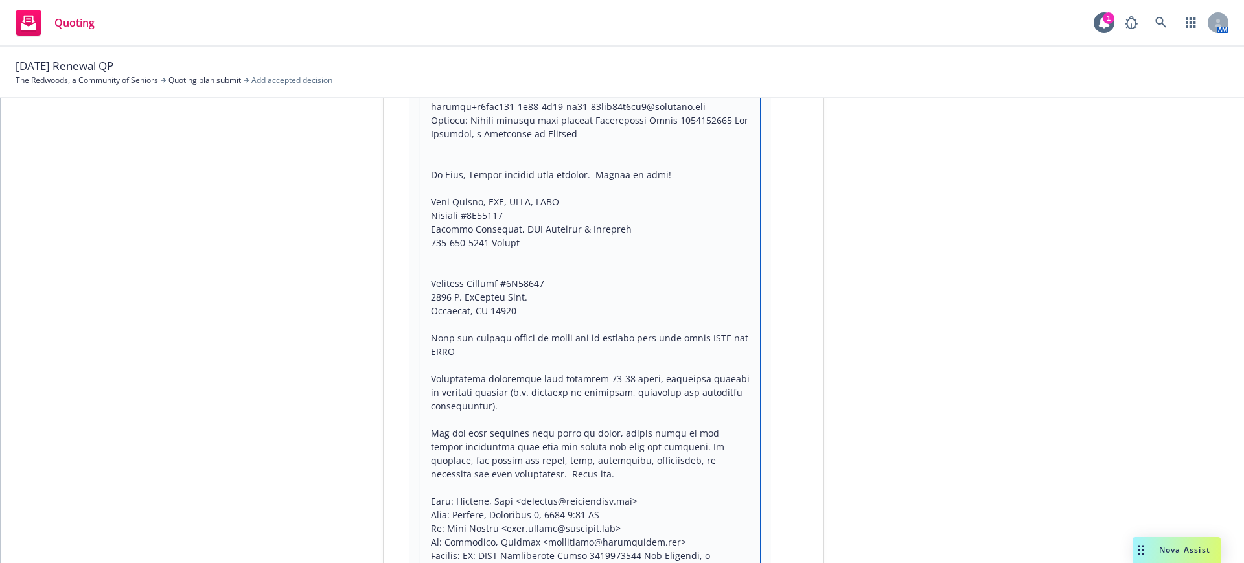
scroll to position [3594, 0]
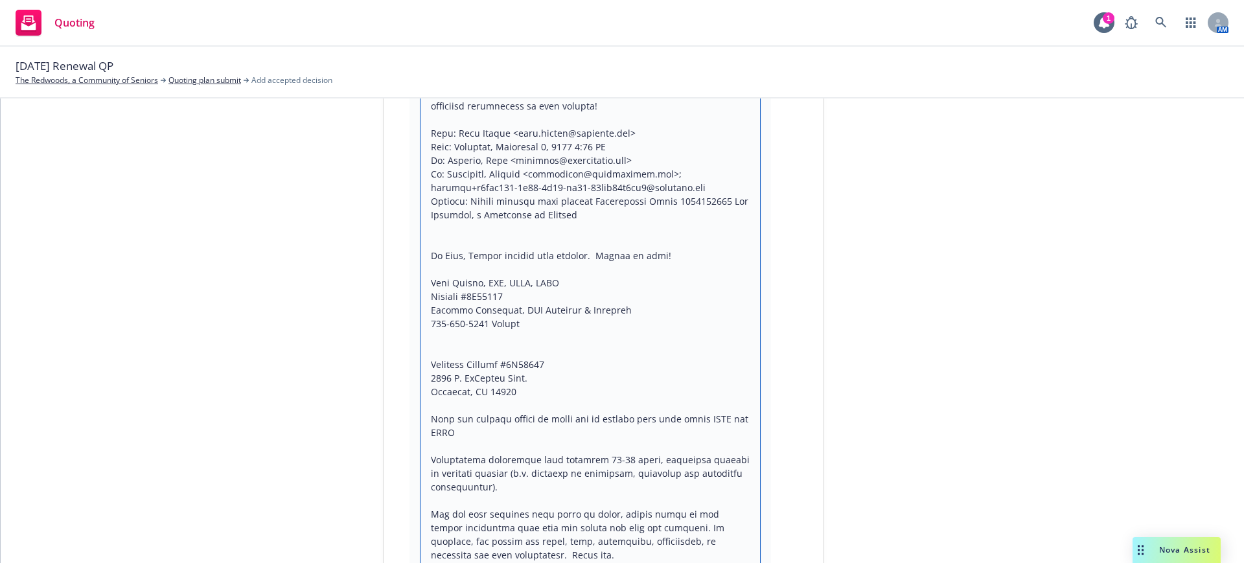
drag, startPoint x: 513, startPoint y: 298, endPoint x: 567, endPoint y: 524, distance: 232.0
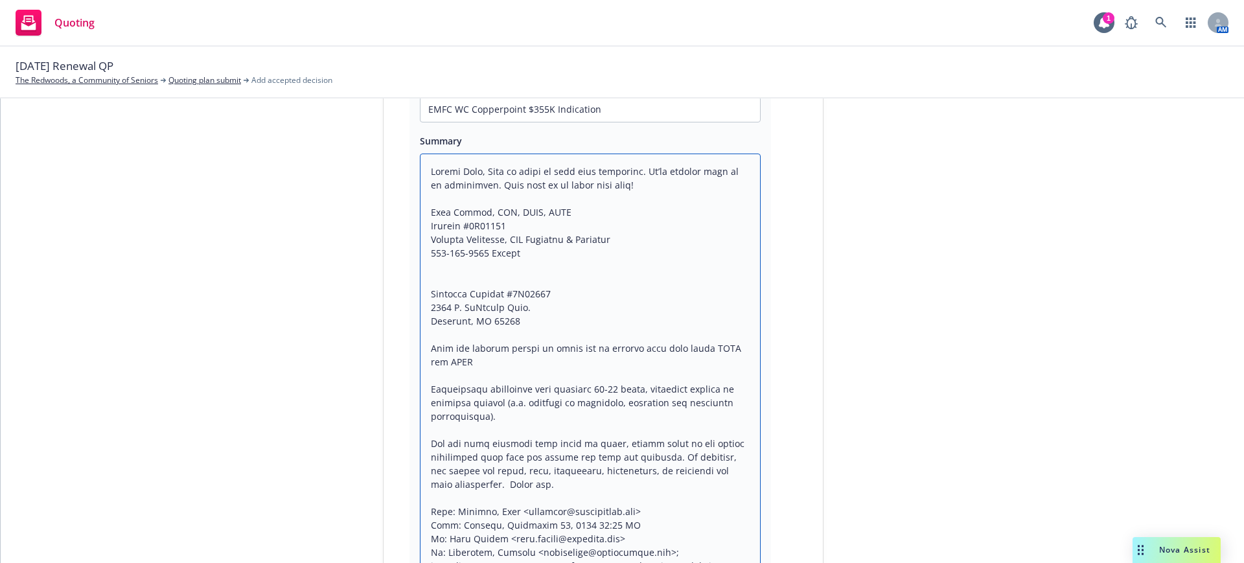
scroll to position [729, 0]
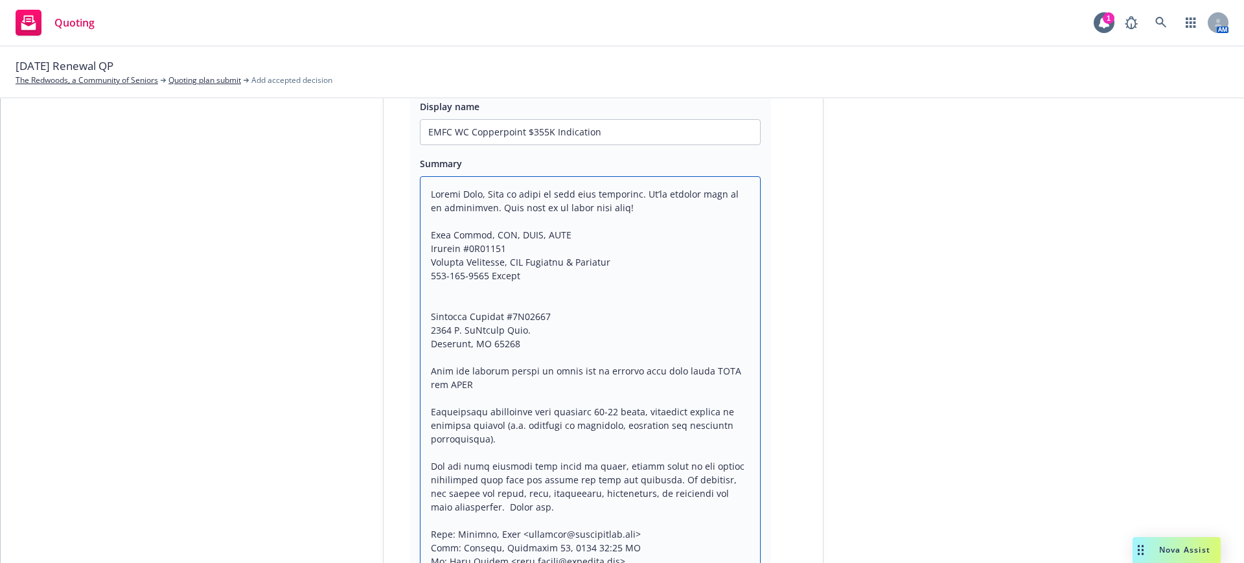
drag, startPoint x: 514, startPoint y: 277, endPoint x: 536, endPoint y: 510, distance: 234.4
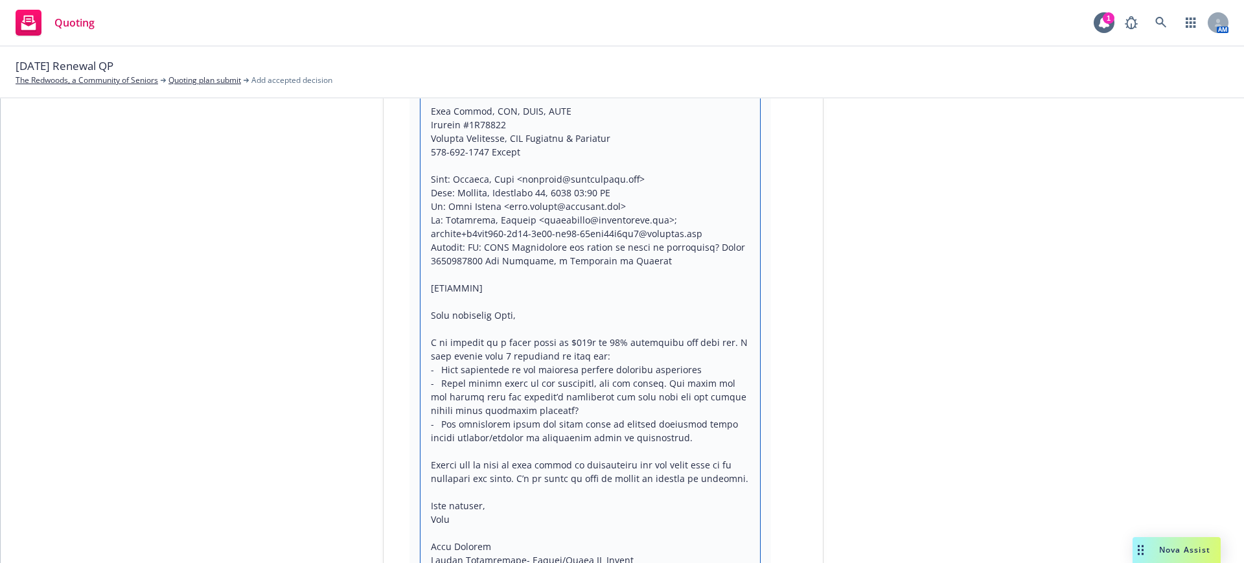
scroll to position [891, 0]
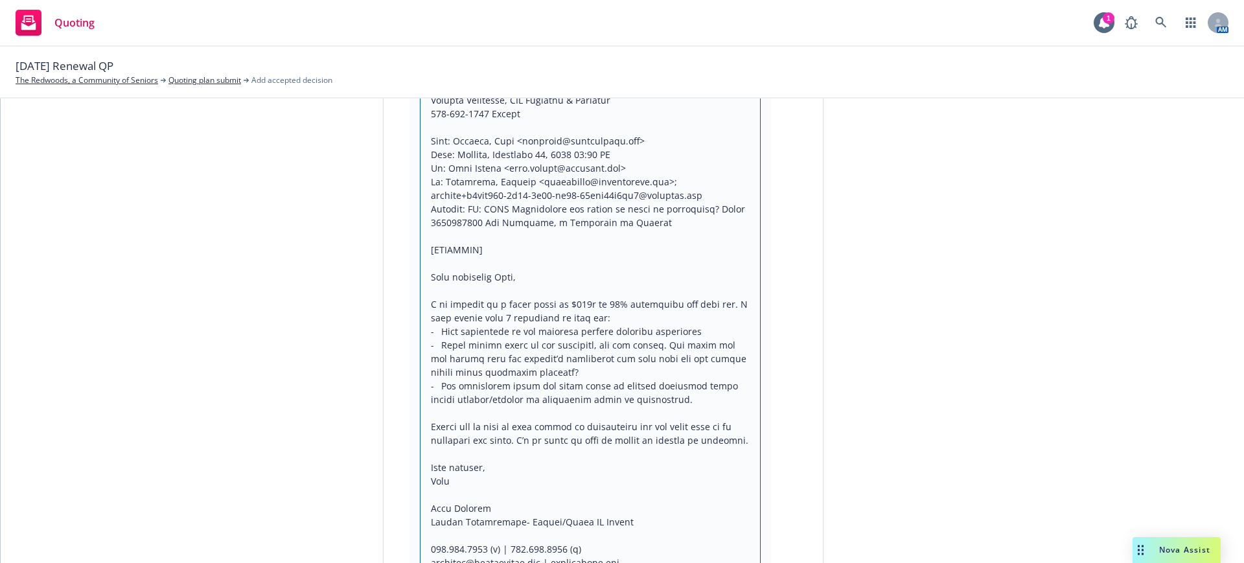
drag, startPoint x: 421, startPoint y: 244, endPoint x: 527, endPoint y: 248, distance: 105.7
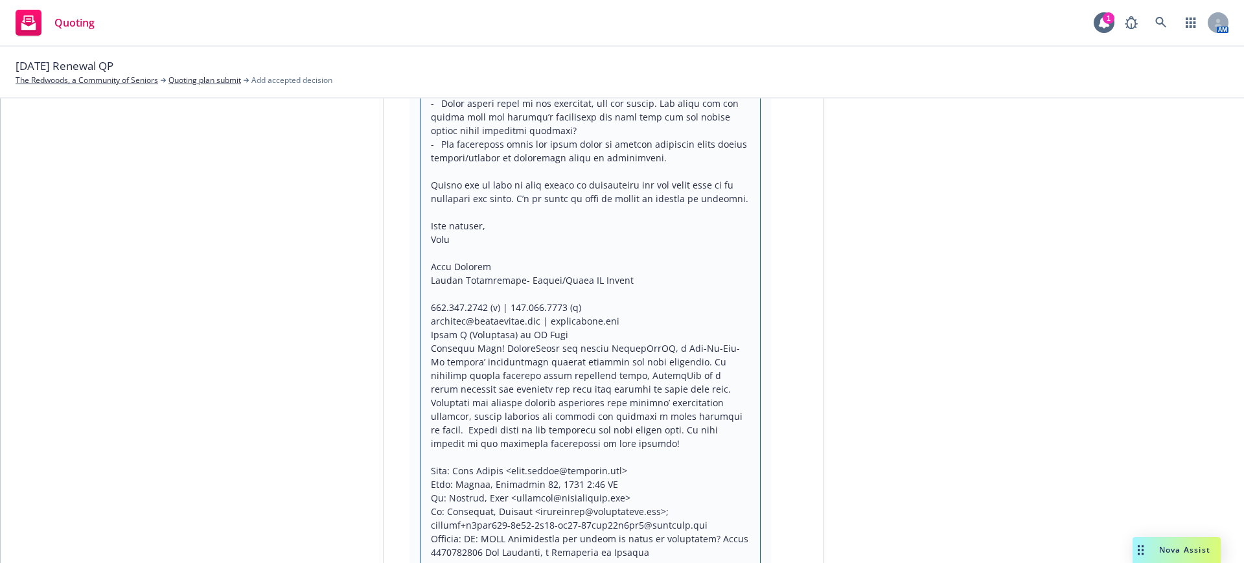
scroll to position [1134, 0]
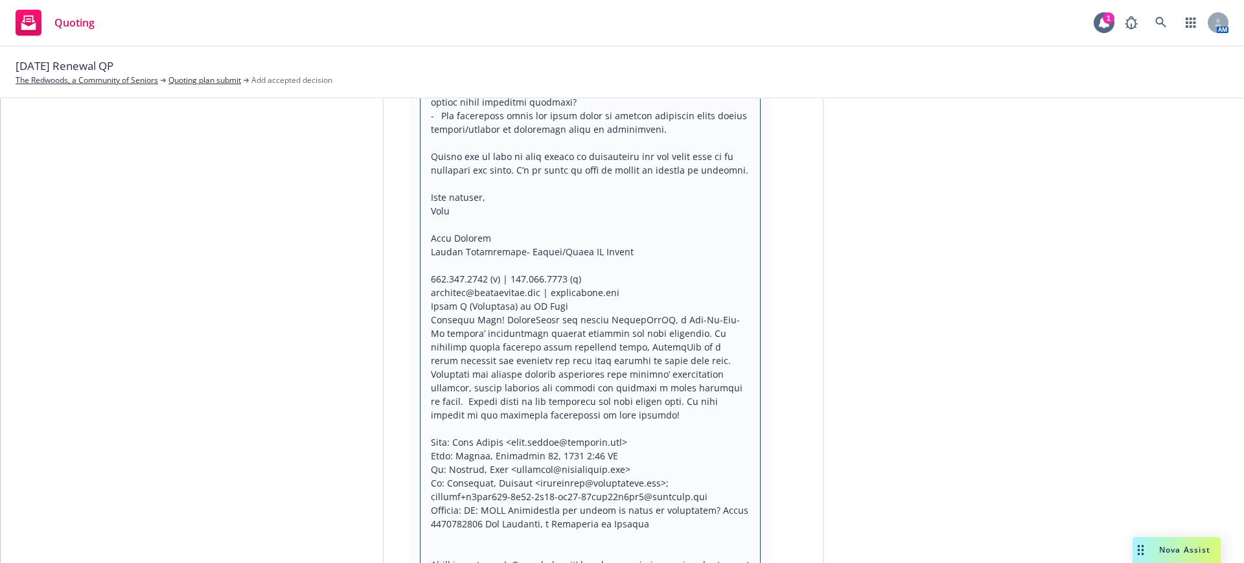
drag, startPoint x: 424, startPoint y: 306, endPoint x: 553, endPoint y: 410, distance: 165.9
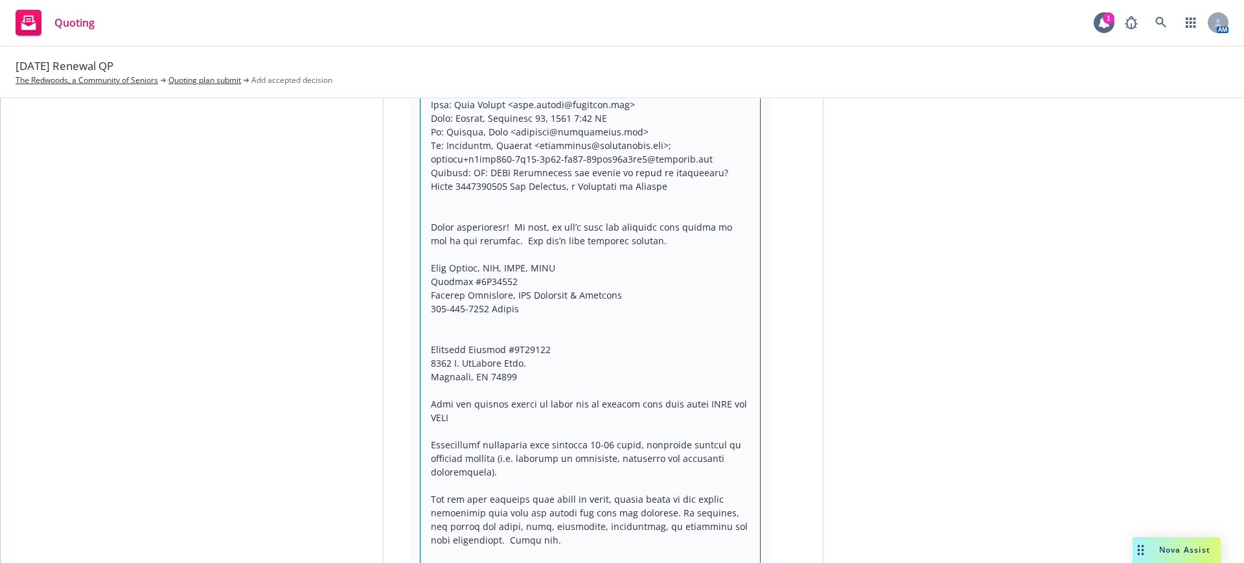
scroll to position [1373, 0]
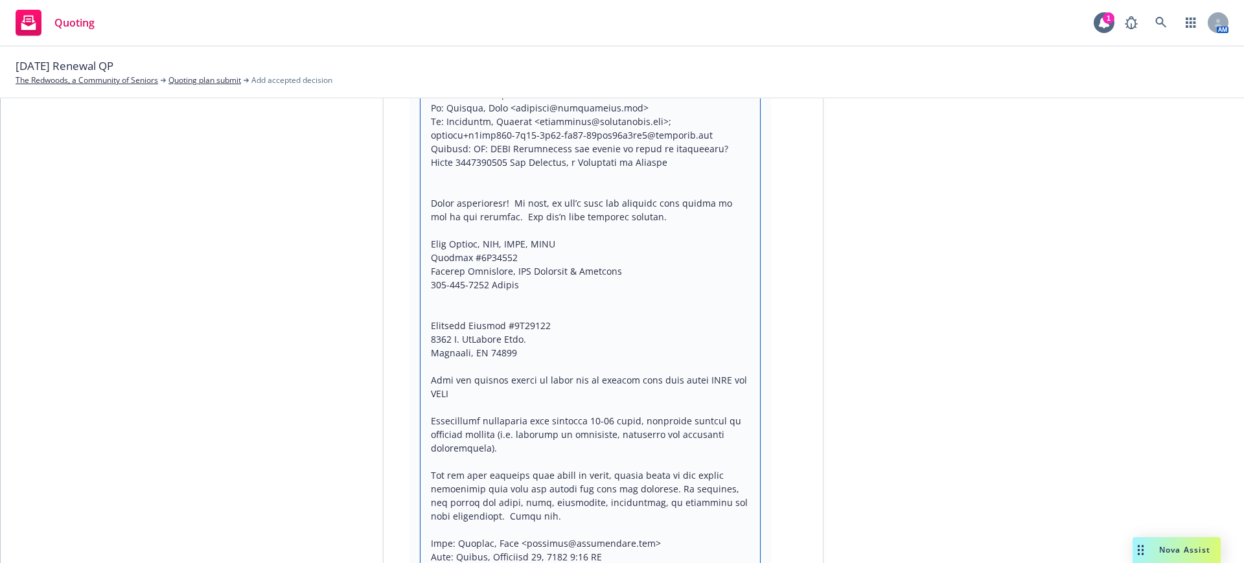
drag, startPoint x: 517, startPoint y: 364, endPoint x: 581, endPoint y: 514, distance: 162.9
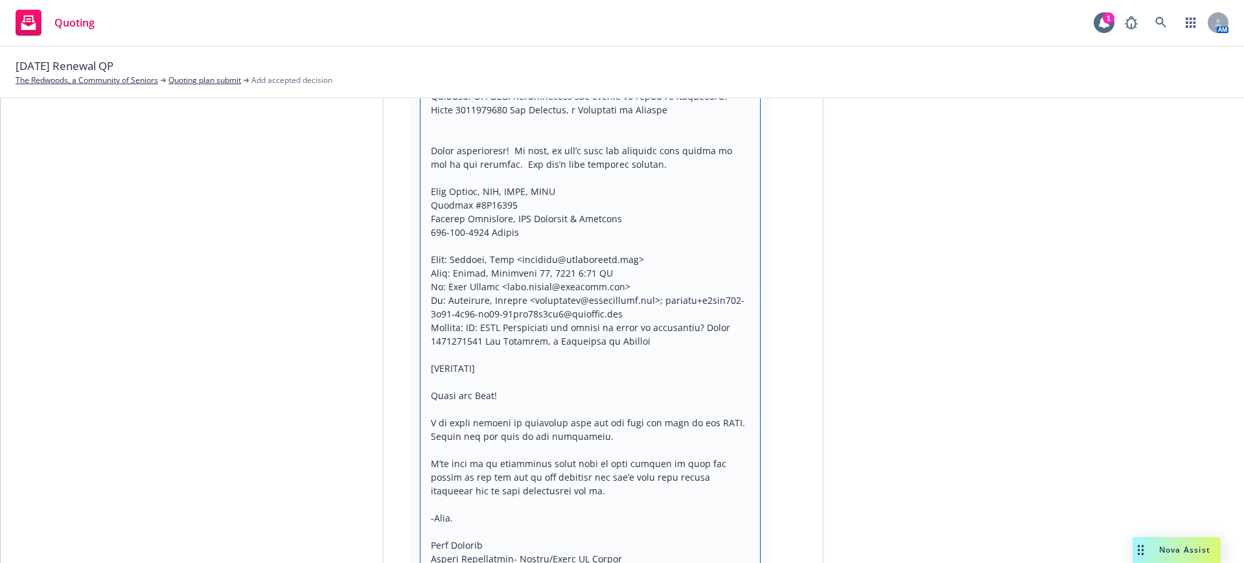
scroll to position [1454, 0]
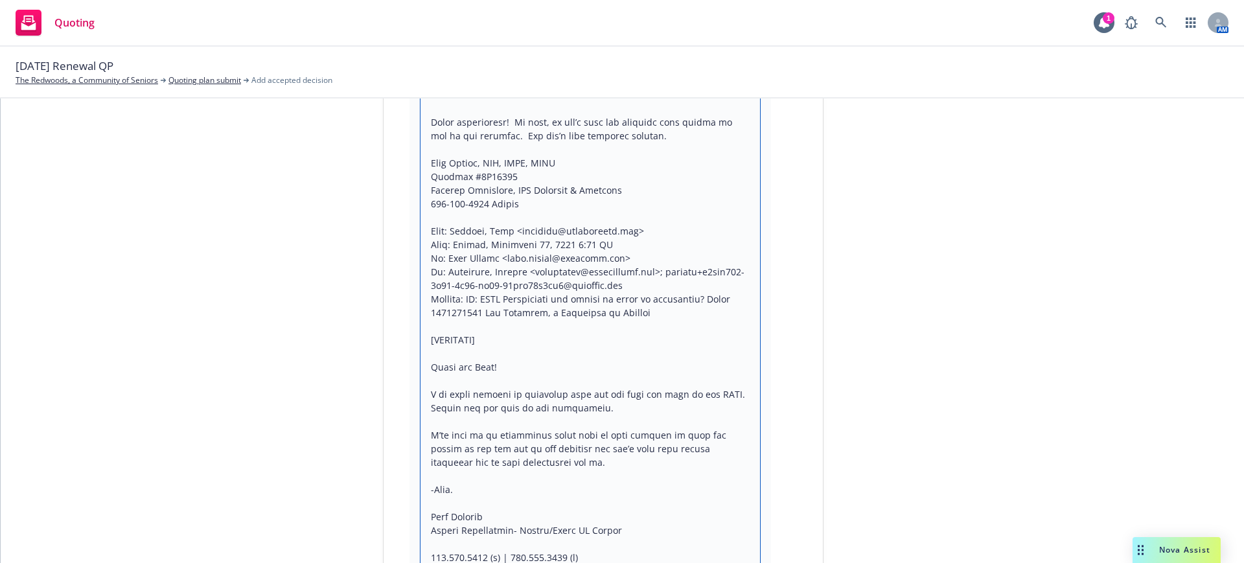
drag, startPoint x: 451, startPoint y: 338, endPoint x: 531, endPoint y: 336, distance: 80.4
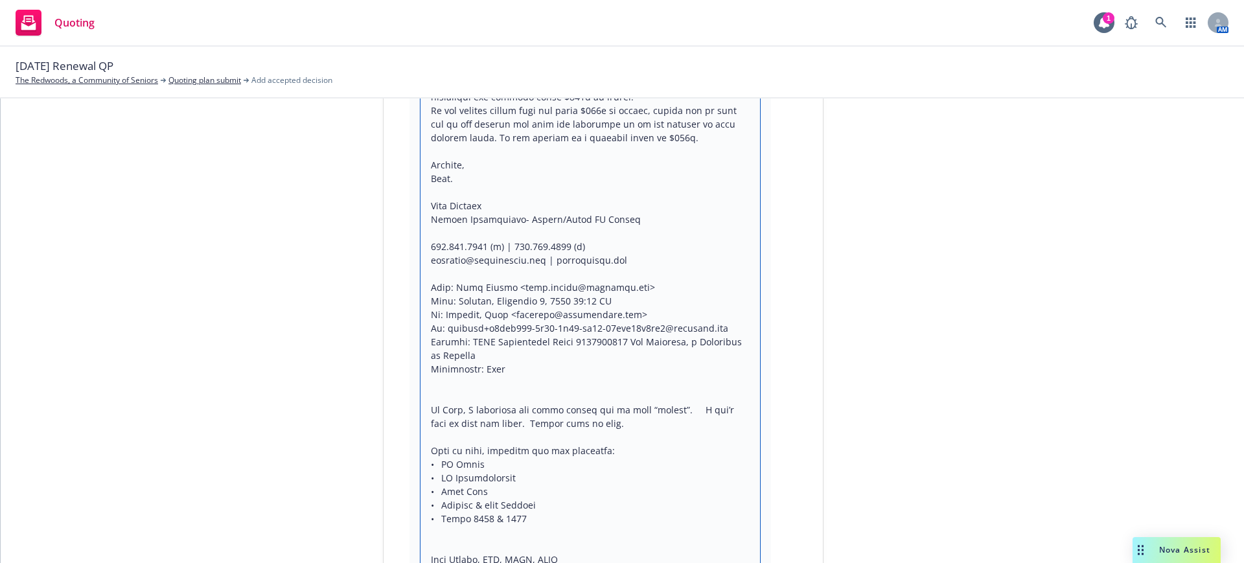
scroll to position [3707, 0]
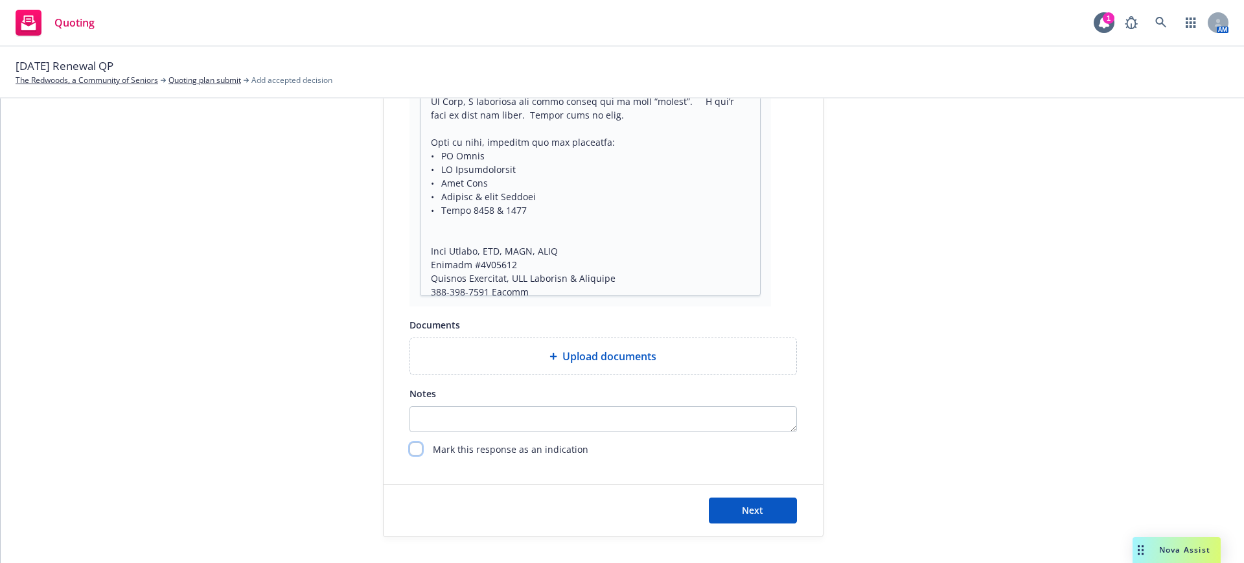
click at [410, 448] on input "checkbox" at bounding box center [416, 449] width 13 height 13
click at [733, 513] on button "Next" at bounding box center [753, 511] width 88 height 26
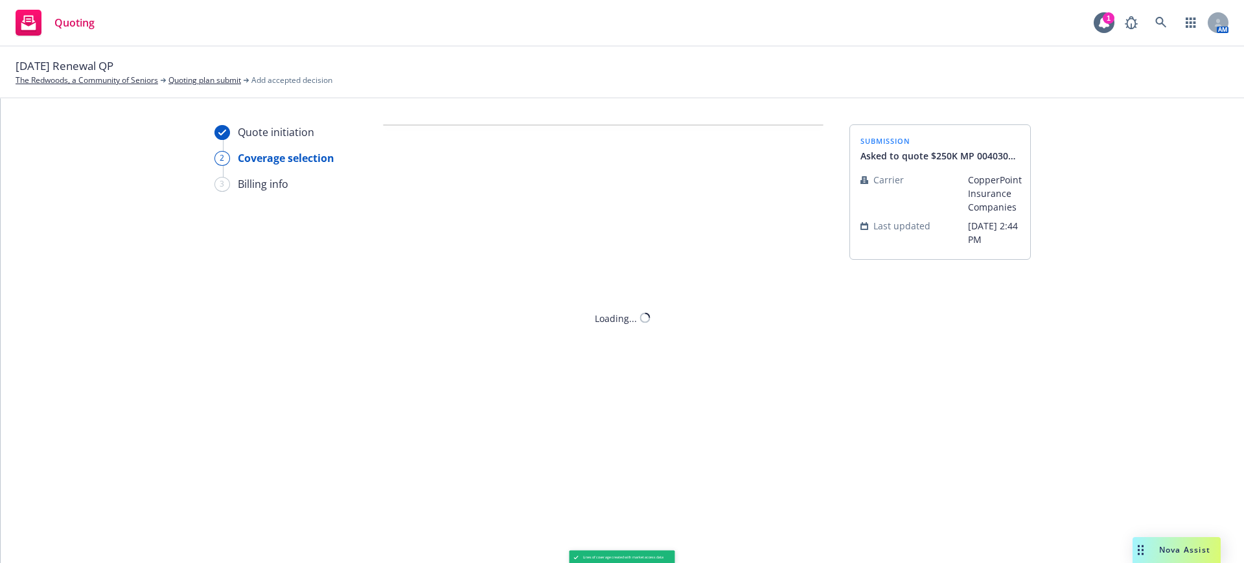
scroll to position [0, 0]
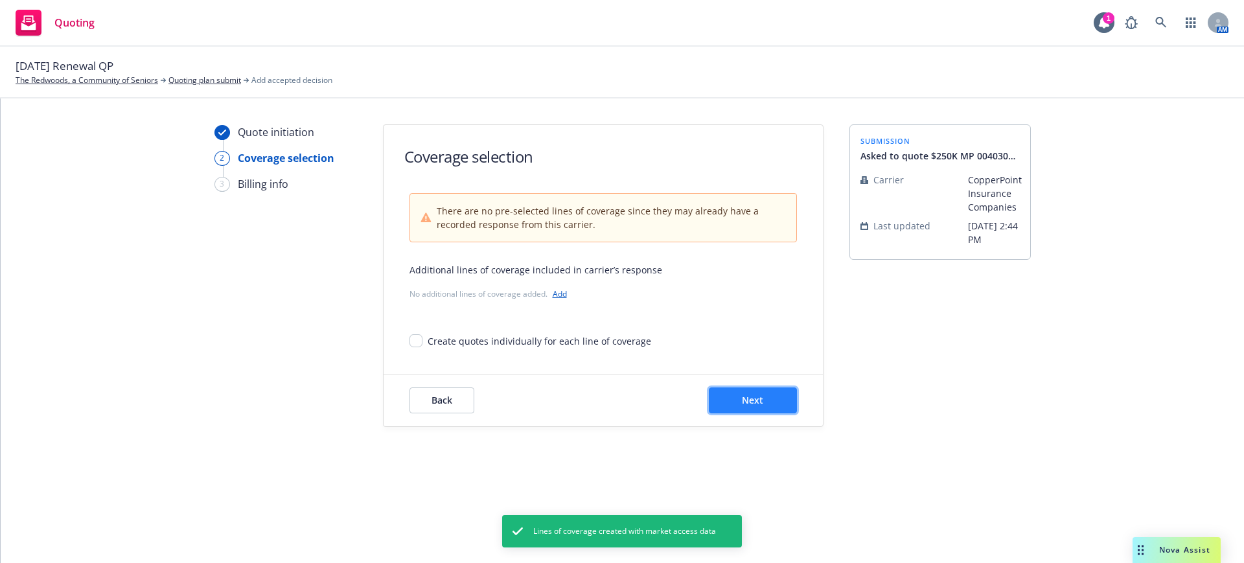
click at [733, 397] on button "Next" at bounding box center [753, 401] width 88 height 26
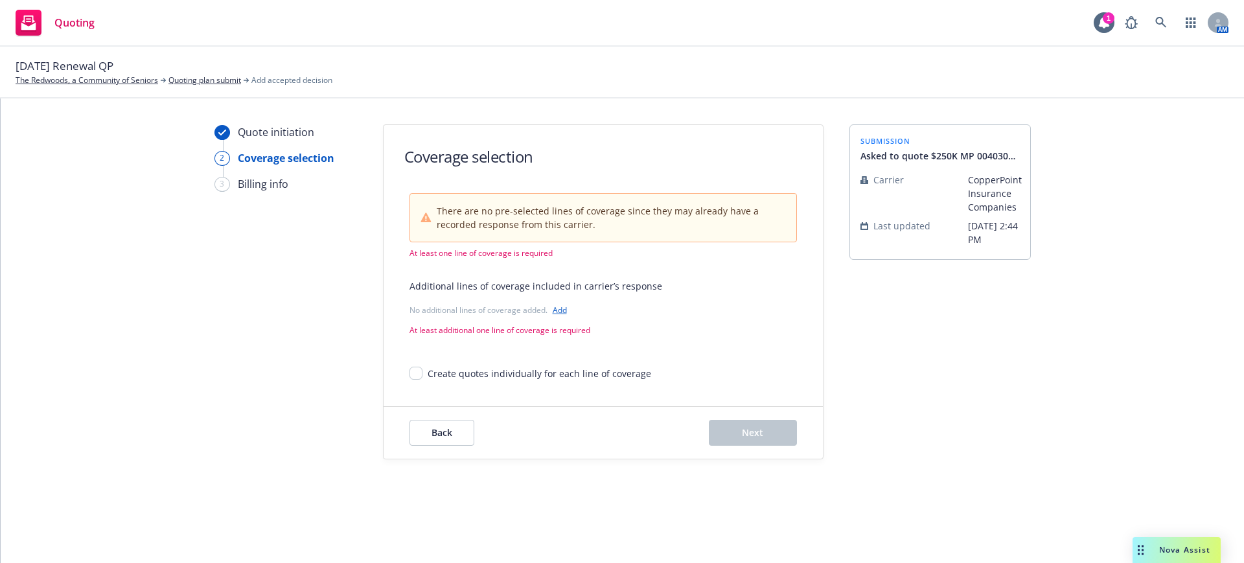
click at [500, 215] on span "There are no pre-selected lines of coverage since they may already have a recor…" at bounding box center [611, 217] width 349 height 27
drag, startPoint x: 446, startPoint y: 334, endPoint x: 501, endPoint y: 320, distance: 56.9
click at [447, 334] on span "At least additional one line of coverage is required" at bounding box center [604, 330] width 388 height 11
click at [561, 310] on link "Add" at bounding box center [560, 310] width 14 height 11
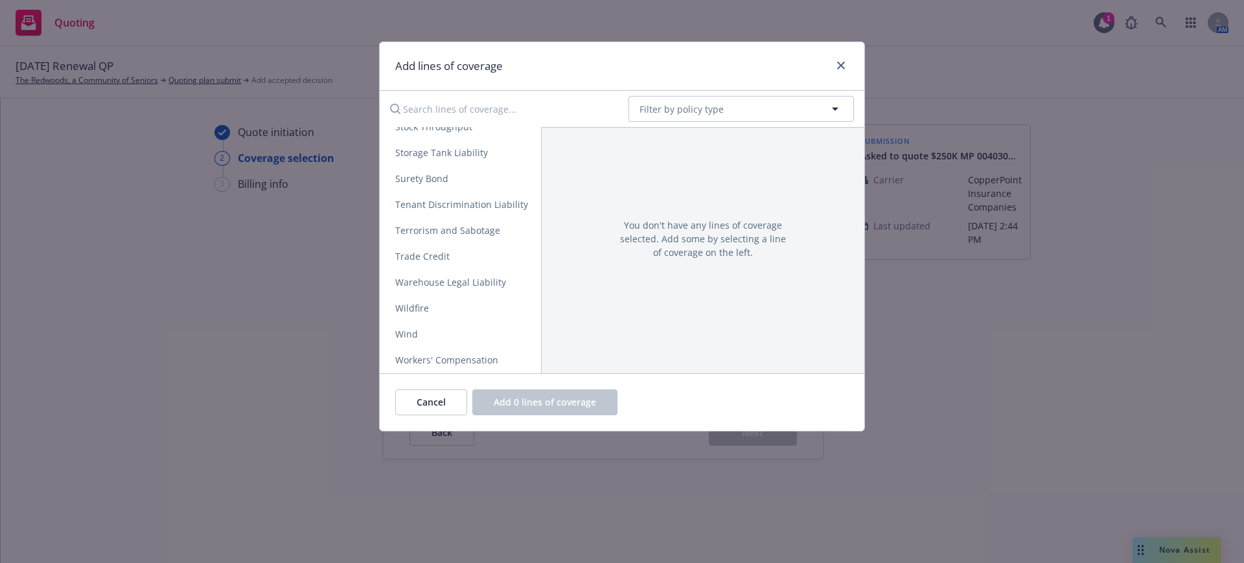
scroll to position [2622, 0]
click at [461, 354] on span "Workers' Compensation" at bounding box center [447, 360] width 134 height 12
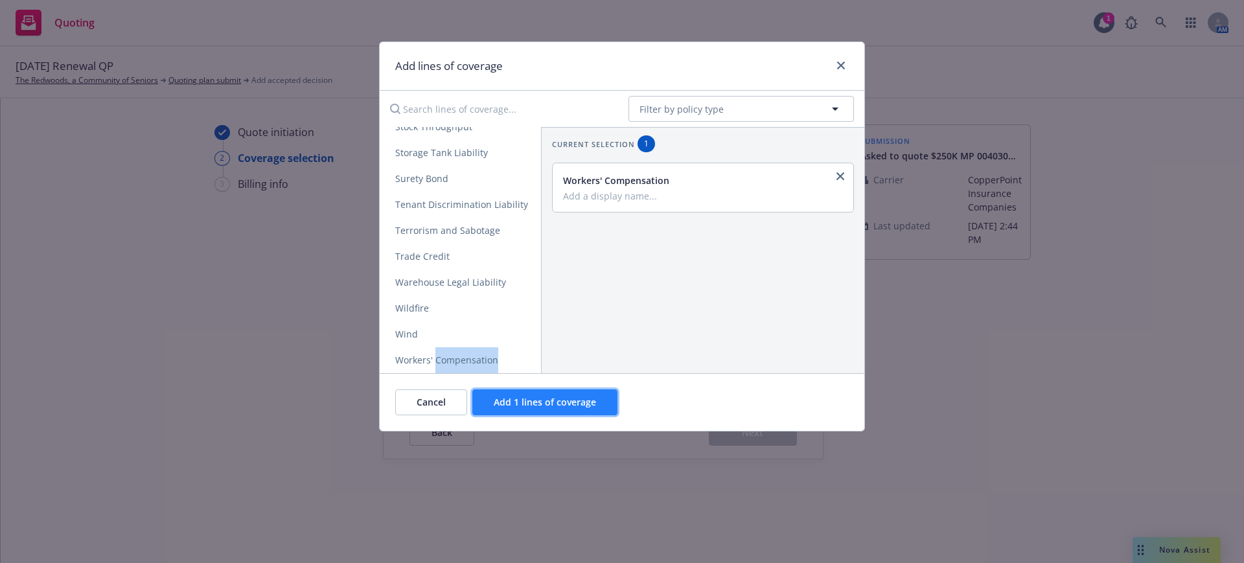
click at [549, 403] on span "Add 1 lines of coverage" at bounding box center [545, 402] width 102 height 12
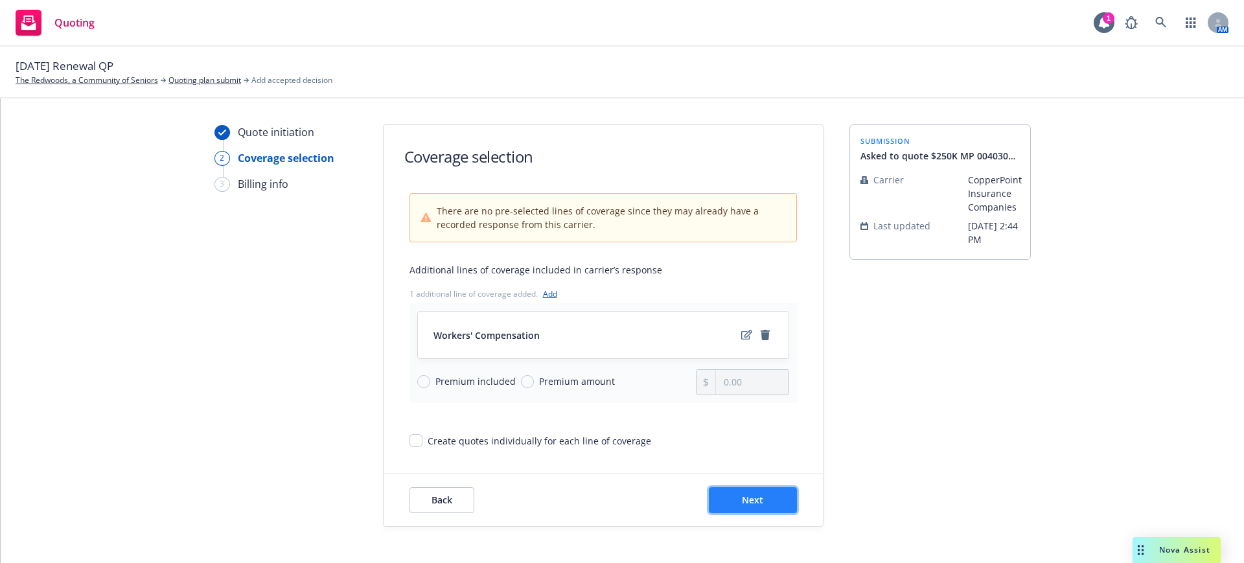
click at [760, 498] on span "Next" at bounding box center [752, 500] width 21 height 12
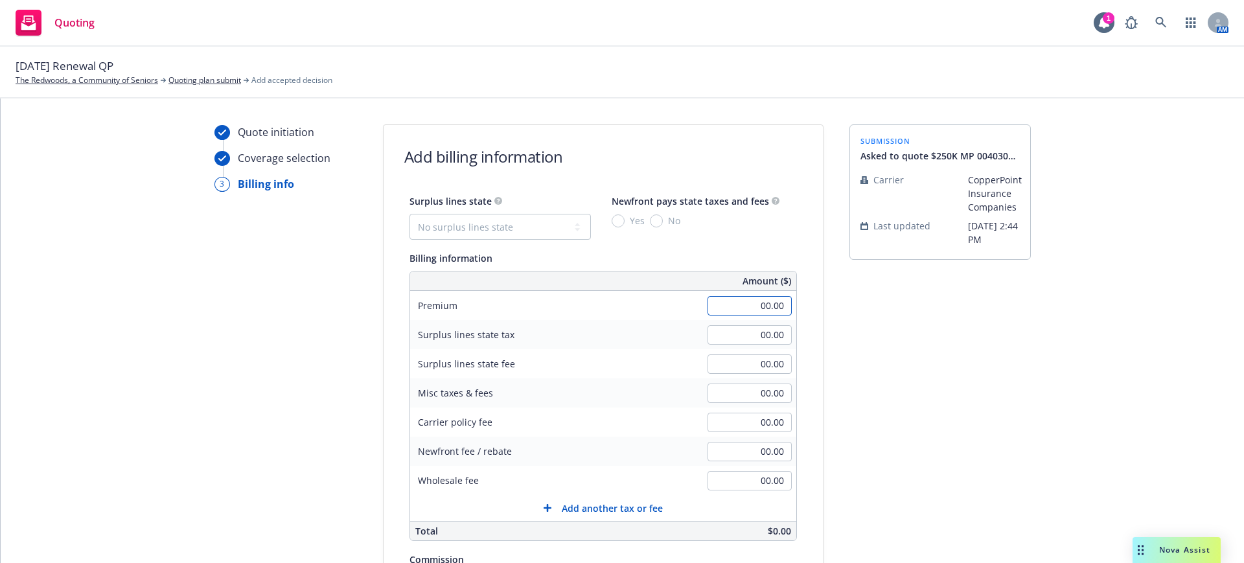
click at [747, 305] on input "00.00" at bounding box center [750, 305] width 84 height 19
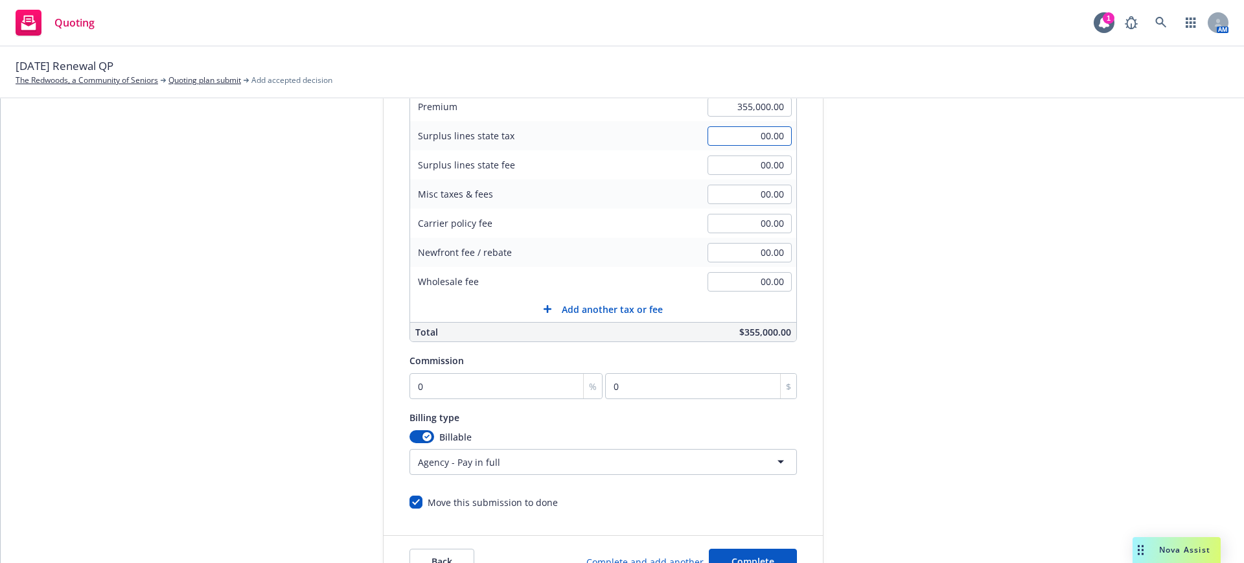
scroll to position [250, 0]
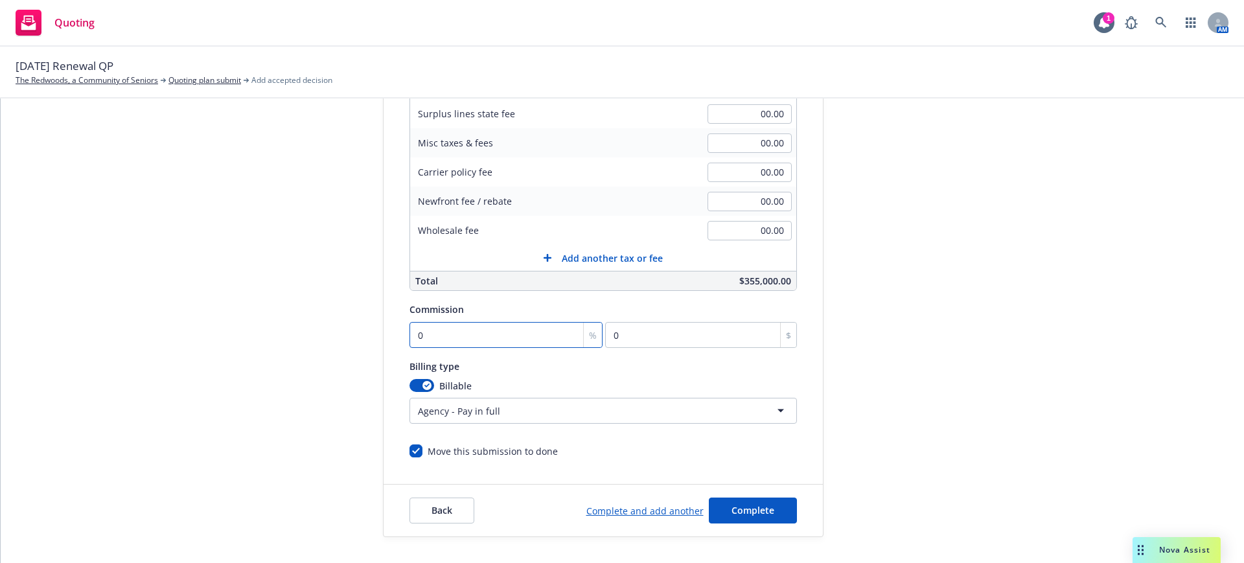
click at [417, 334] on input "0" at bounding box center [507, 335] width 194 height 26
click at [410, 385] on button "button" at bounding box center [422, 385] width 25 height 13
click at [740, 511] on span "Complete" at bounding box center [753, 510] width 43 height 12
